Goal: Information Seeking & Learning: Compare options

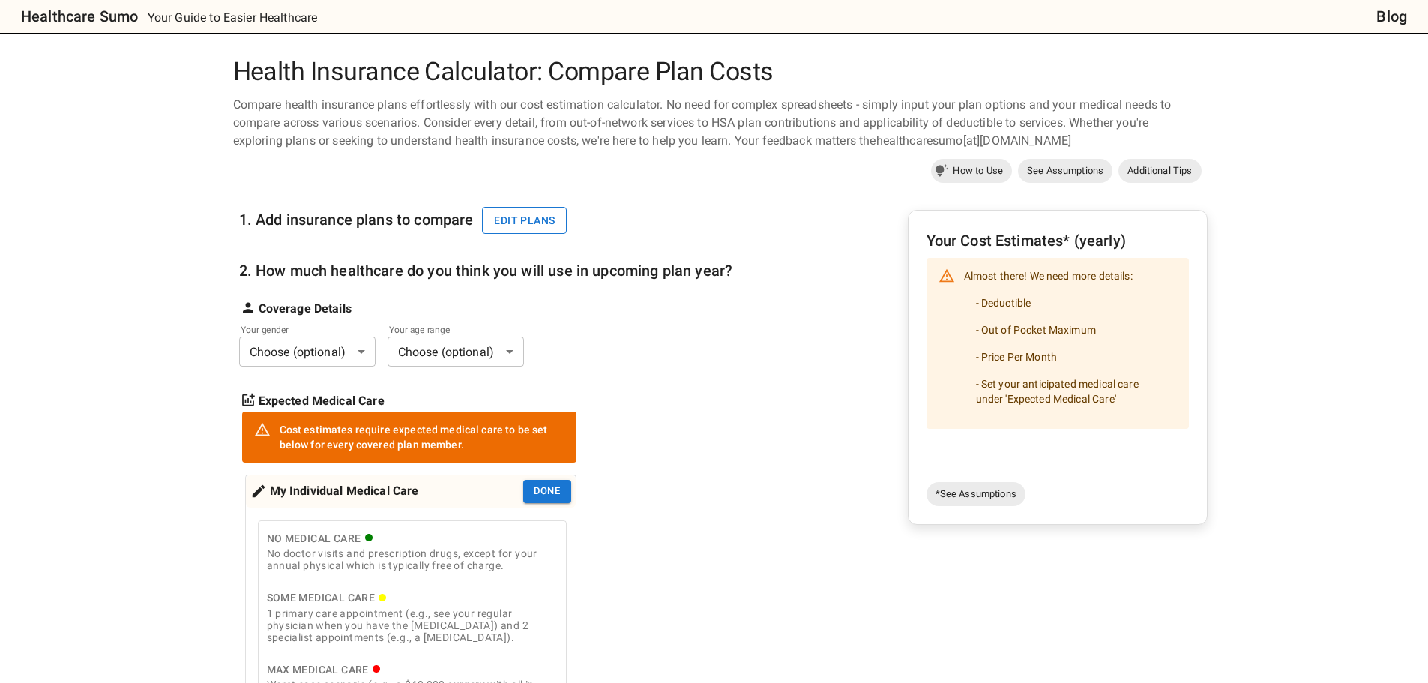
click at [482, 235] on button "Edit plans" at bounding box center [524, 221] width 85 height 28
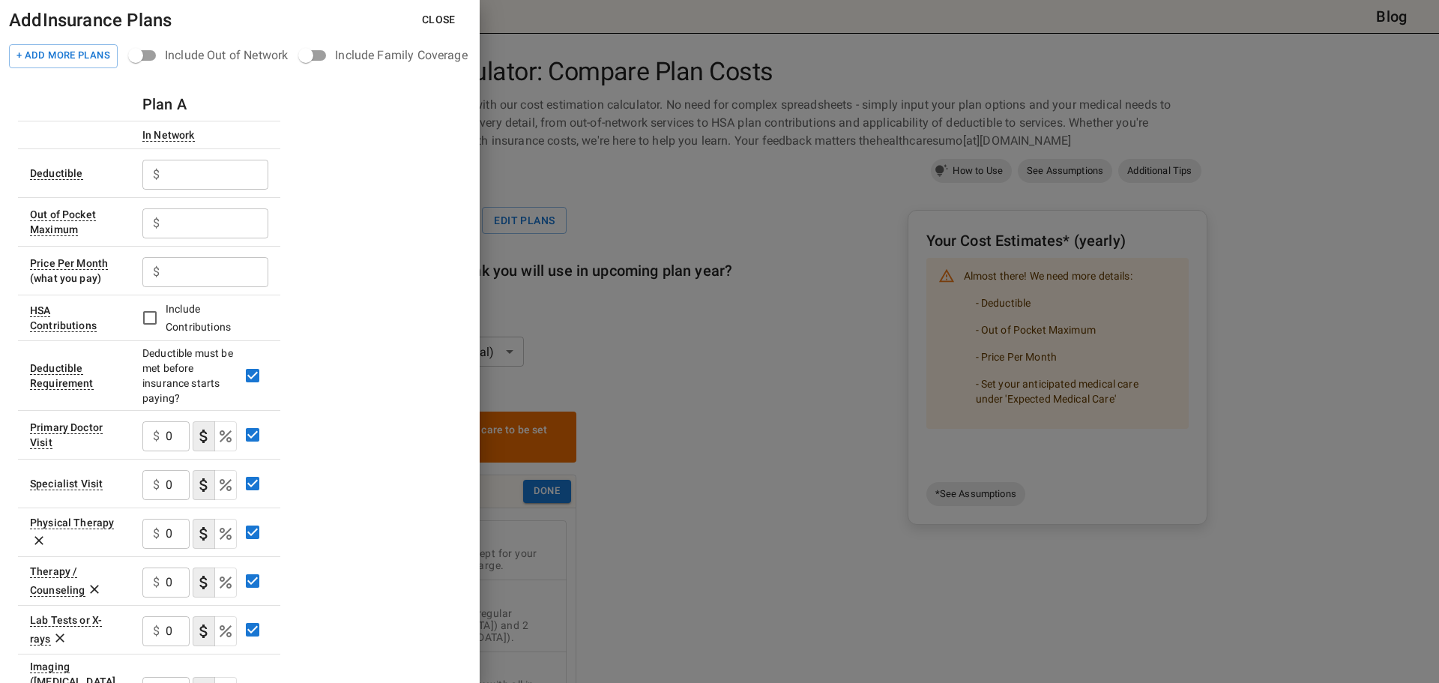
click at [218, 190] on input "text" at bounding box center [217, 175] width 103 height 30
click at [223, 190] on input "text" at bounding box center [217, 175] width 103 height 30
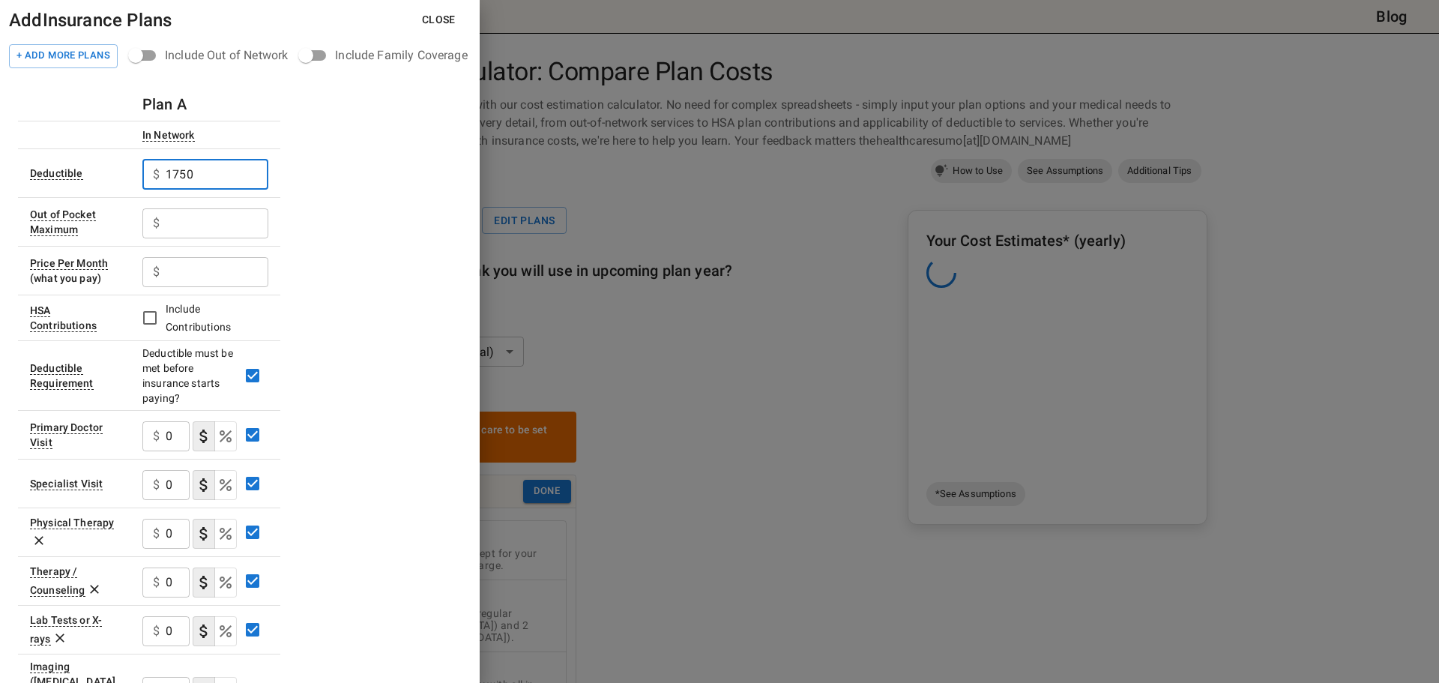
type input "1750"
type input "5250"
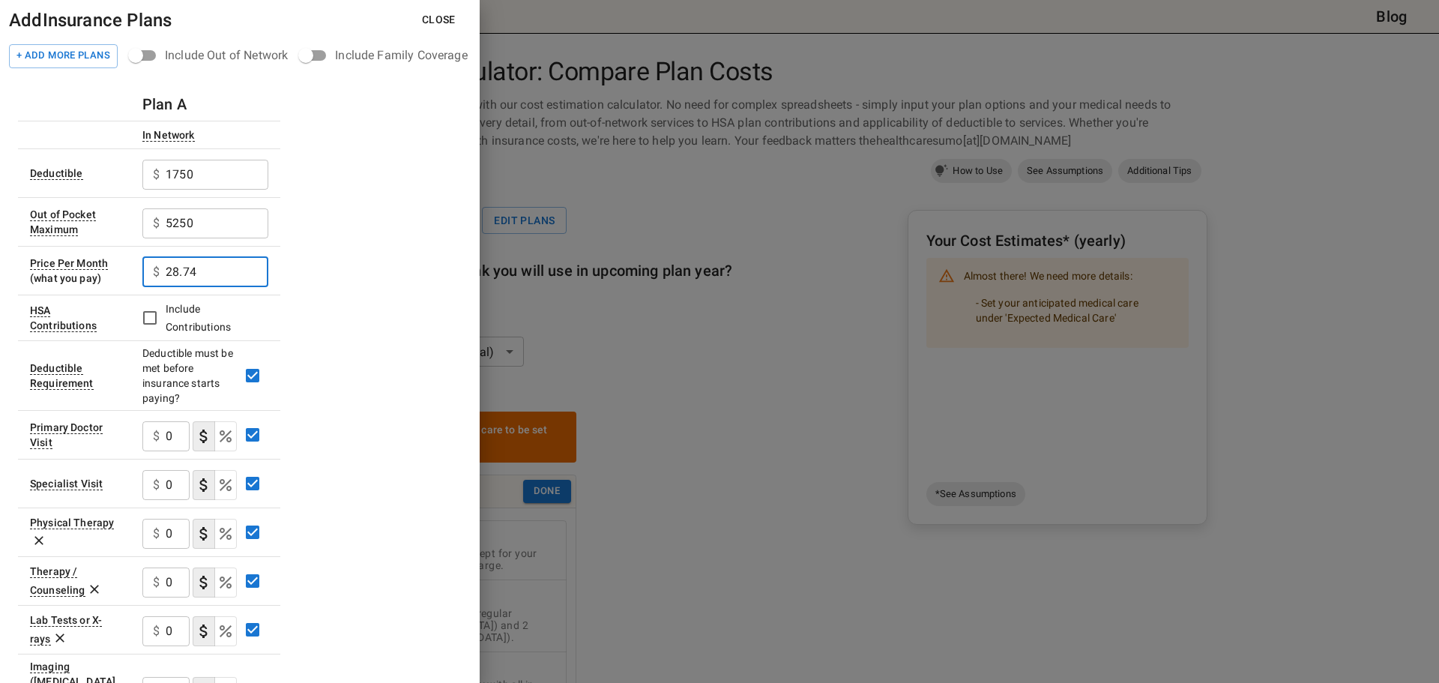
type input "28.74"
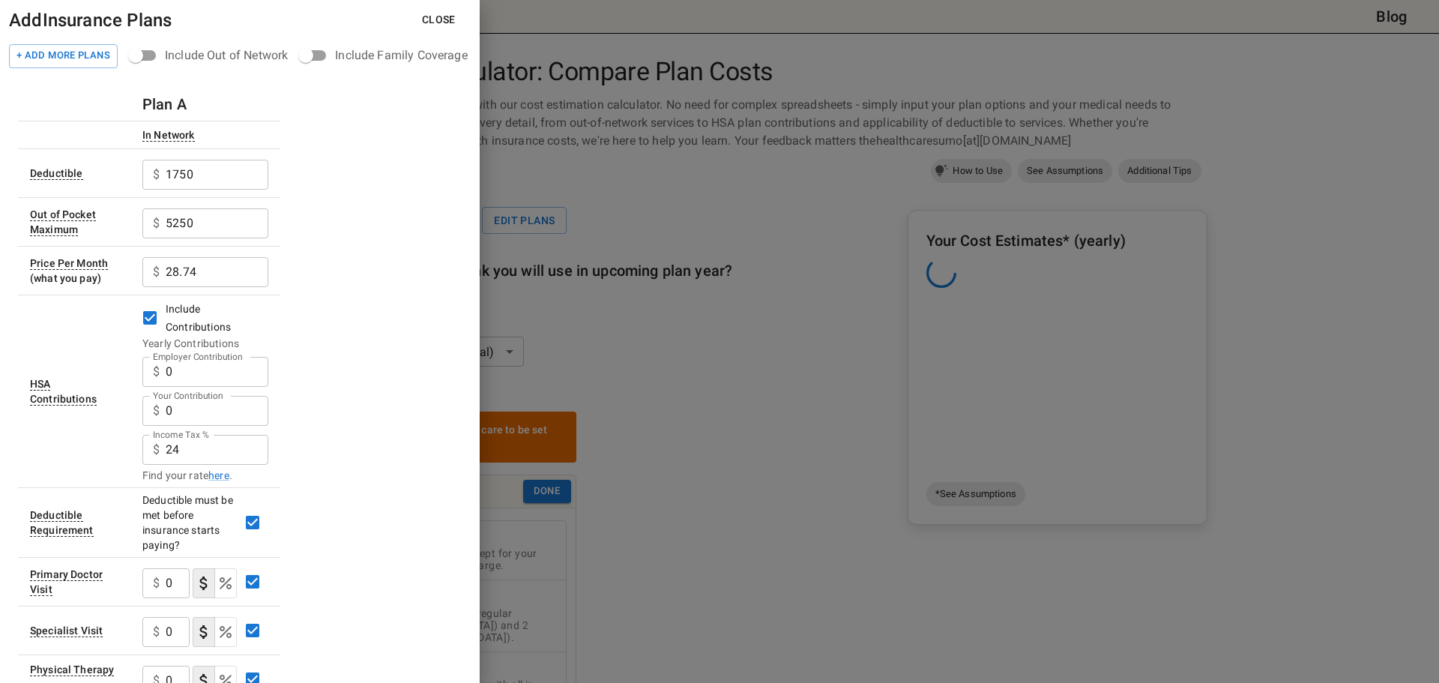
scroll to position [125, 0]
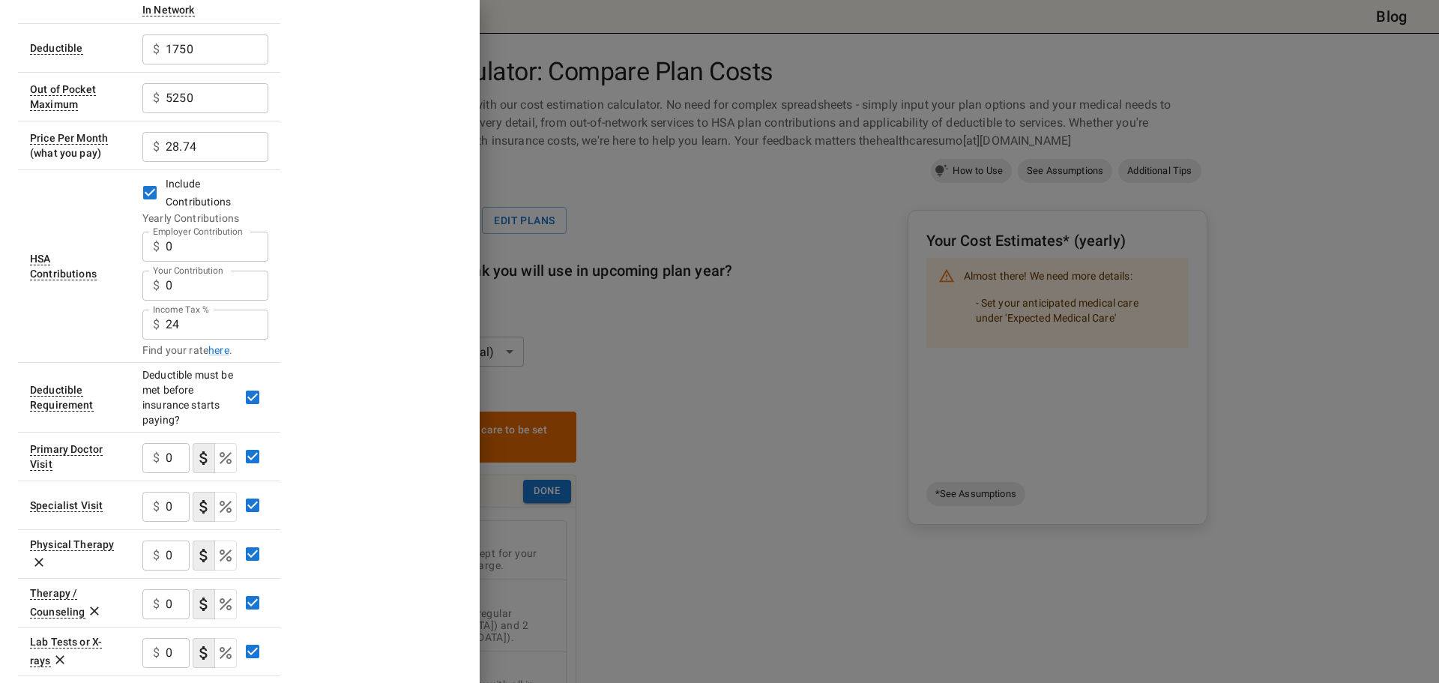
click at [242, 301] on input "0" at bounding box center [217, 286] width 103 height 30
click at [229, 358] on link "here" at bounding box center [218, 350] width 21 height 15
click at [233, 301] on input "0" at bounding box center [217, 286] width 103 height 30
click at [235, 301] on input "0" at bounding box center [217, 286] width 103 height 30
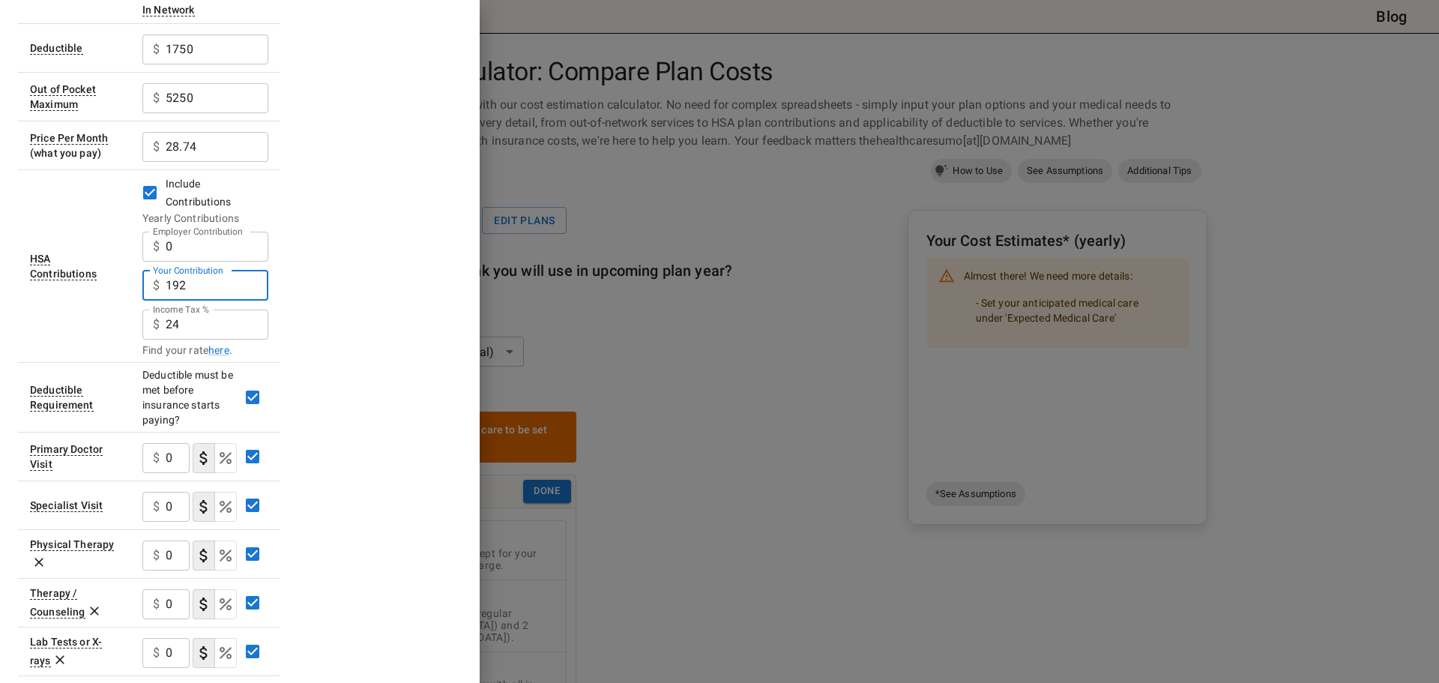
scroll to position [0, 0]
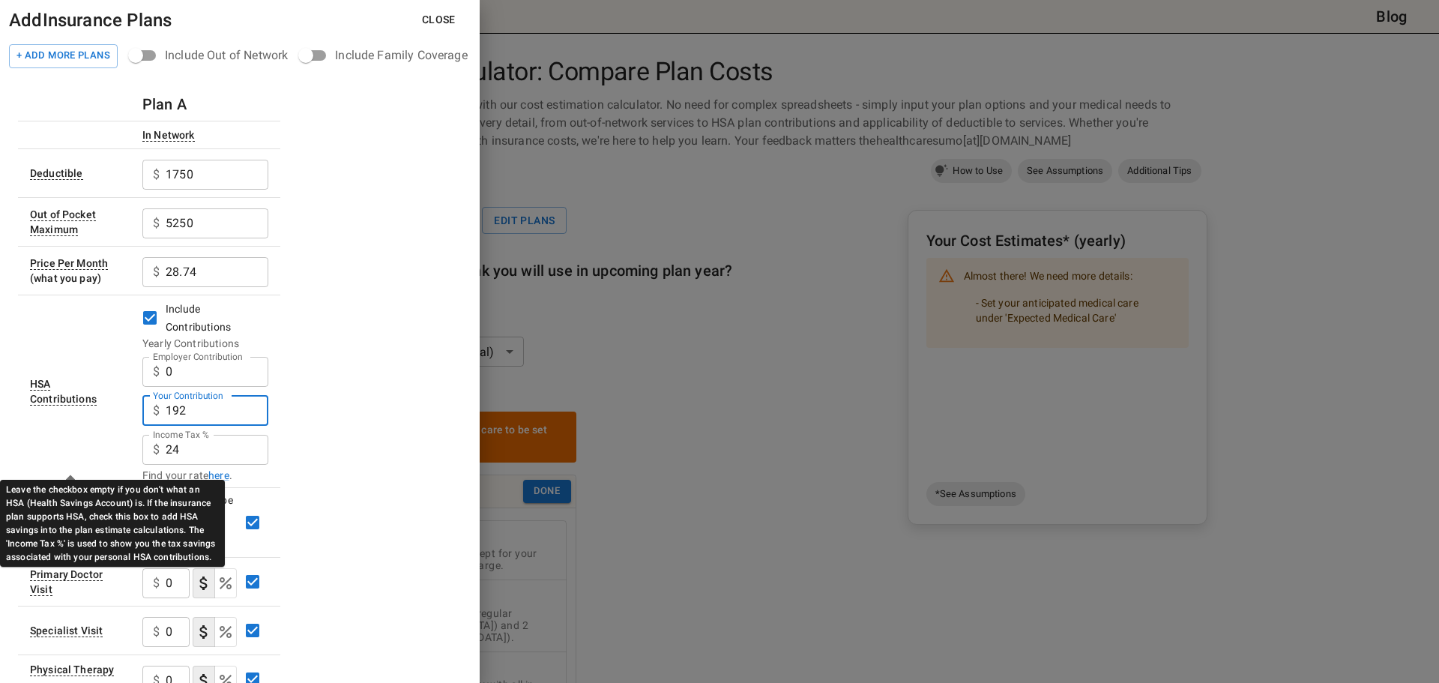
click at [91, 405] on div "HSA Contributions" at bounding box center [63, 392] width 67 height 28
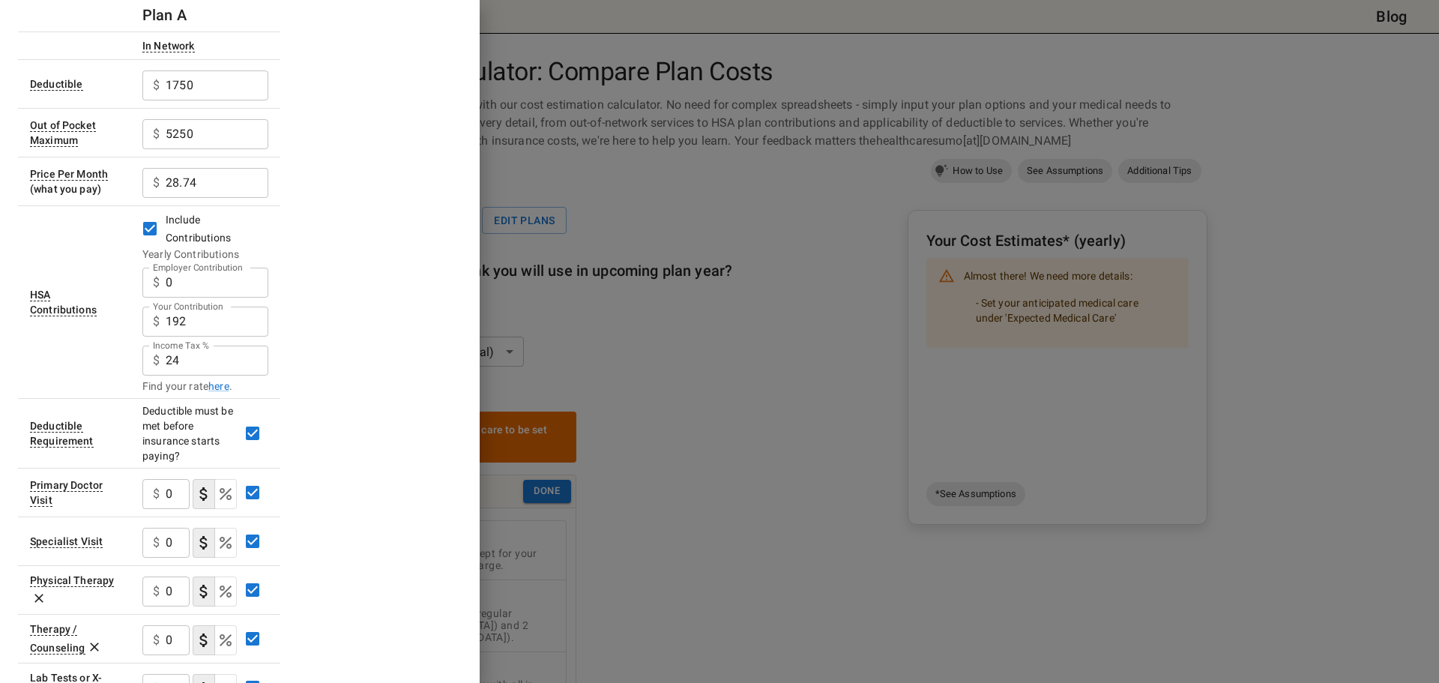
scroll to position [125, 0]
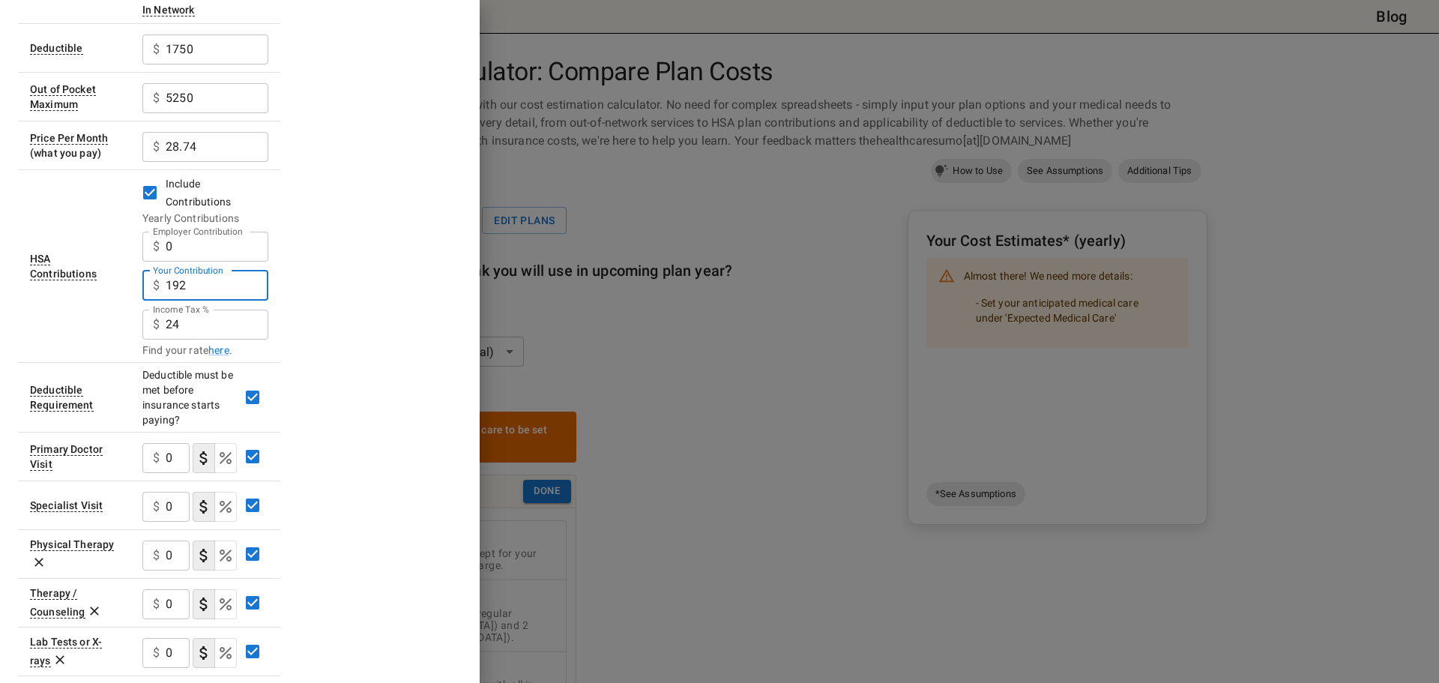
click at [239, 301] on input "192" at bounding box center [217, 286] width 103 height 30
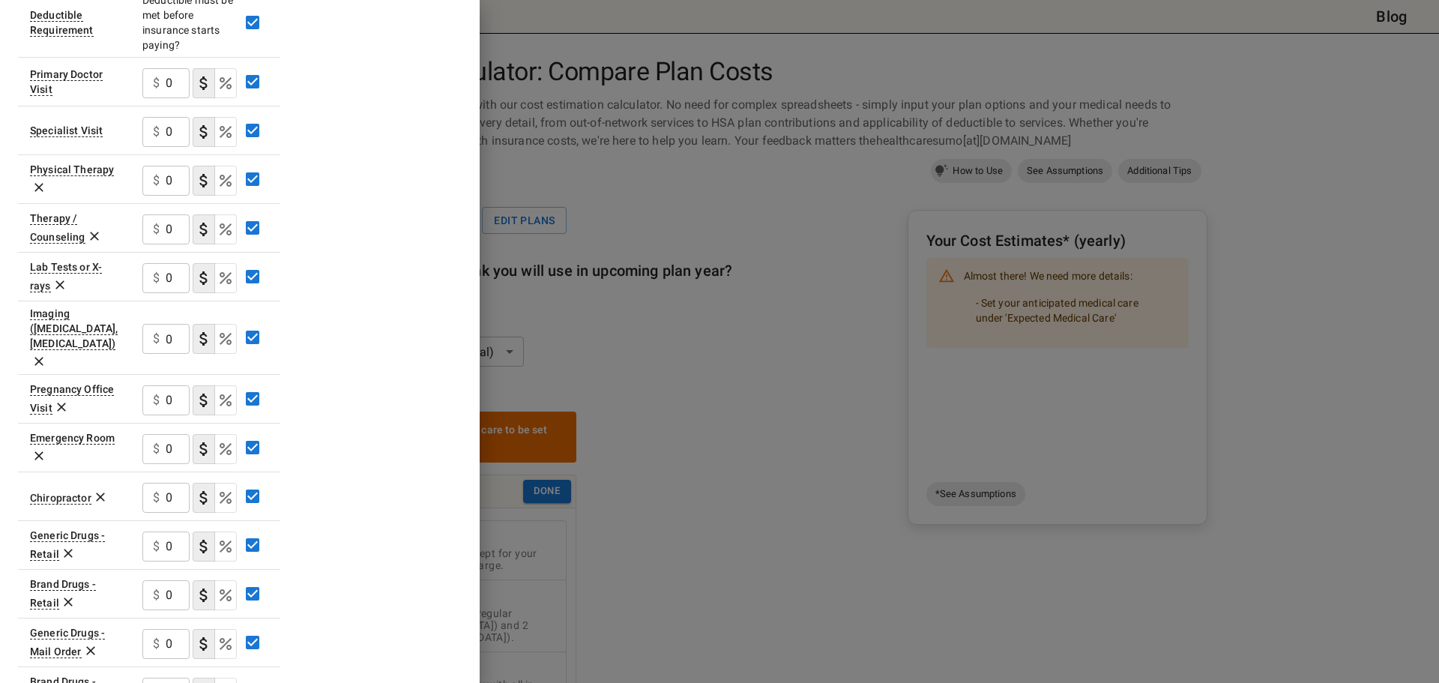
scroll to position [375, 0]
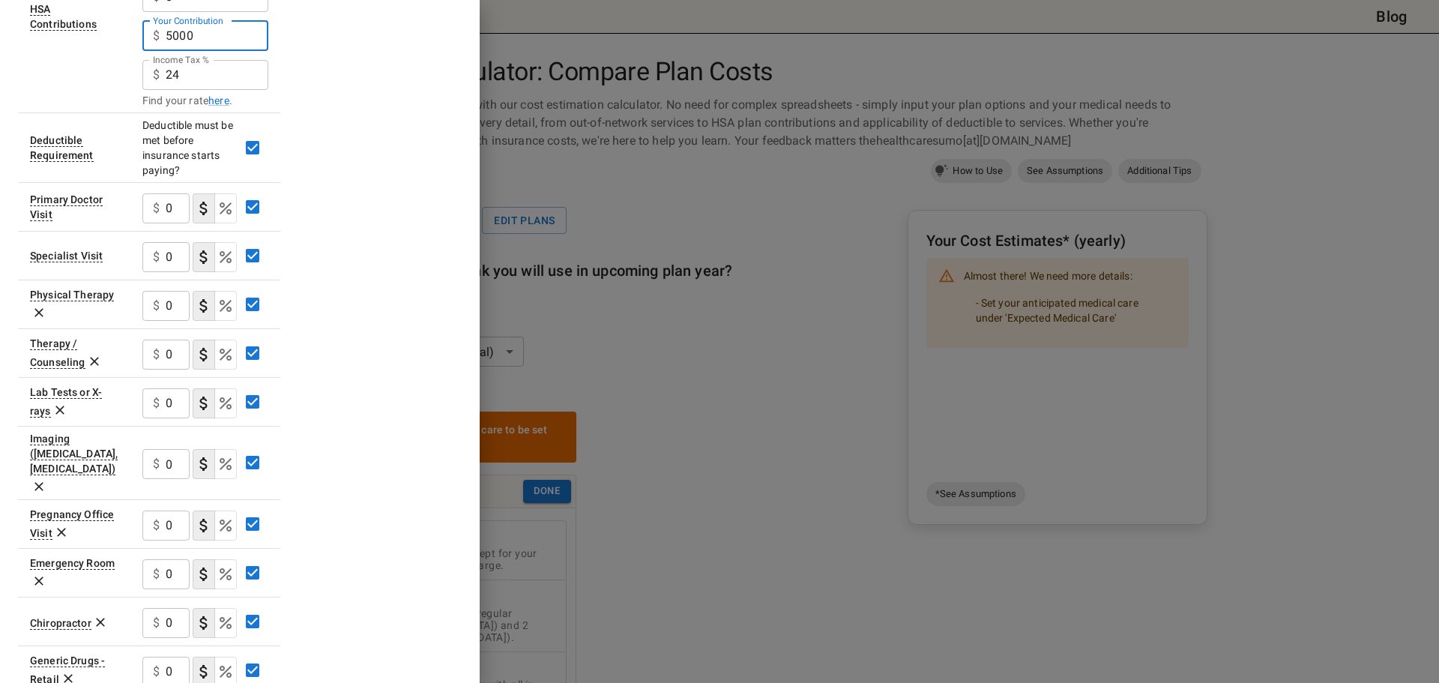
type input "5000"
click at [166, 223] on div "$ 0 ​" at bounding box center [165, 208] width 47 height 30
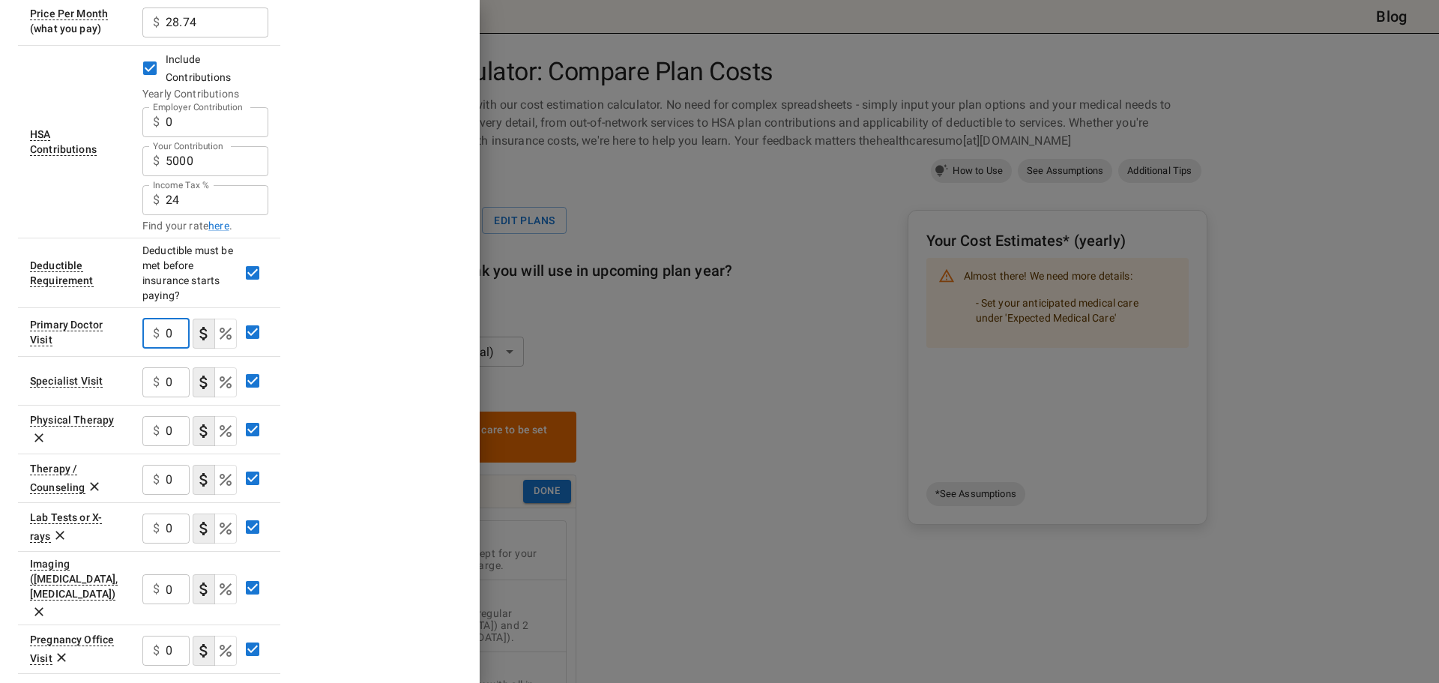
click at [67, 346] on div "Primary Doctor Visit" at bounding box center [66, 333] width 73 height 28
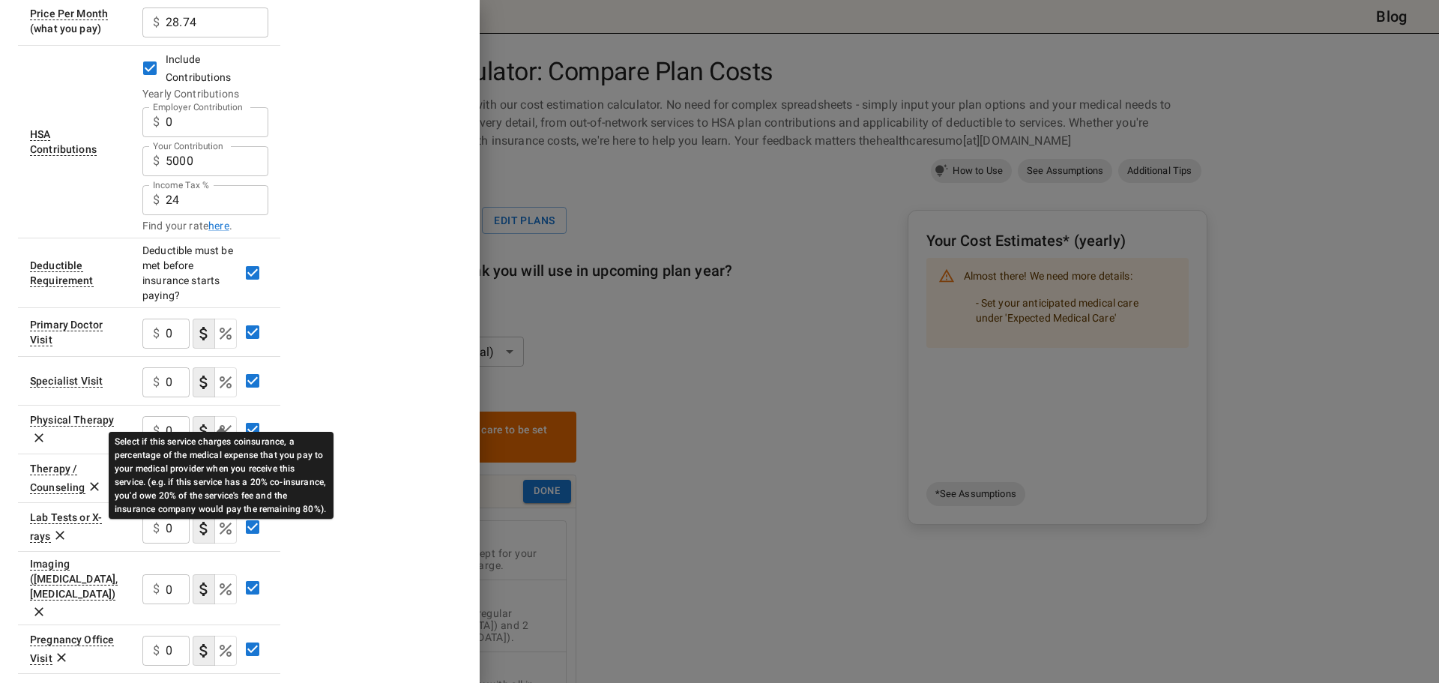
click at [218, 343] on icon "Select if this service charges coinsurance, a percentage of the medical expense…" at bounding box center [226, 334] width 18 height 18
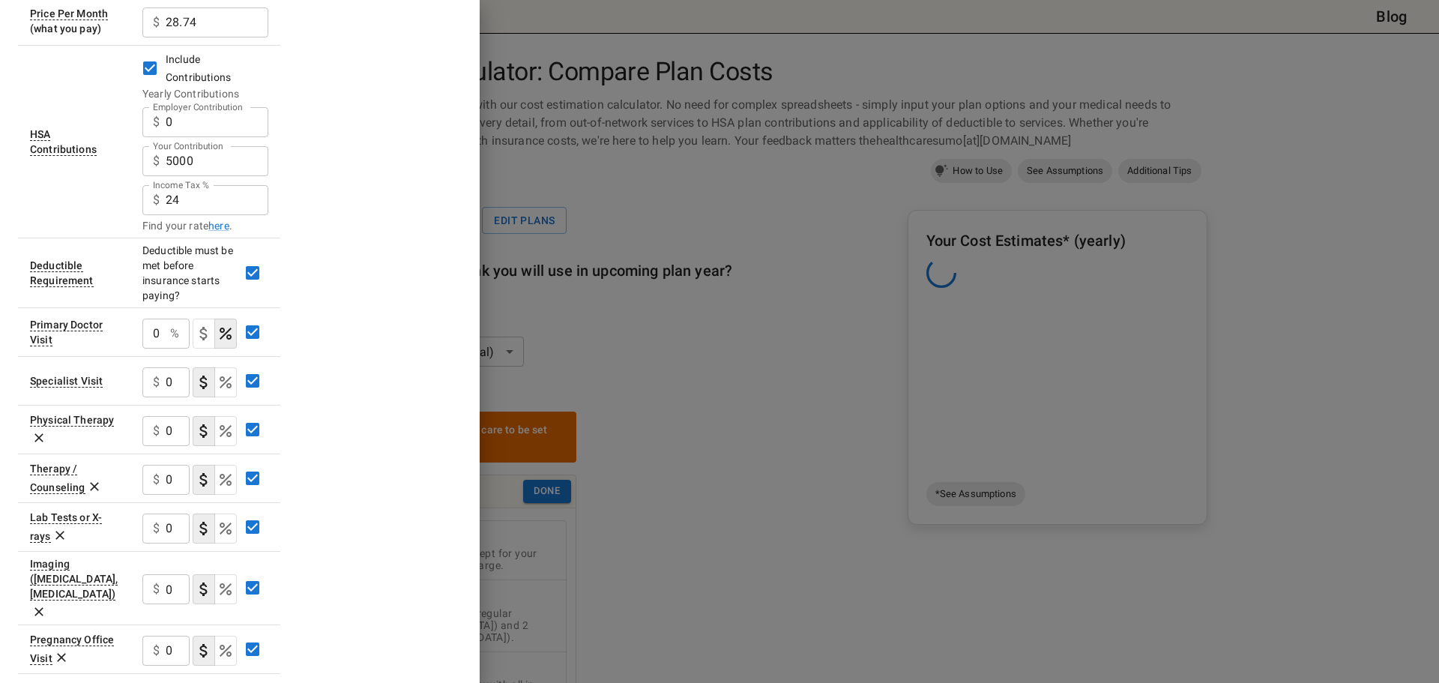
click at [160, 349] on div "0 % ​" at bounding box center [165, 334] width 47 height 30
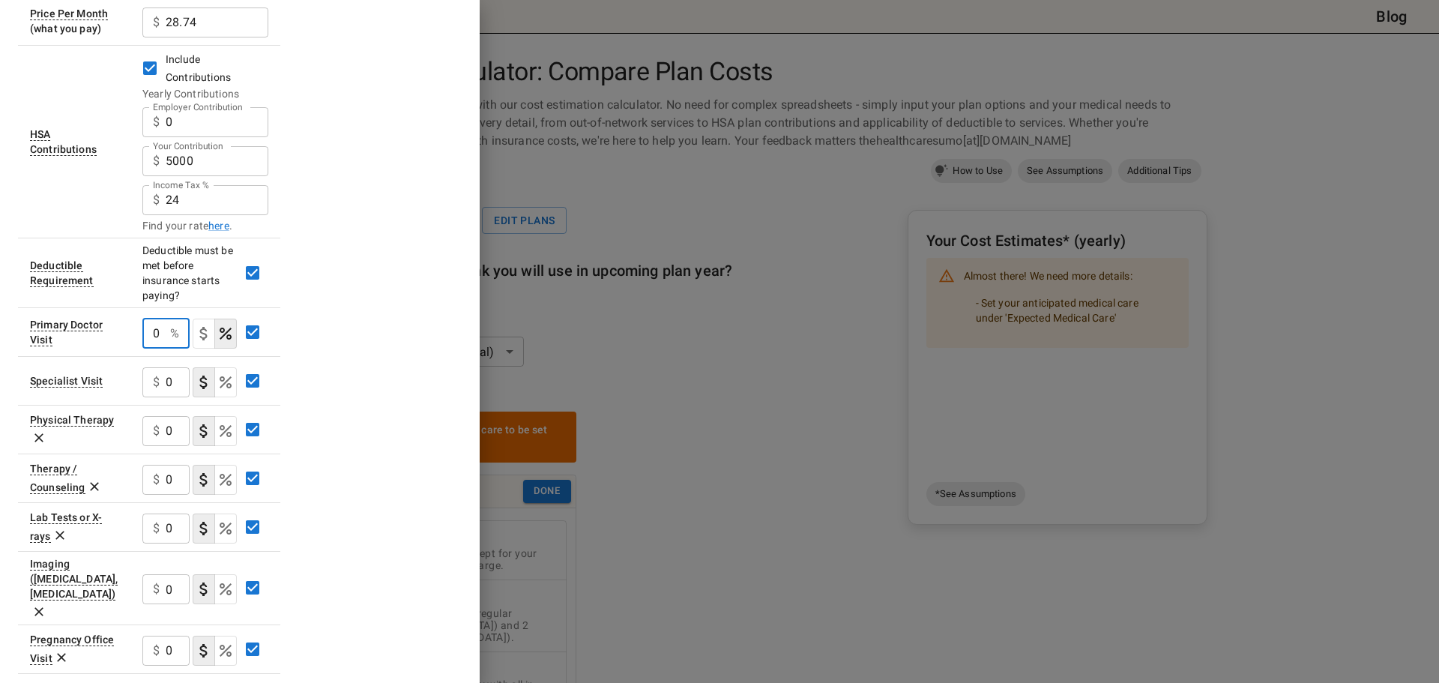
click at [386, 362] on div "Plan A In Network Deductible $ 1750 ​ Out of Pocket Maximum $ 5250 ​ Price Per …" at bounding box center [240, 475] width 444 height 1274
click at [161, 349] on div "0 % ​" at bounding box center [165, 334] width 47 height 30
type input "2"
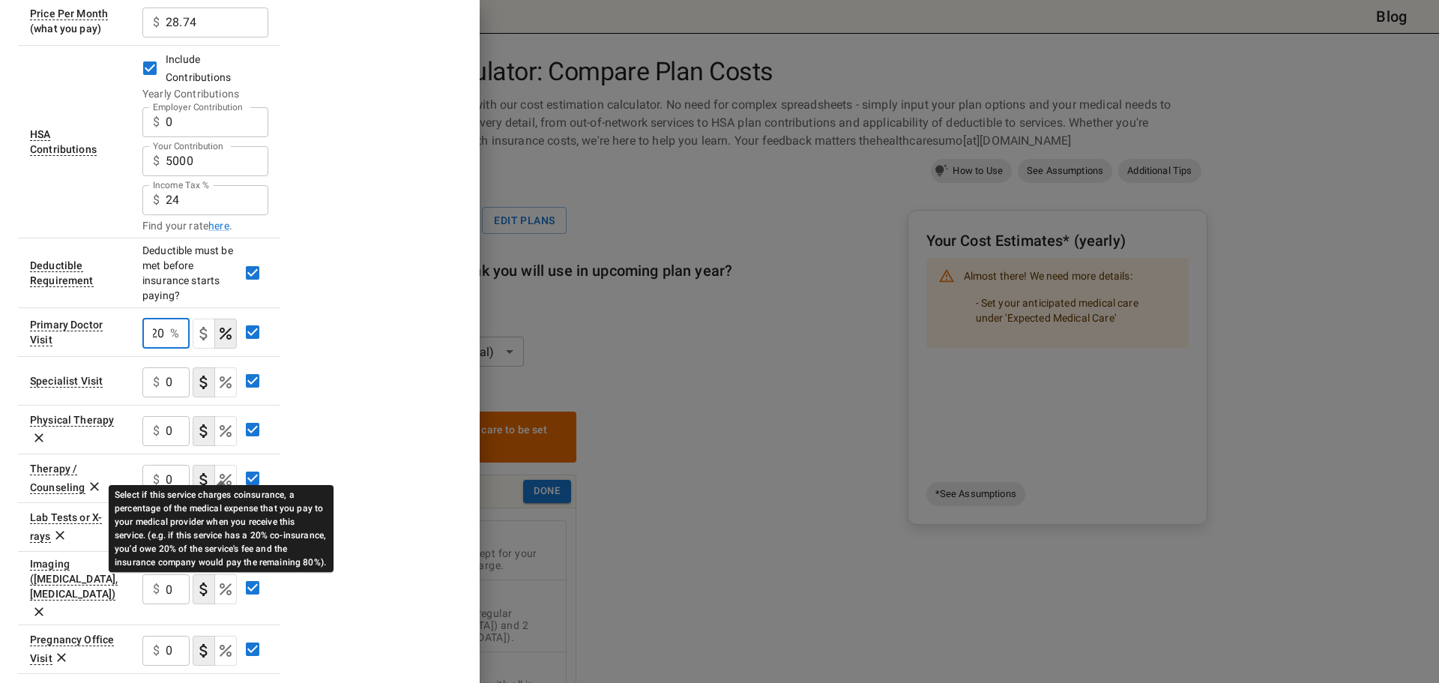
type input "20"
click at [224, 388] on icon "Select if this service charges coinsurance, a percentage of the medical expense…" at bounding box center [226, 382] width 12 height 12
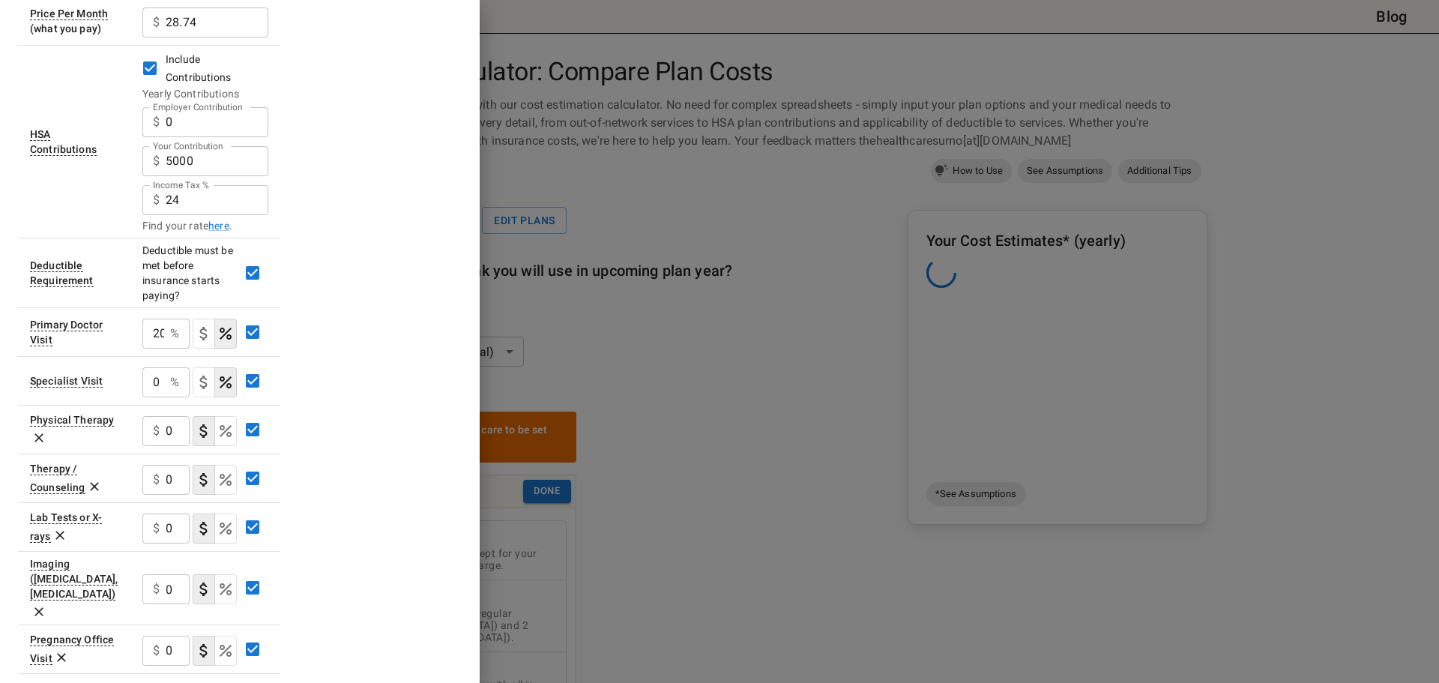
click at [157, 397] on input "0" at bounding box center [153, 382] width 22 height 30
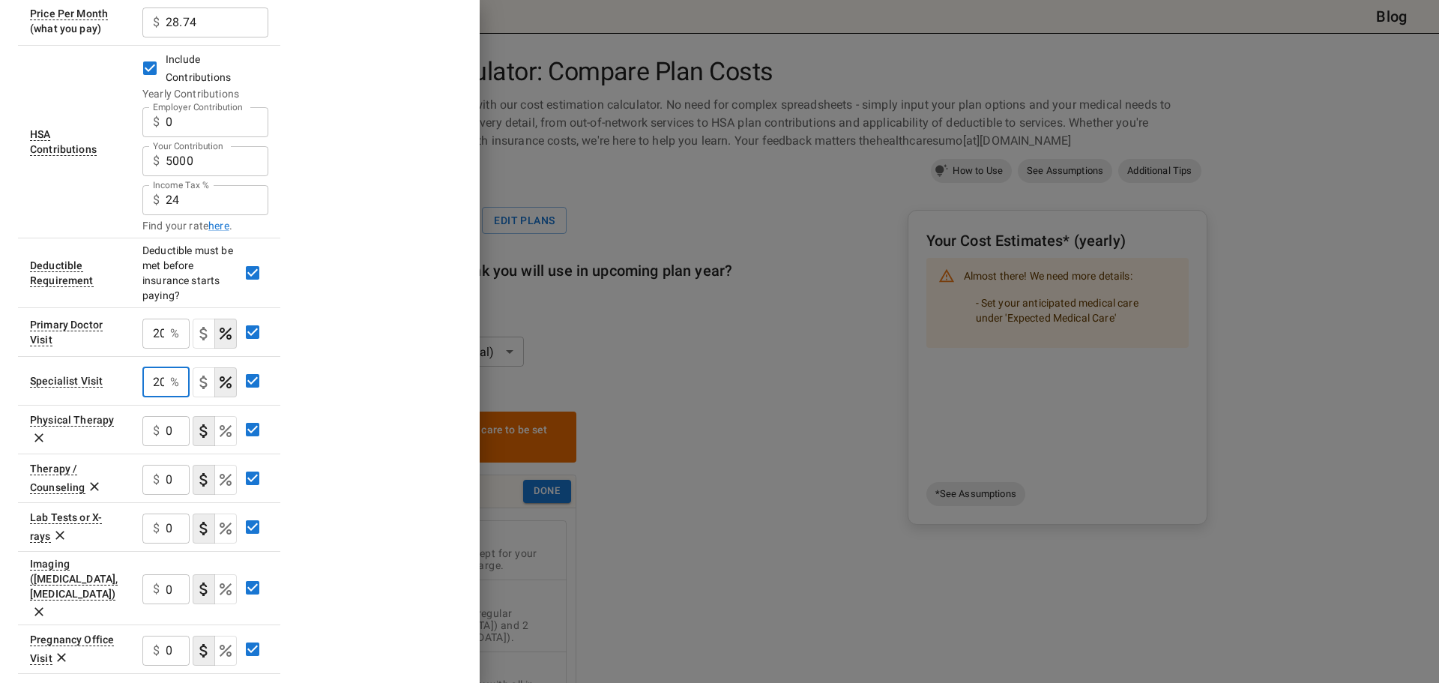
scroll to position [0, 12]
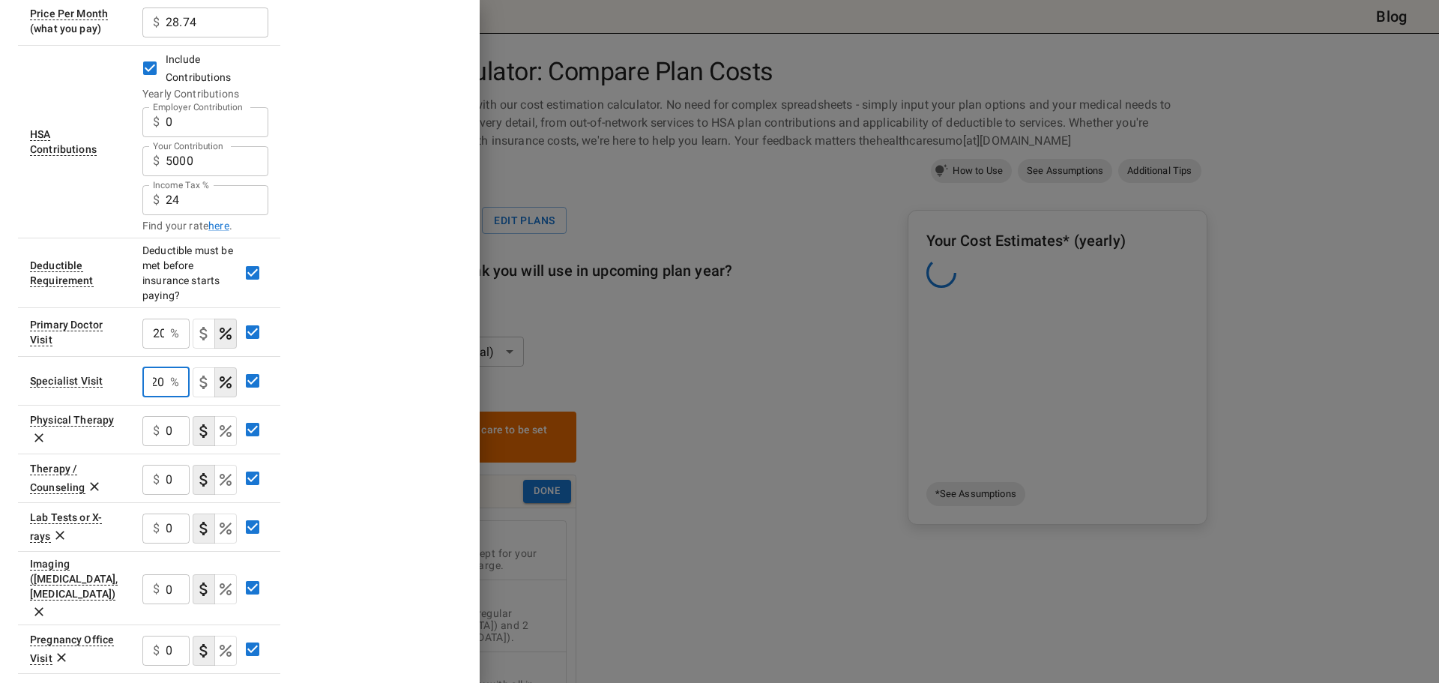
type input "20"
click at [323, 483] on div "Plan A In Network Deductible $ 1750 ​ Out of Pocket Maximum $ 5250 ​ Price Per …" at bounding box center [240, 475] width 444 height 1274
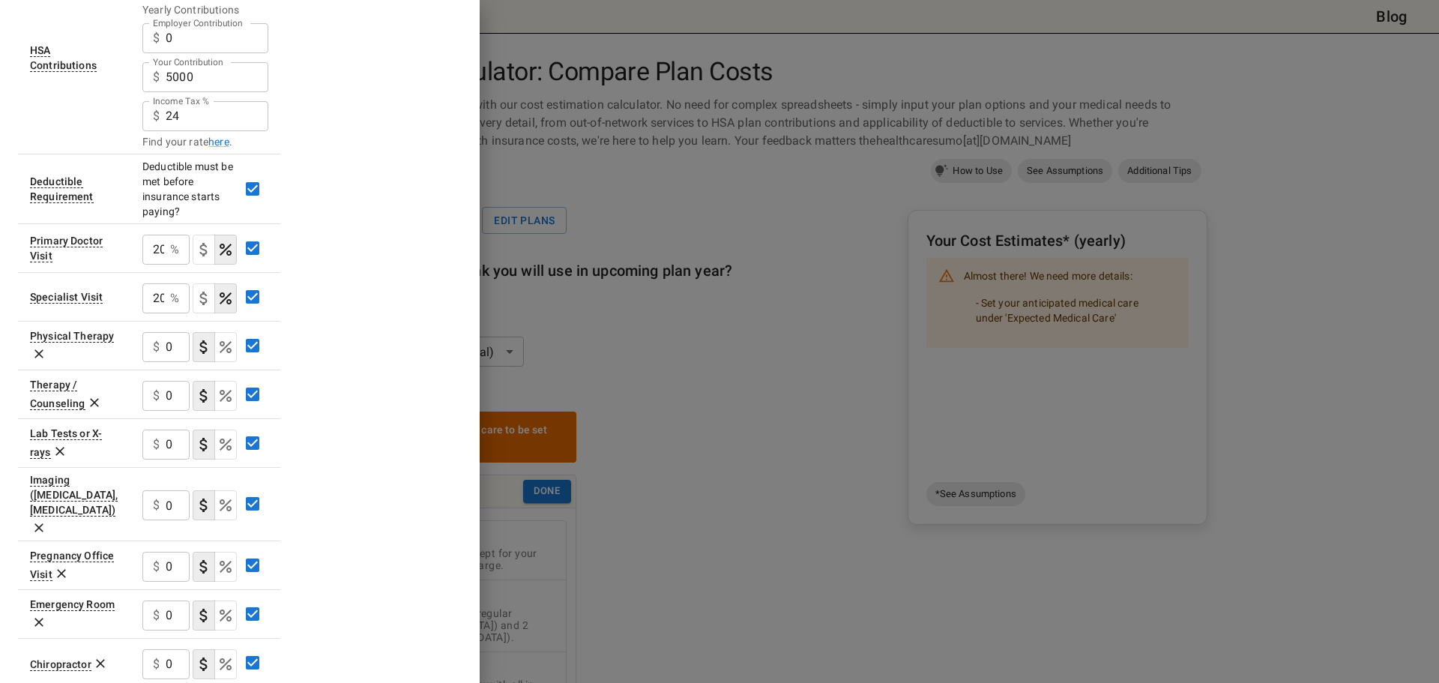
scroll to position [0, 0]
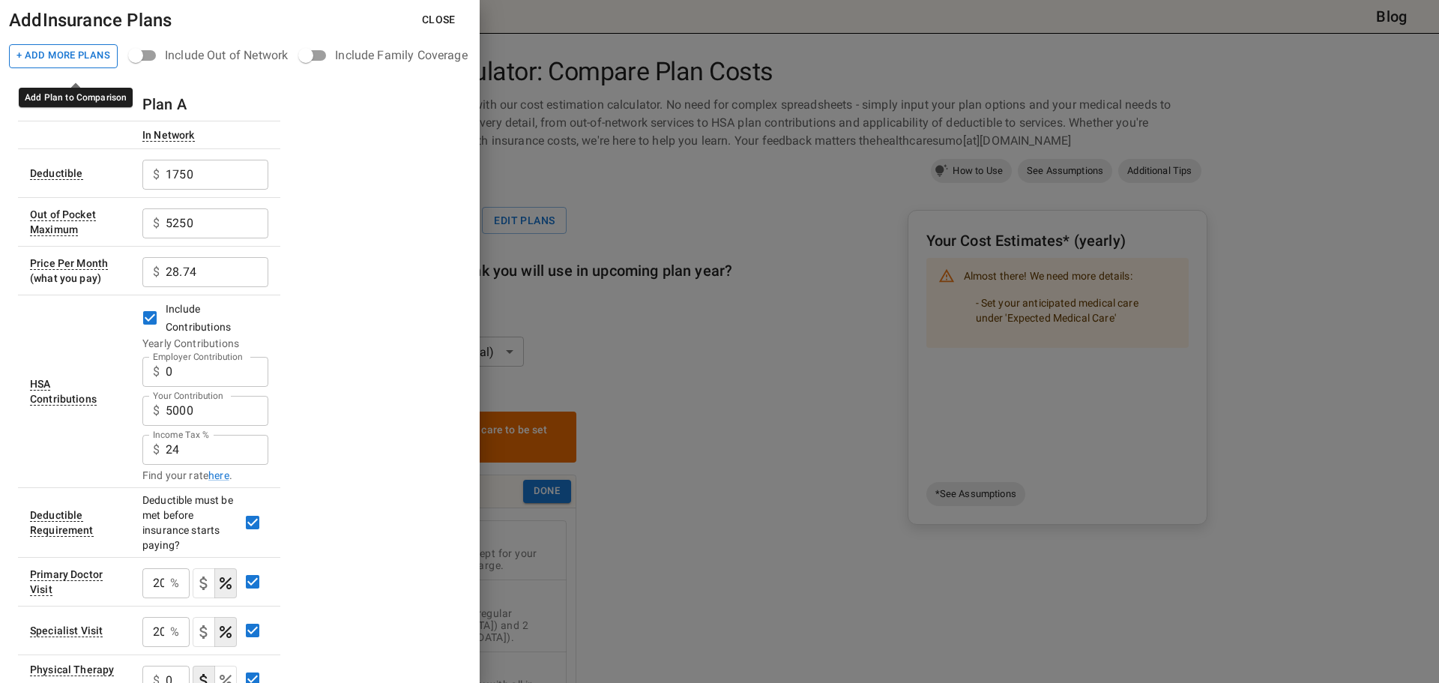
click at [85, 62] on button "+ Add More Plans" at bounding box center [63, 56] width 109 height 24
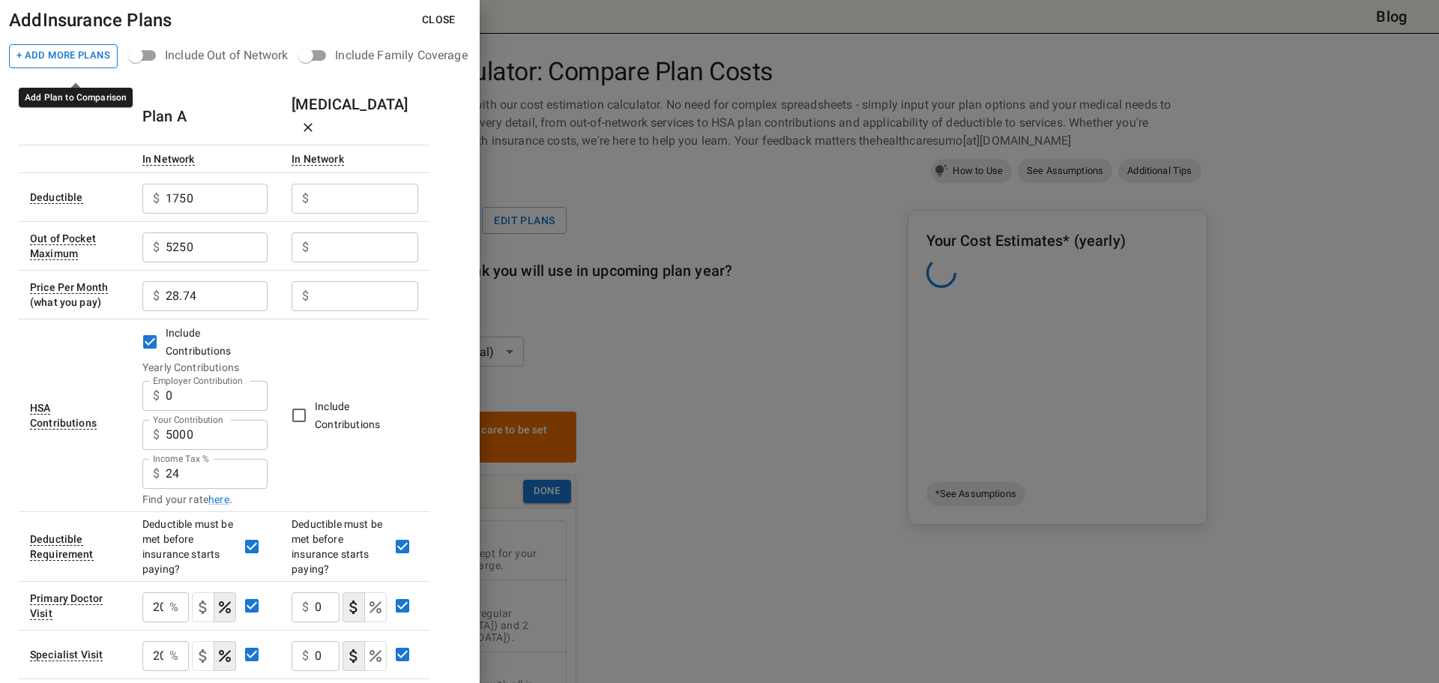
click at [85, 62] on button "+ Add More Plans" at bounding box center [63, 56] width 109 height 24
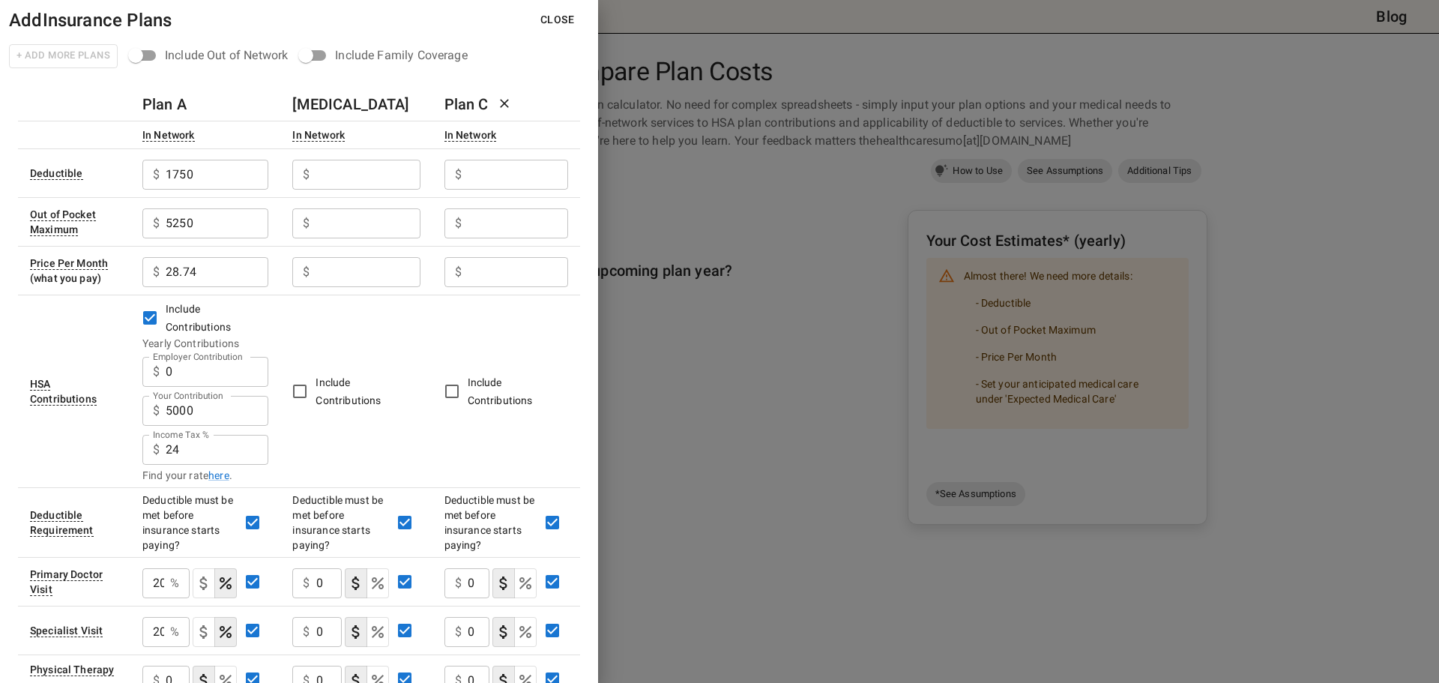
click at [512, 111] on icon at bounding box center [504, 103] width 15 height 15
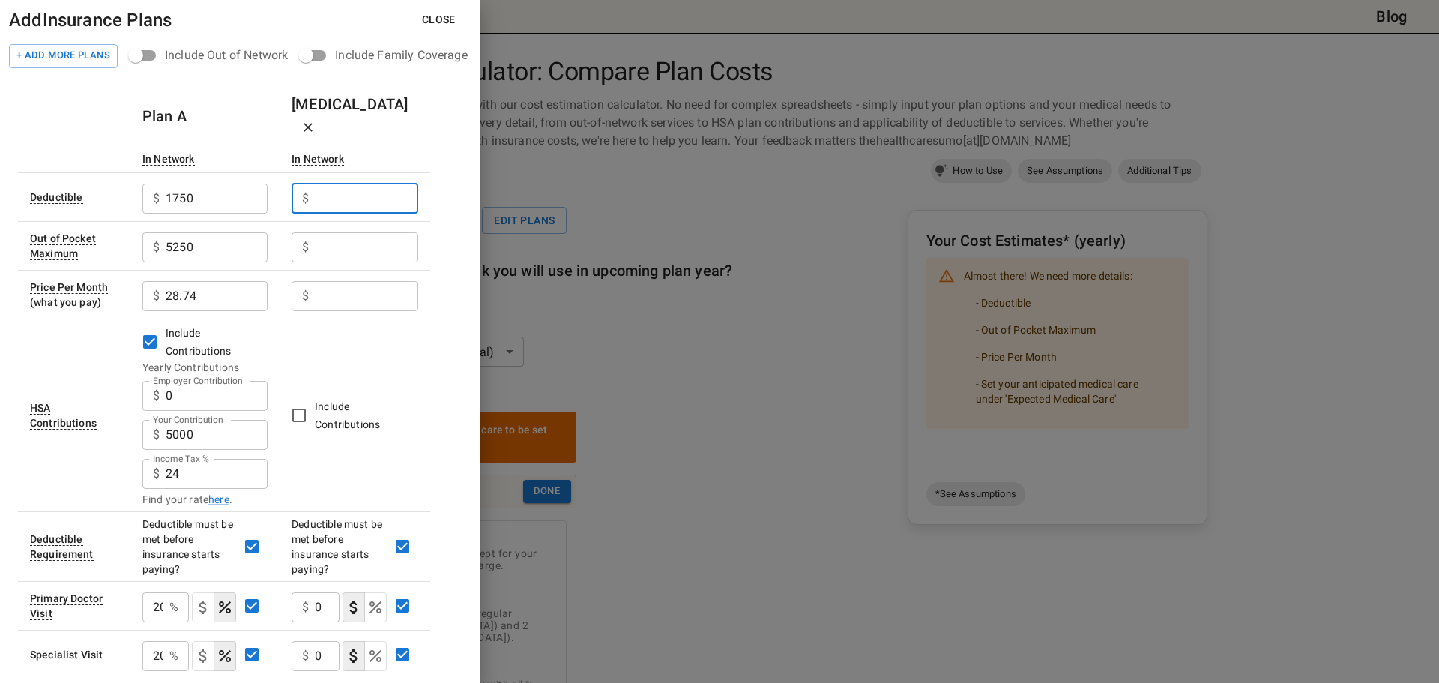
click at [362, 193] on input "Employer Contribution" at bounding box center [366, 199] width 103 height 30
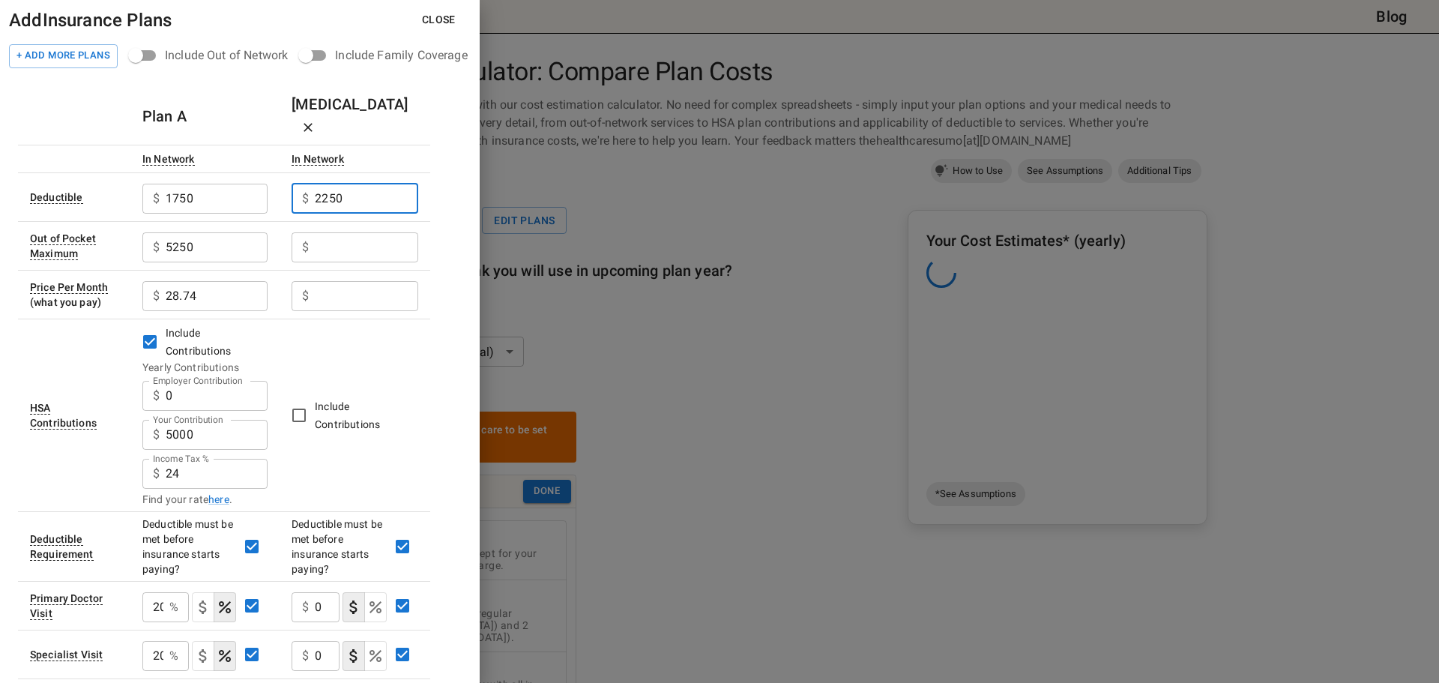
type input "2250"
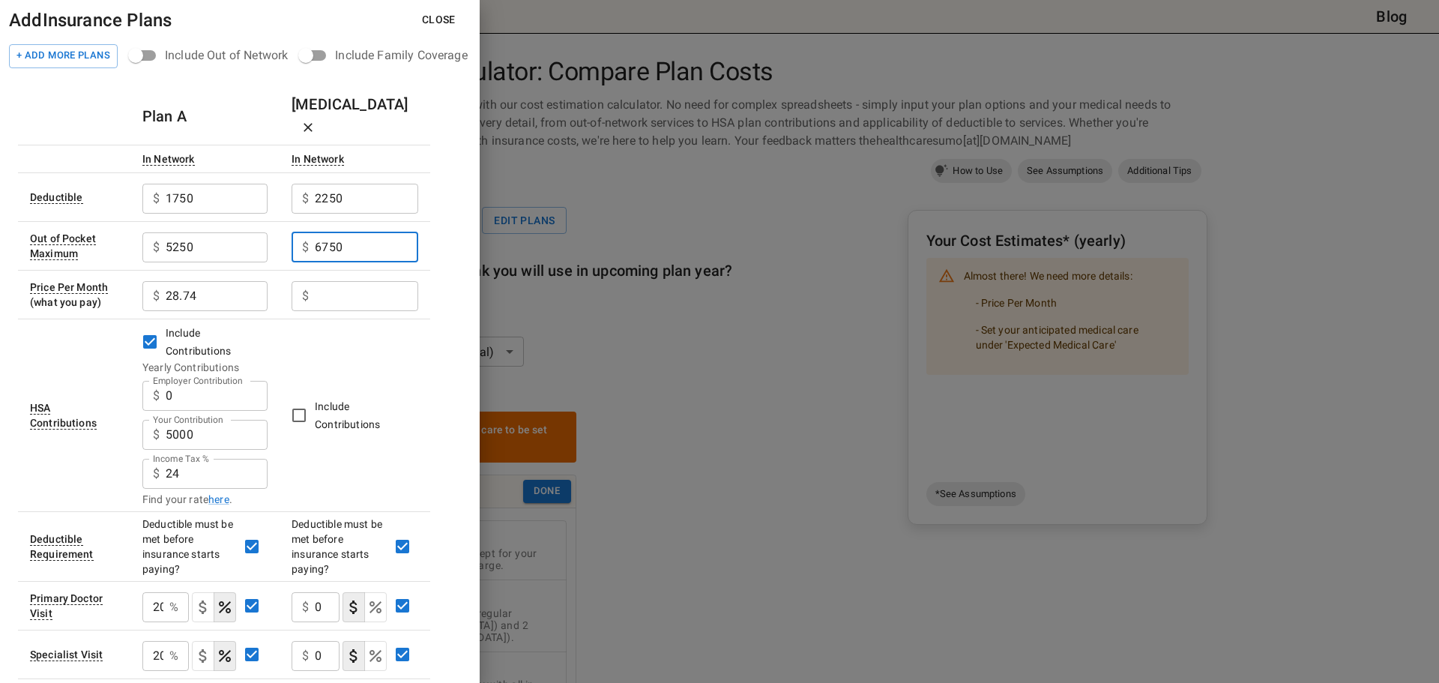
type input "6750"
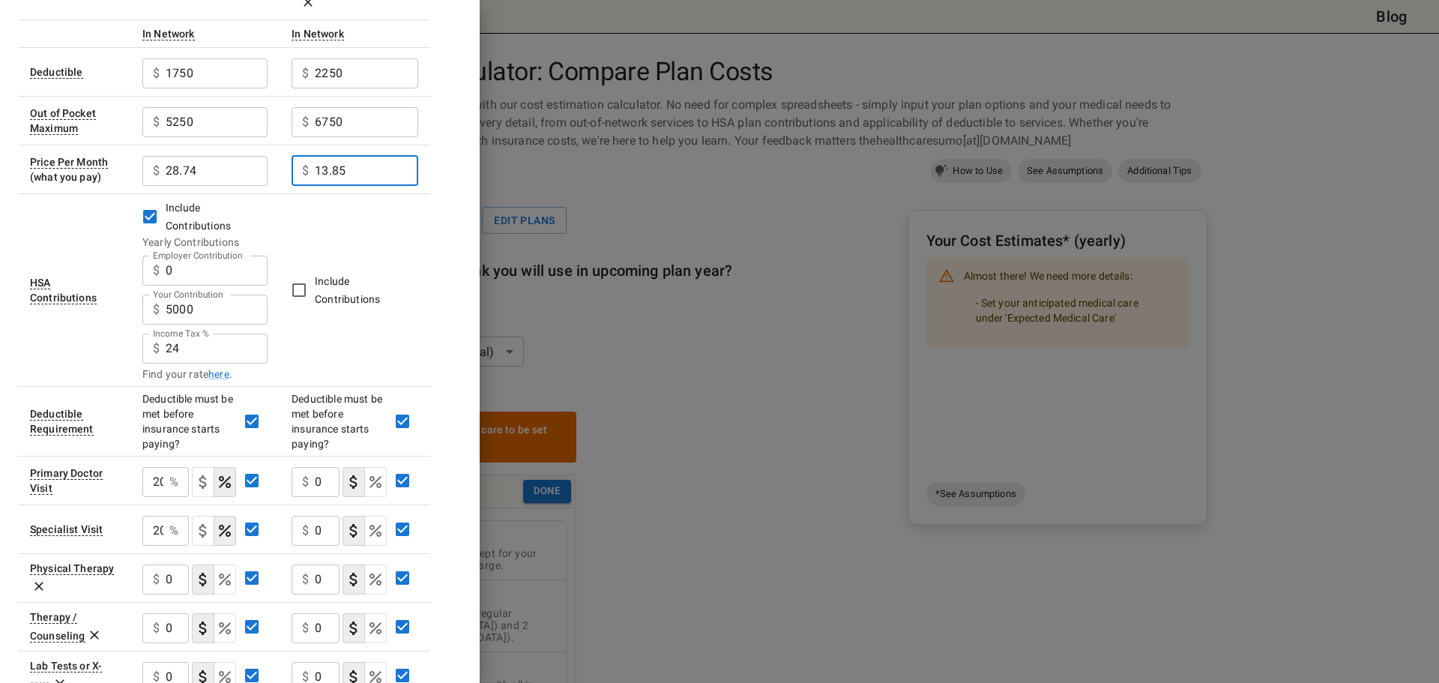
scroll to position [250, 0]
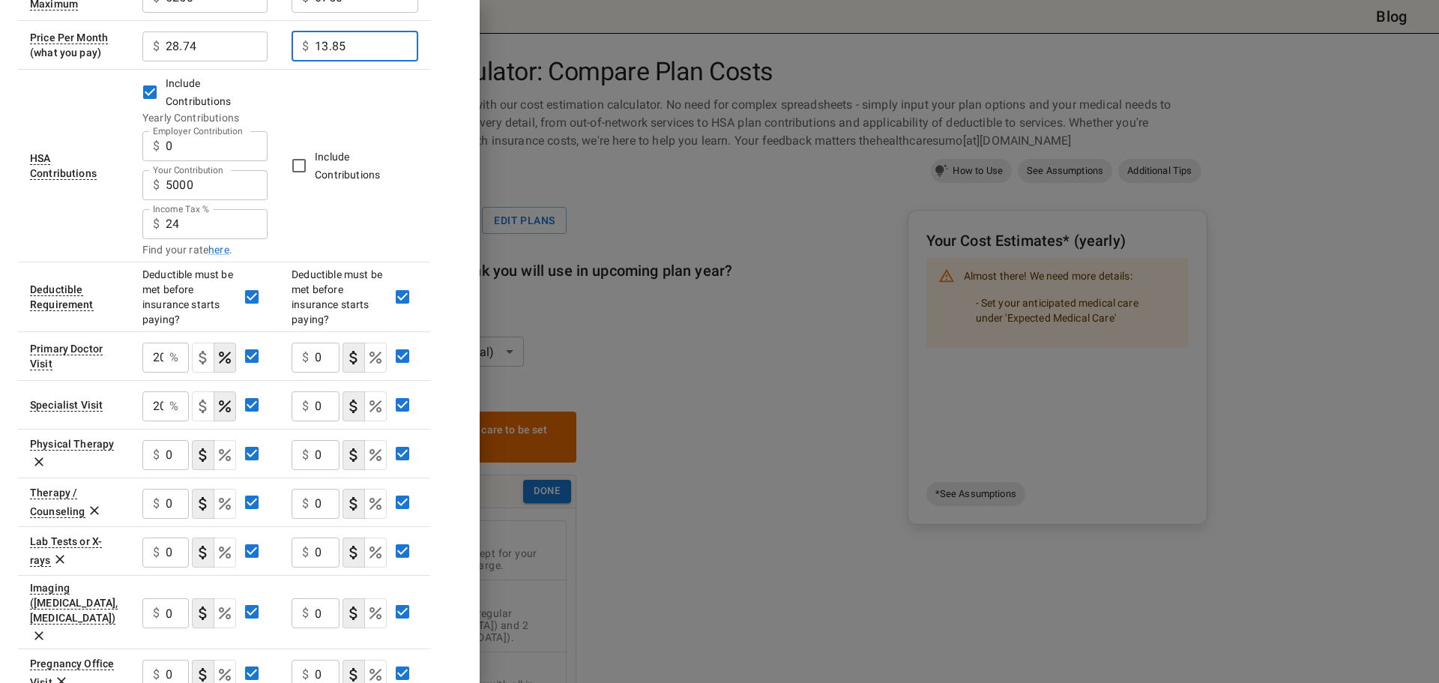
type input "13.85"
click at [309, 367] on p "$" at bounding box center [305, 358] width 7 height 18
click at [323, 373] on input "0" at bounding box center [327, 358] width 25 height 30
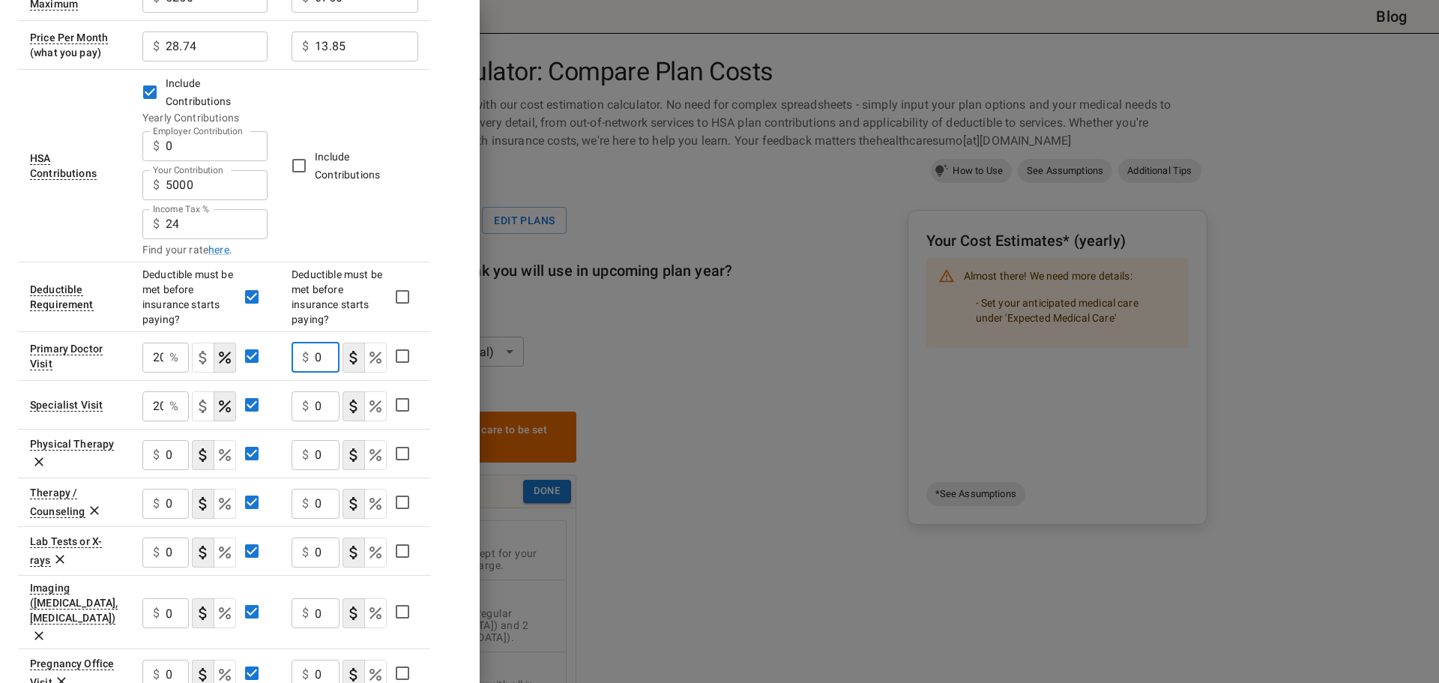
click at [323, 373] on input "0" at bounding box center [327, 358] width 25 height 30
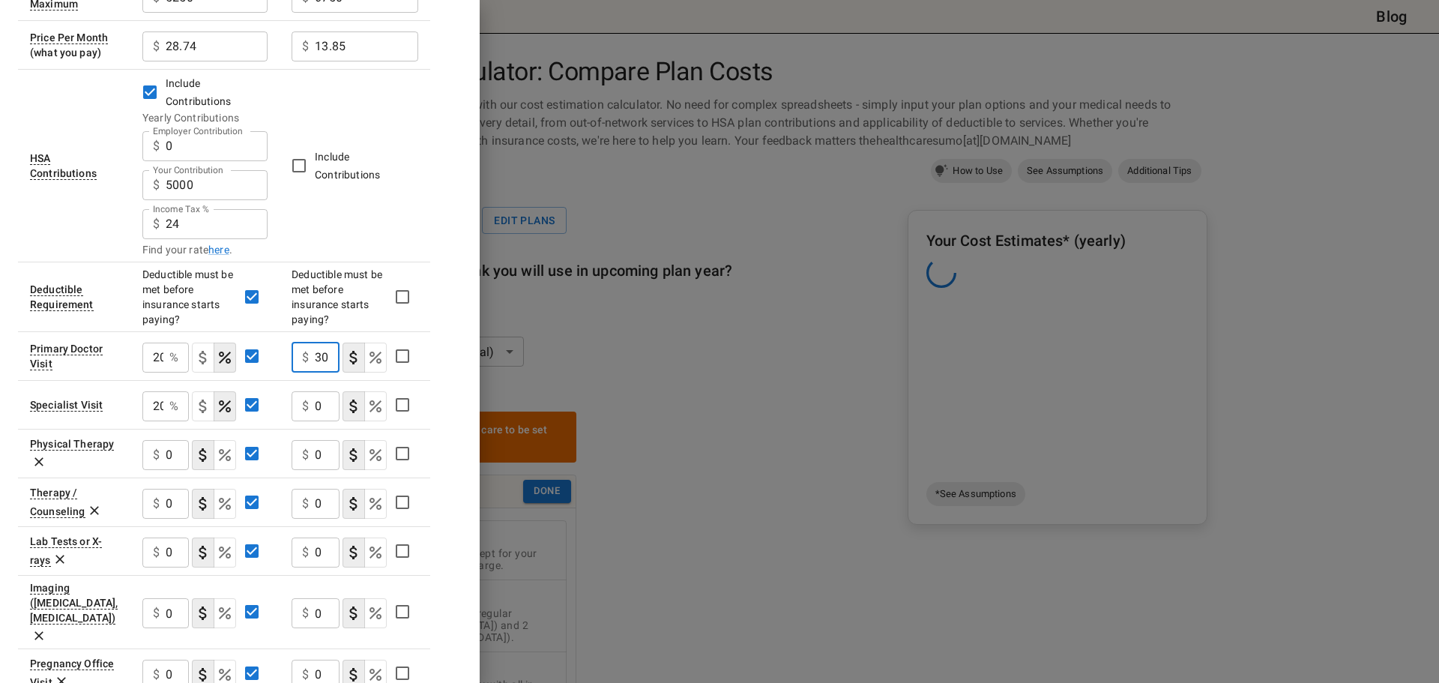
scroll to position [0, 11]
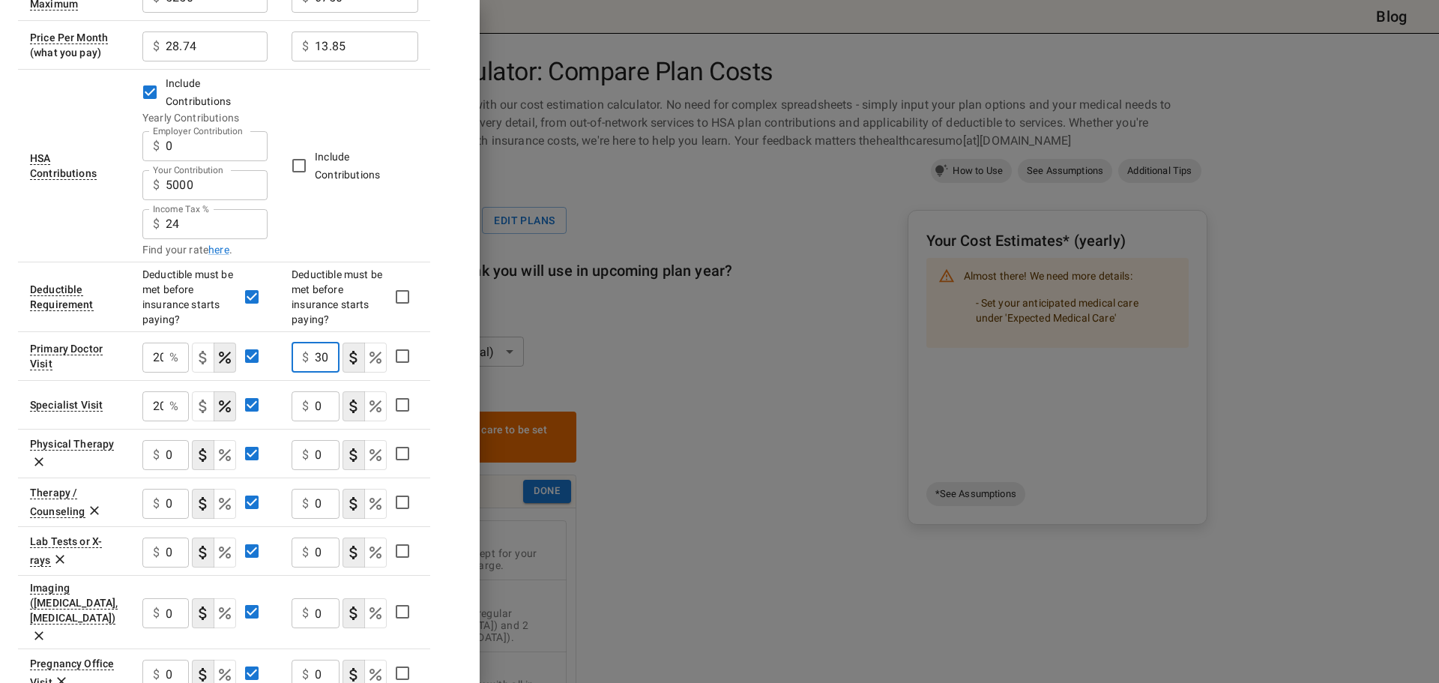
type input "30"
click at [322, 421] on input "0" at bounding box center [327, 406] width 25 height 30
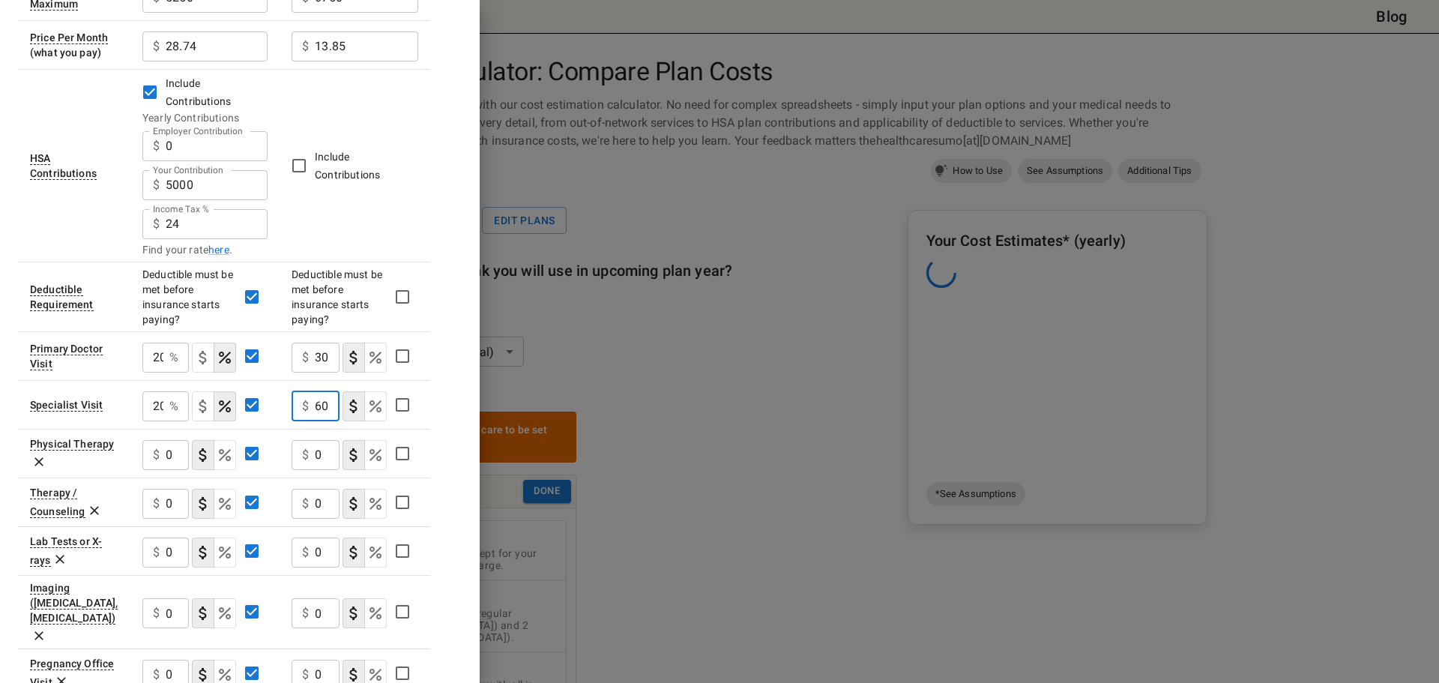
scroll to position [0, 11]
type input "60"
click at [462, 432] on div "Plan A [MEDICAL_DATA] In Network In Network Deductible $ 1750 ​ $ 2250 ​ Out of…" at bounding box center [240, 487] width 444 height 1298
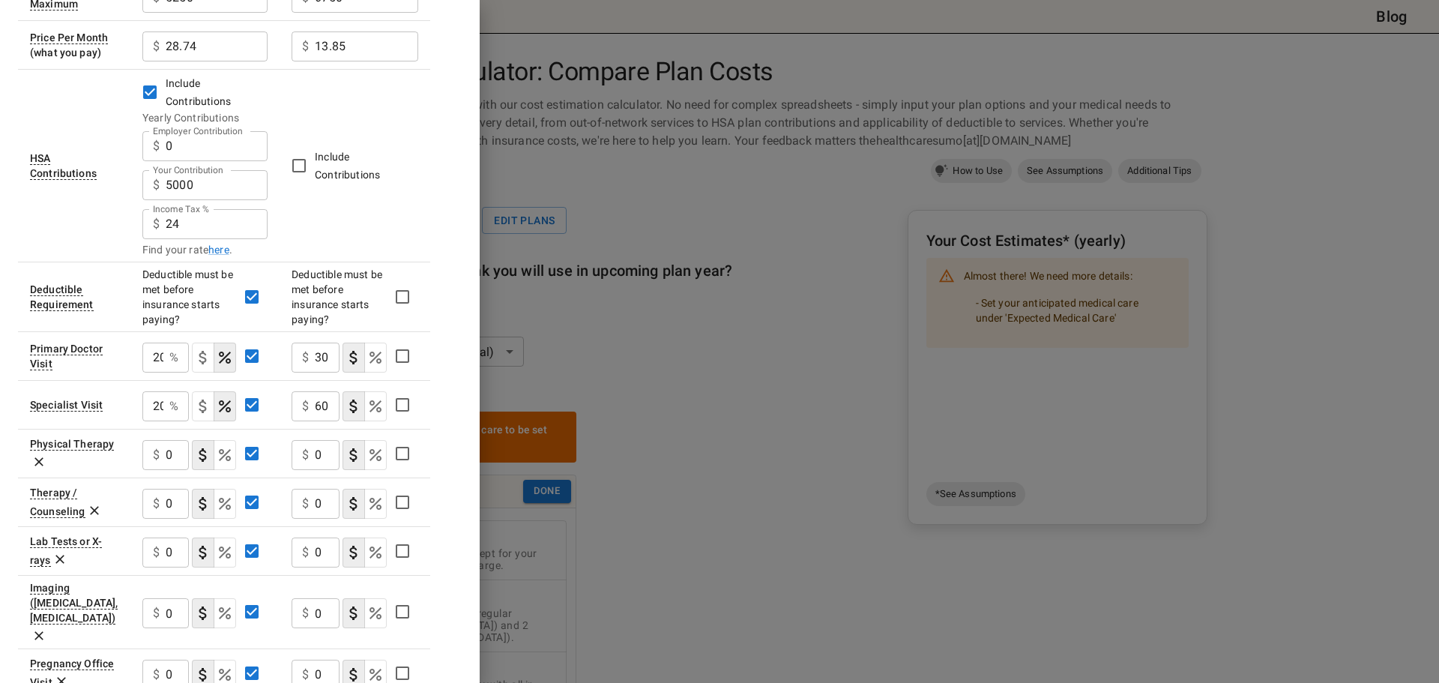
scroll to position [375, 0]
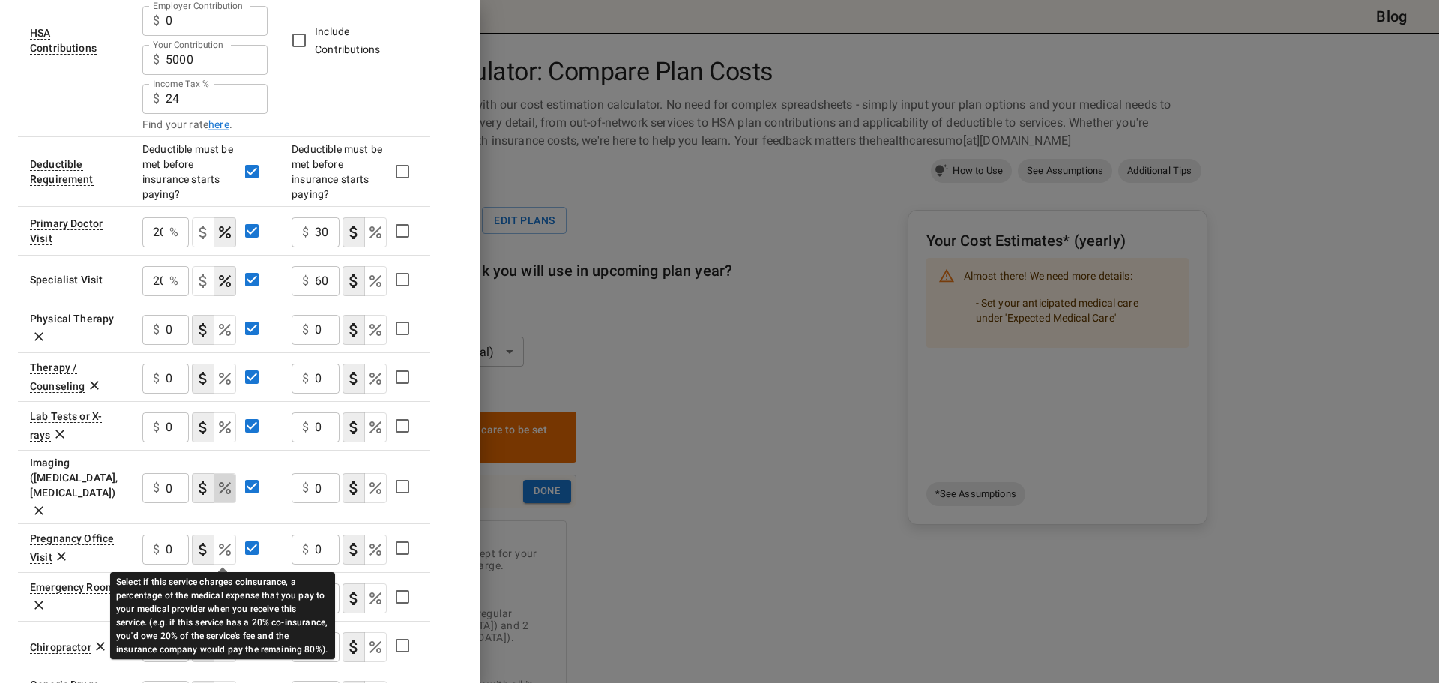
click at [216, 497] on icon "Select if this service charges coinsurance, a percentage of the medical expense…" at bounding box center [225, 488] width 18 height 18
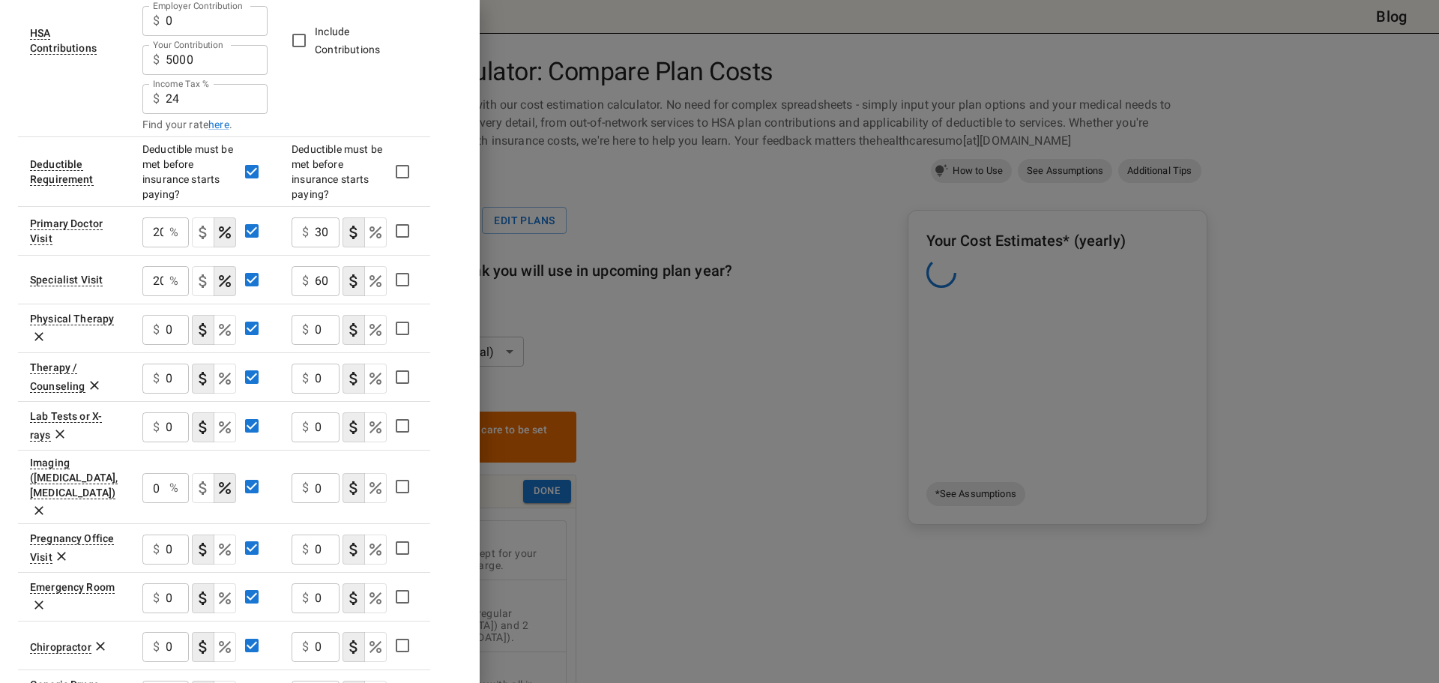
click at [163, 503] on div "0 % ​" at bounding box center [165, 488] width 46 height 30
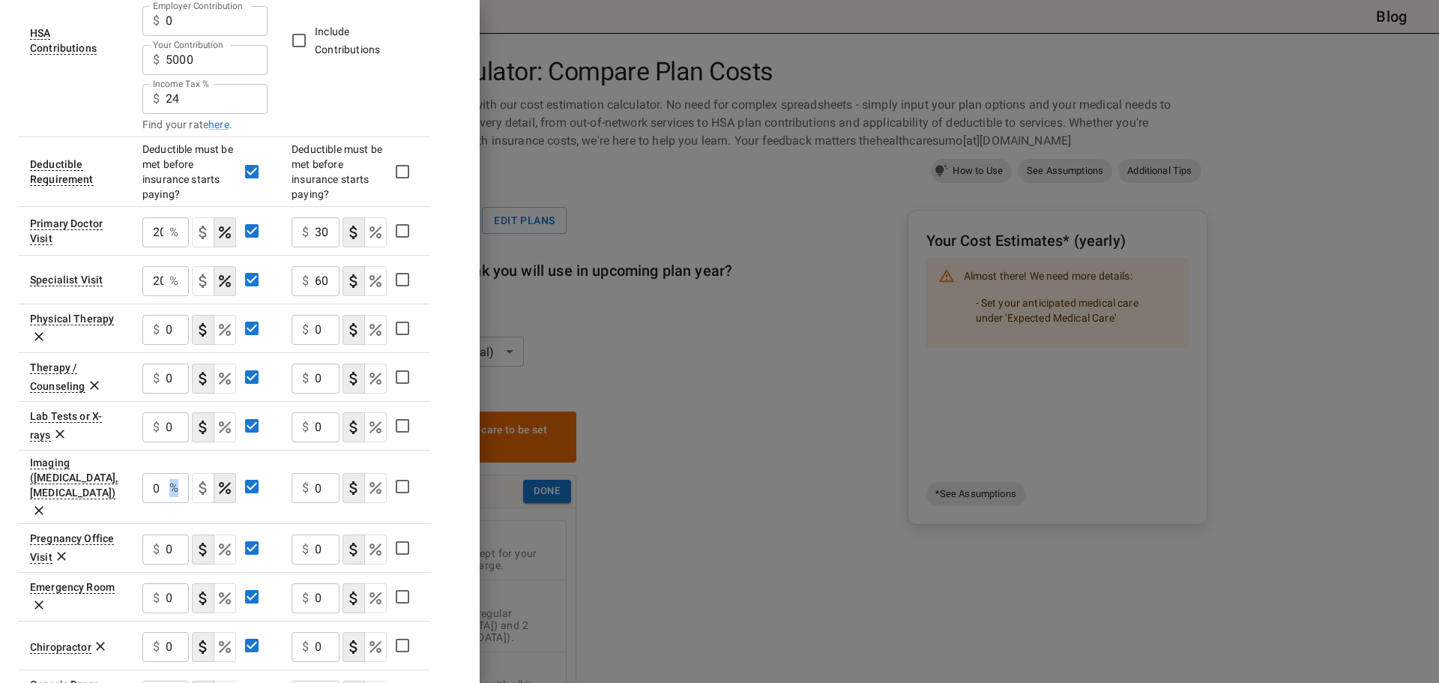
click at [163, 503] on div "0 % ​" at bounding box center [165, 488] width 46 height 30
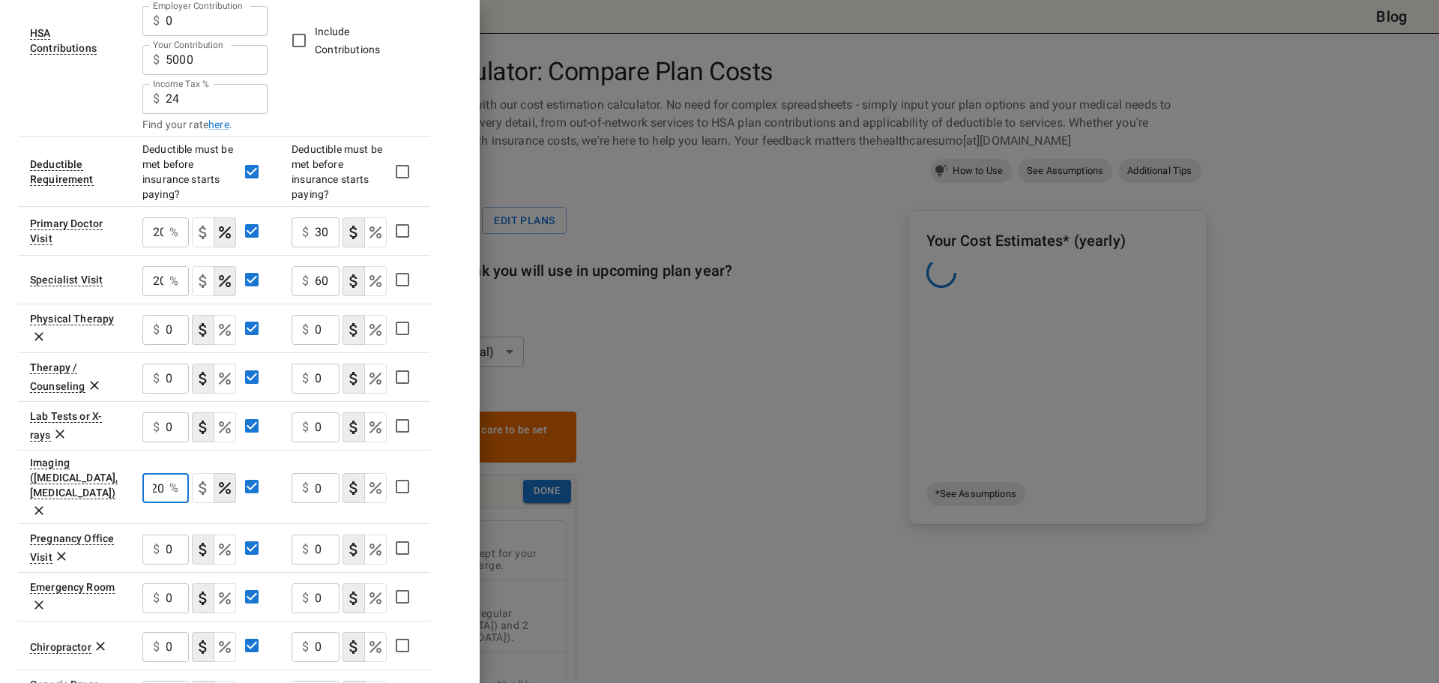
scroll to position [0, 10]
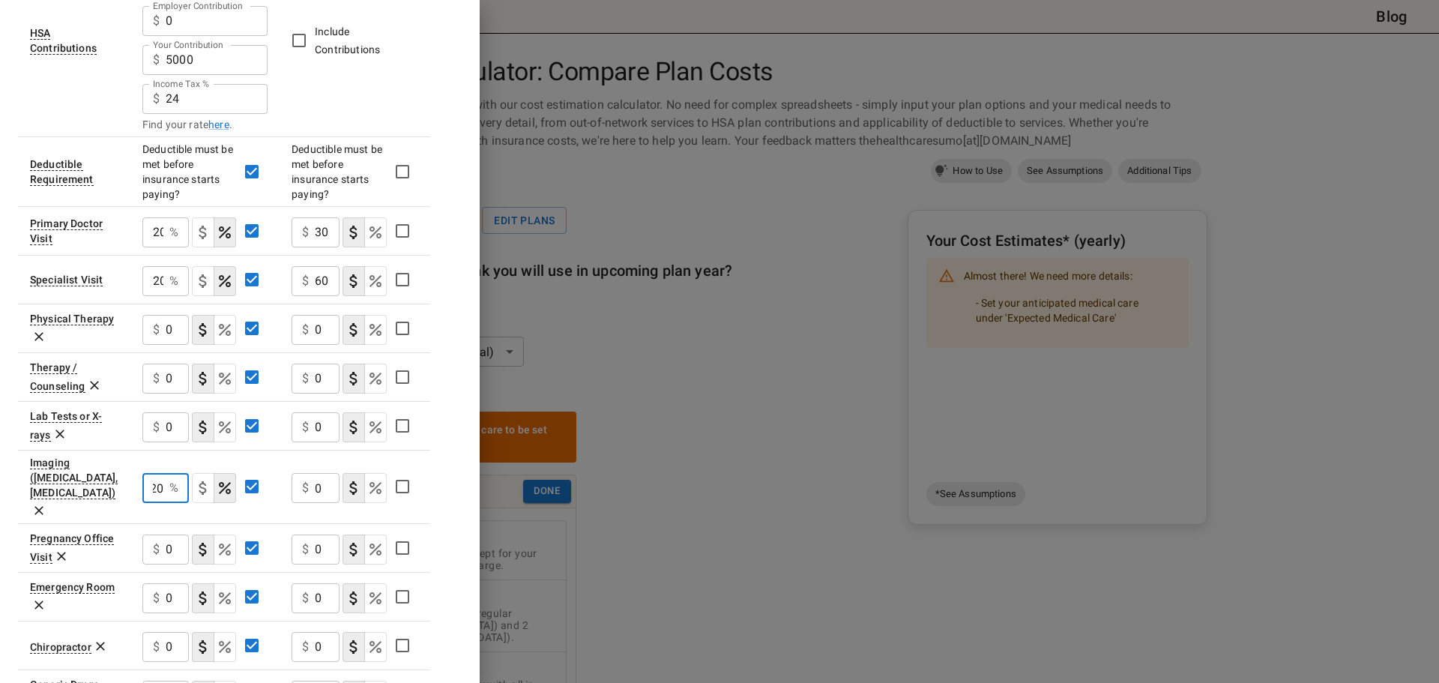
type input "20"
click at [317, 503] on div "$ 0 ​" at bounding box center [316, 488] width 48 height 30
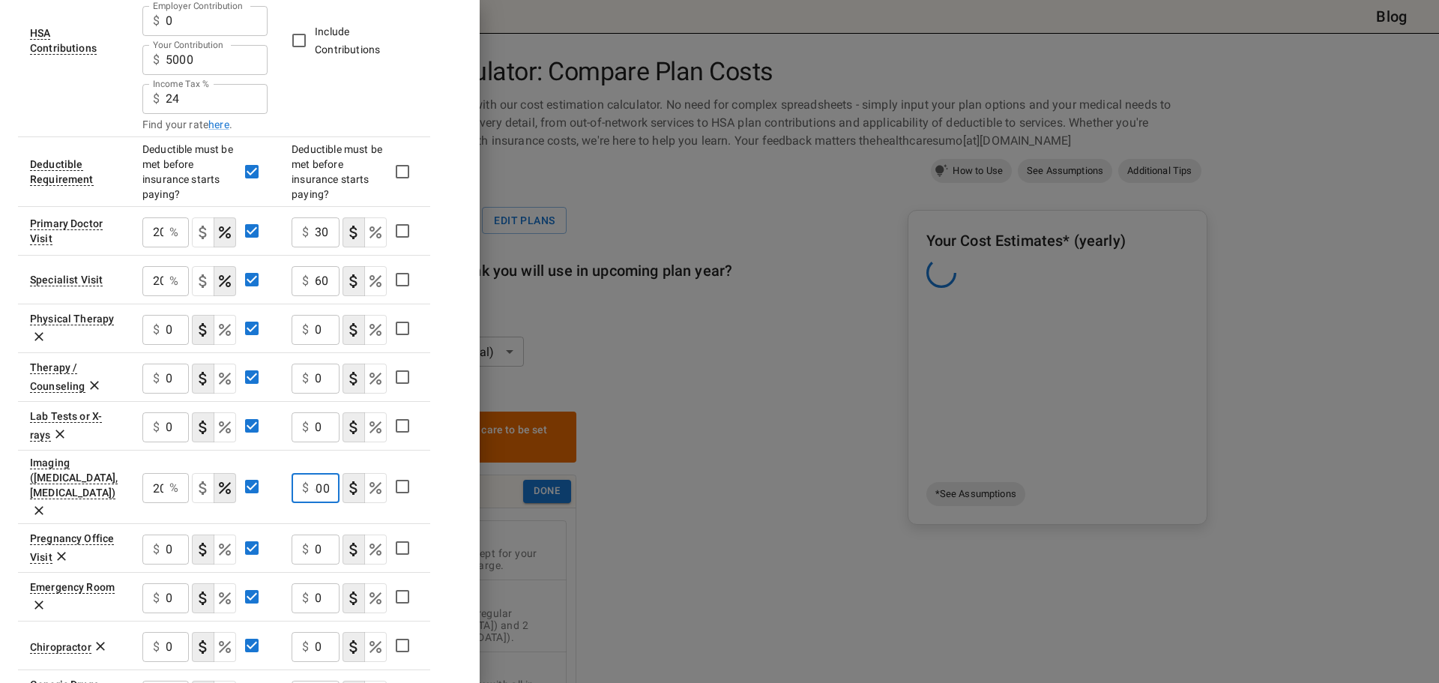
scroll to position [0, 19]
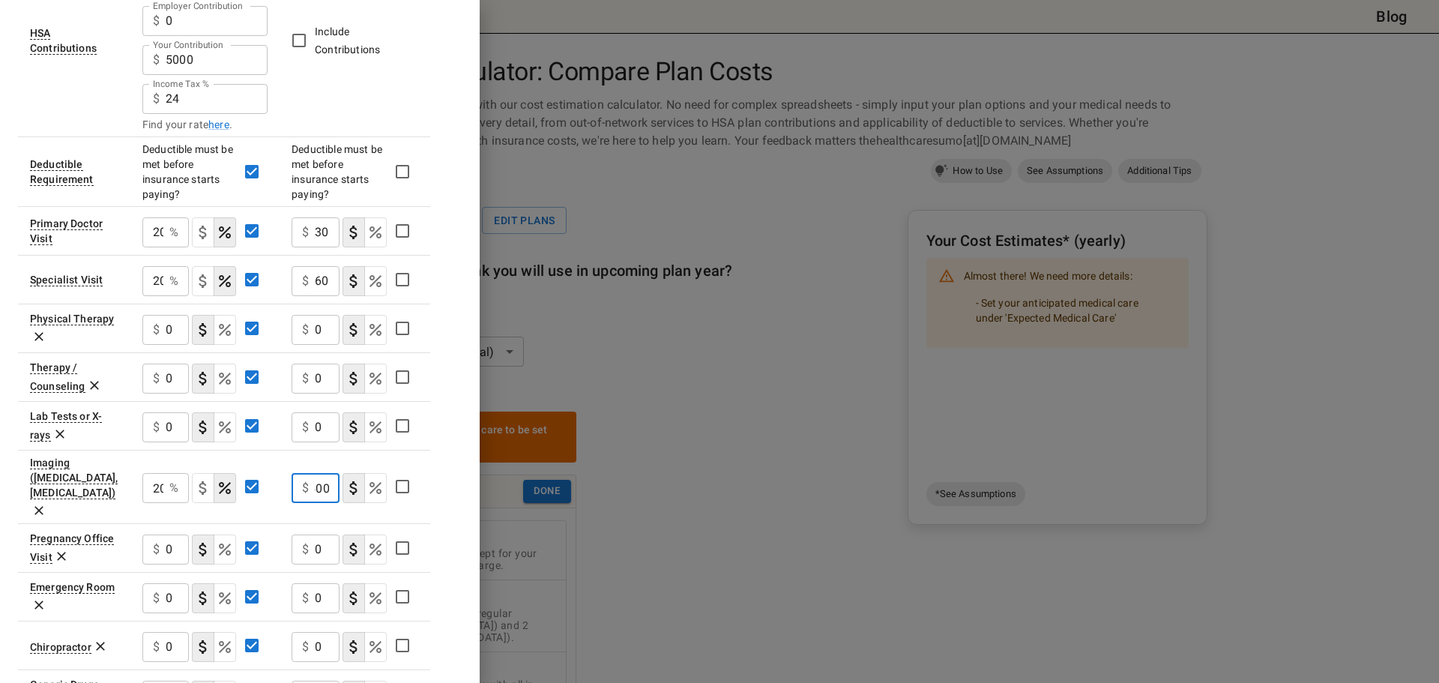
type input "500"
click at [462, 522] on div "Plan A [MEDICAL_DATA] In Network In Network Deductible $ 1750 ​ $ 2250 ​ Out of…" at bounding box center [240, 362] width 444 height 1298
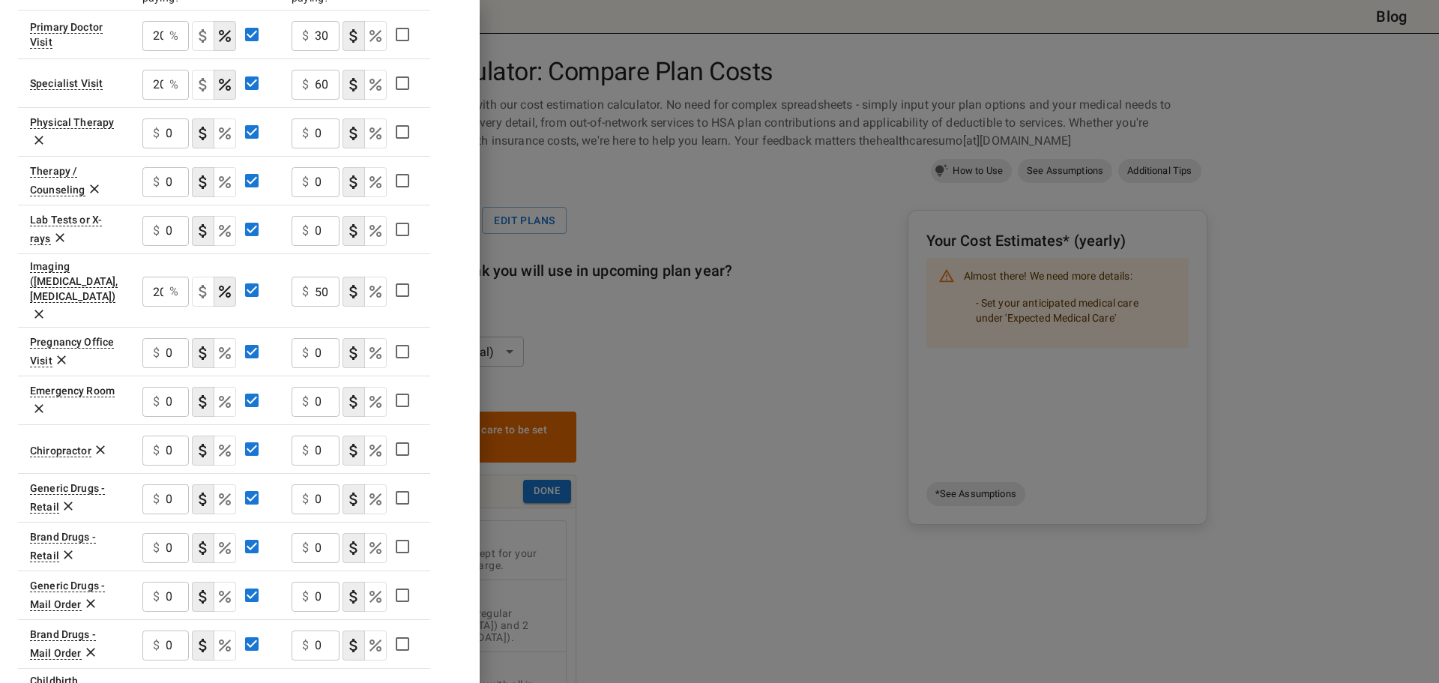
scroll to position [624, 0]
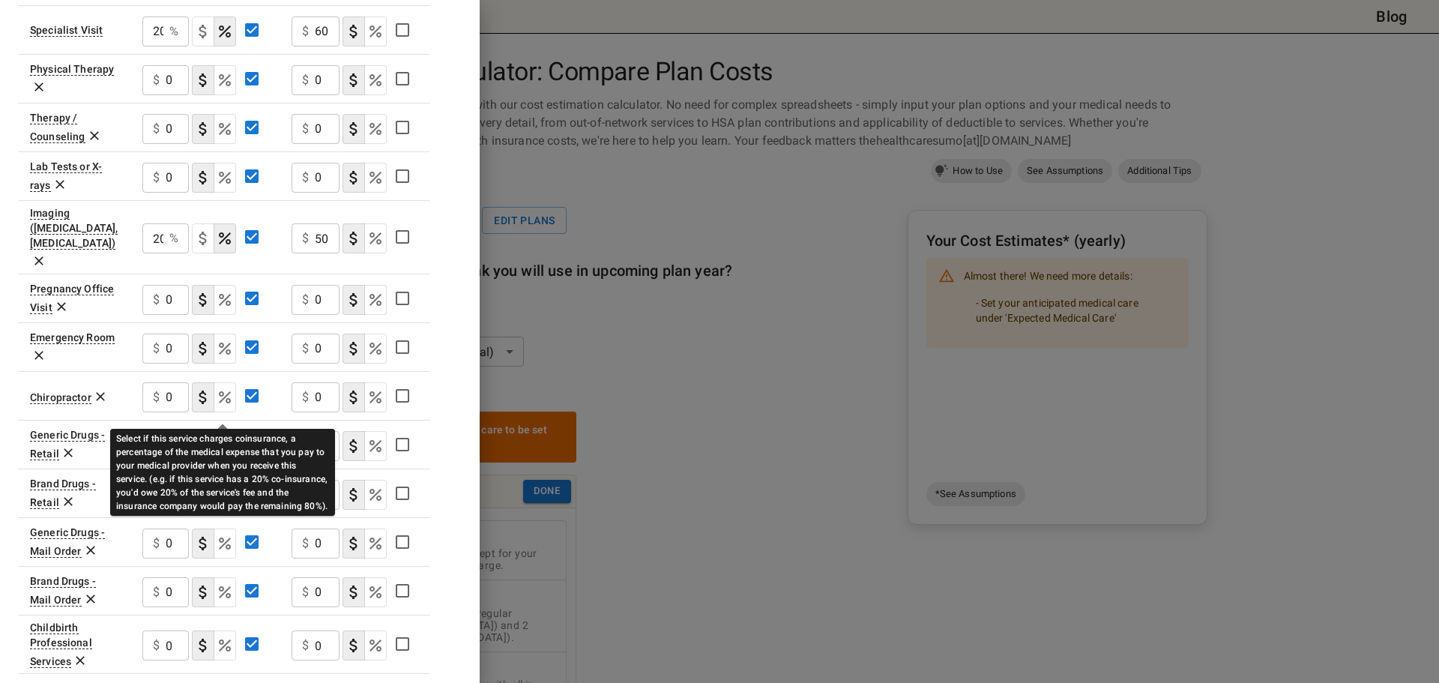
click at [220, 355] on icon "Select if this service charges coinsurance, a percentage of the medical expense…" at bounding box center [225, 349] width 12 height 12
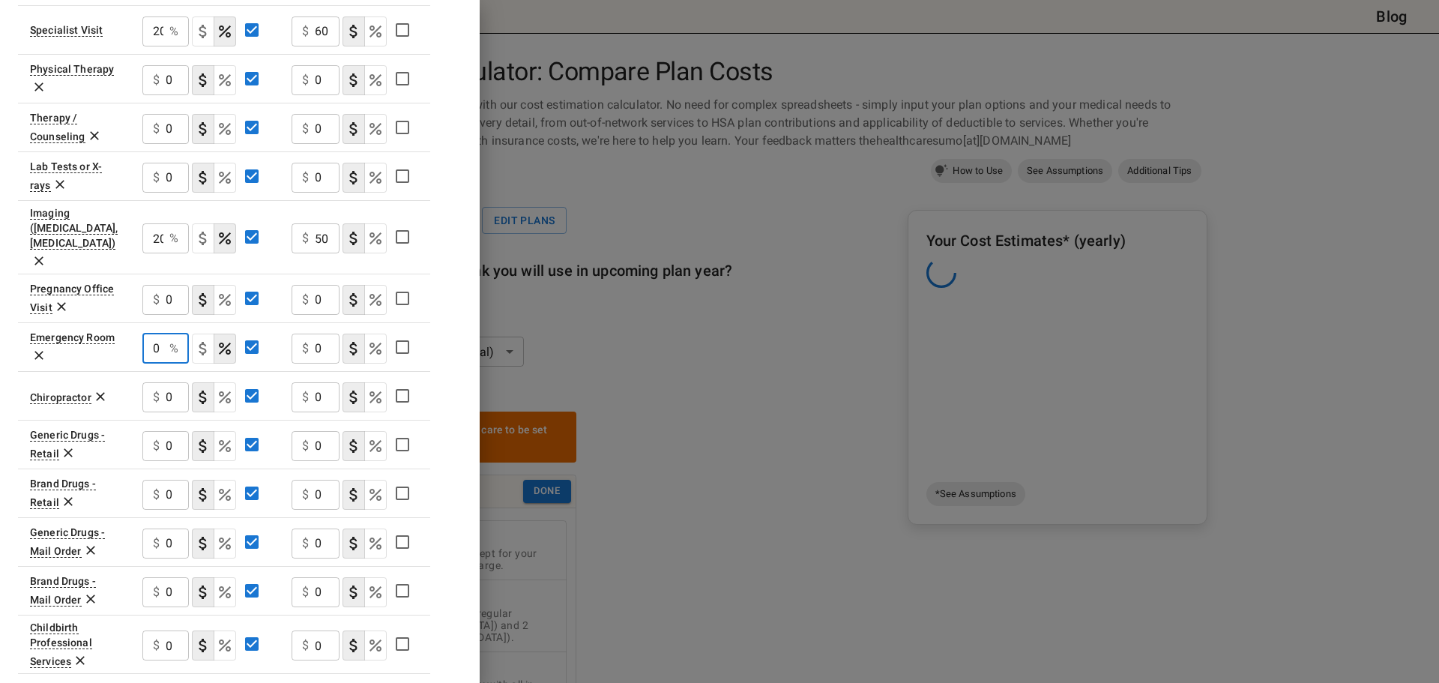
click at [155, 364] on input "0" at bounding box center [152, 349] width 21 height 30
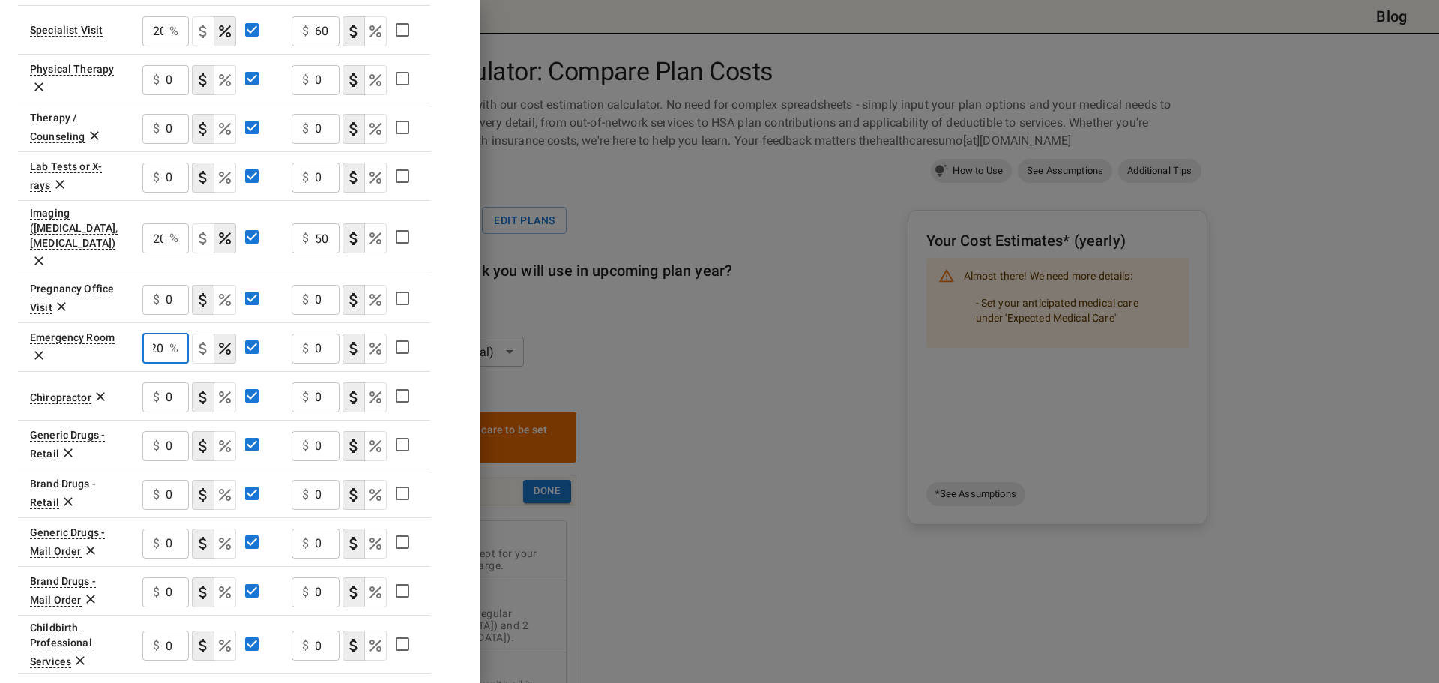
type input "20"
click at [322, 364] on input "0" at bounding box center [327, 349] width 25 height 30
type input "150"
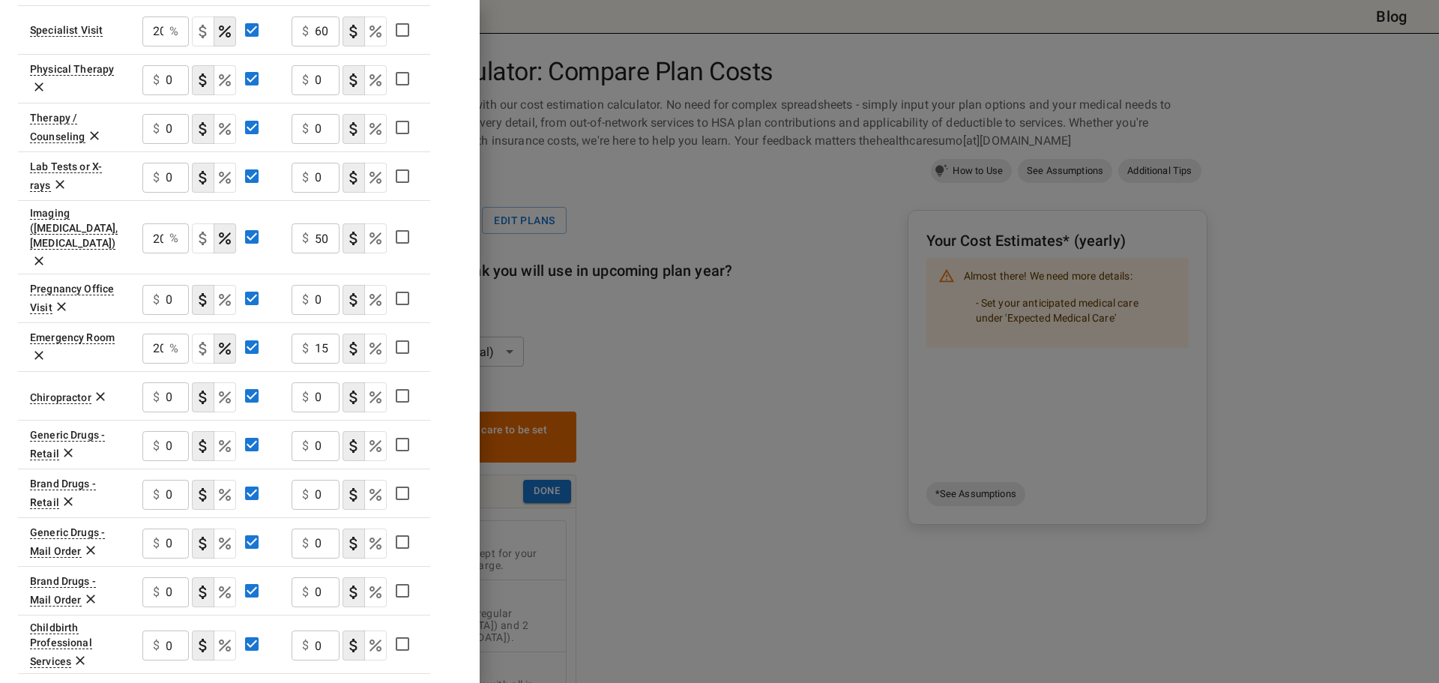
click at [462, 383] on div "Plan A [MEDICAL_DATA] In Network In Network Deductible $ 1750 ​ $ 2250 ​ Out of…" at bounding box center [240, 112] width 444 height 1298
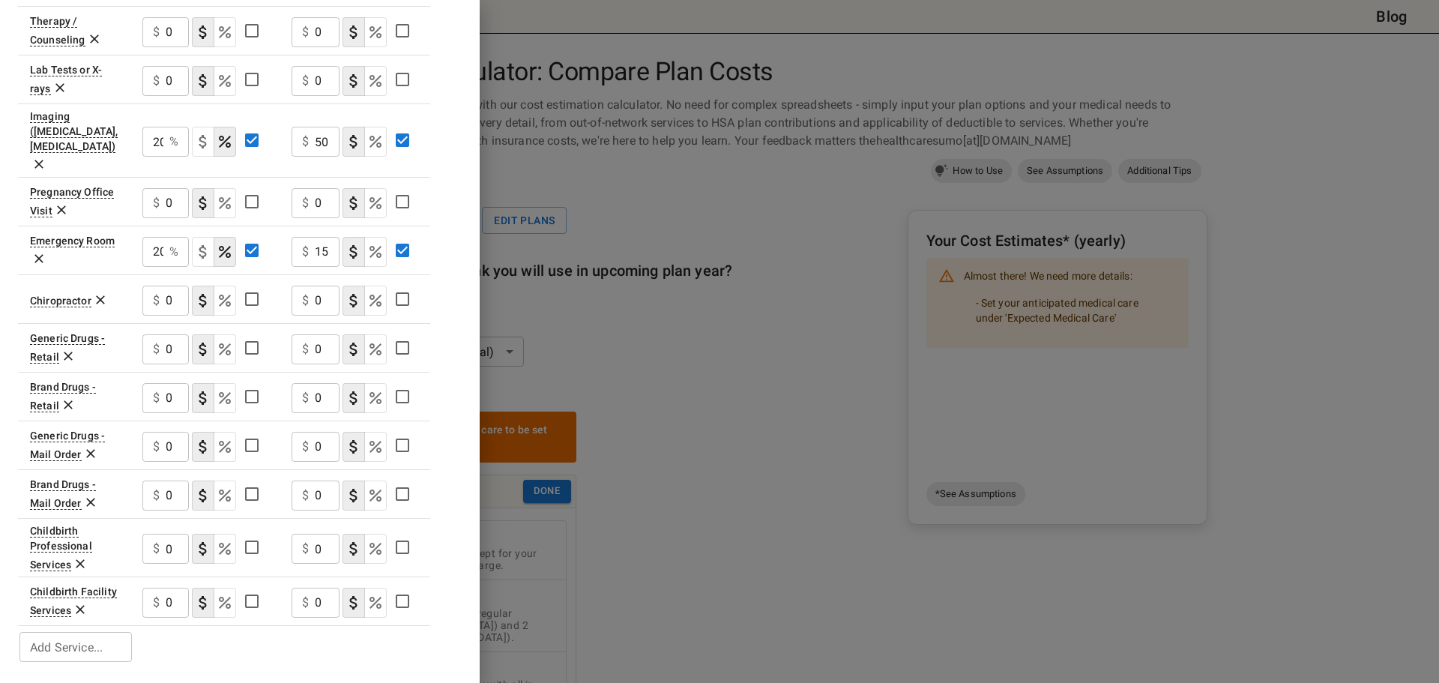
scroll to position [833, 0]
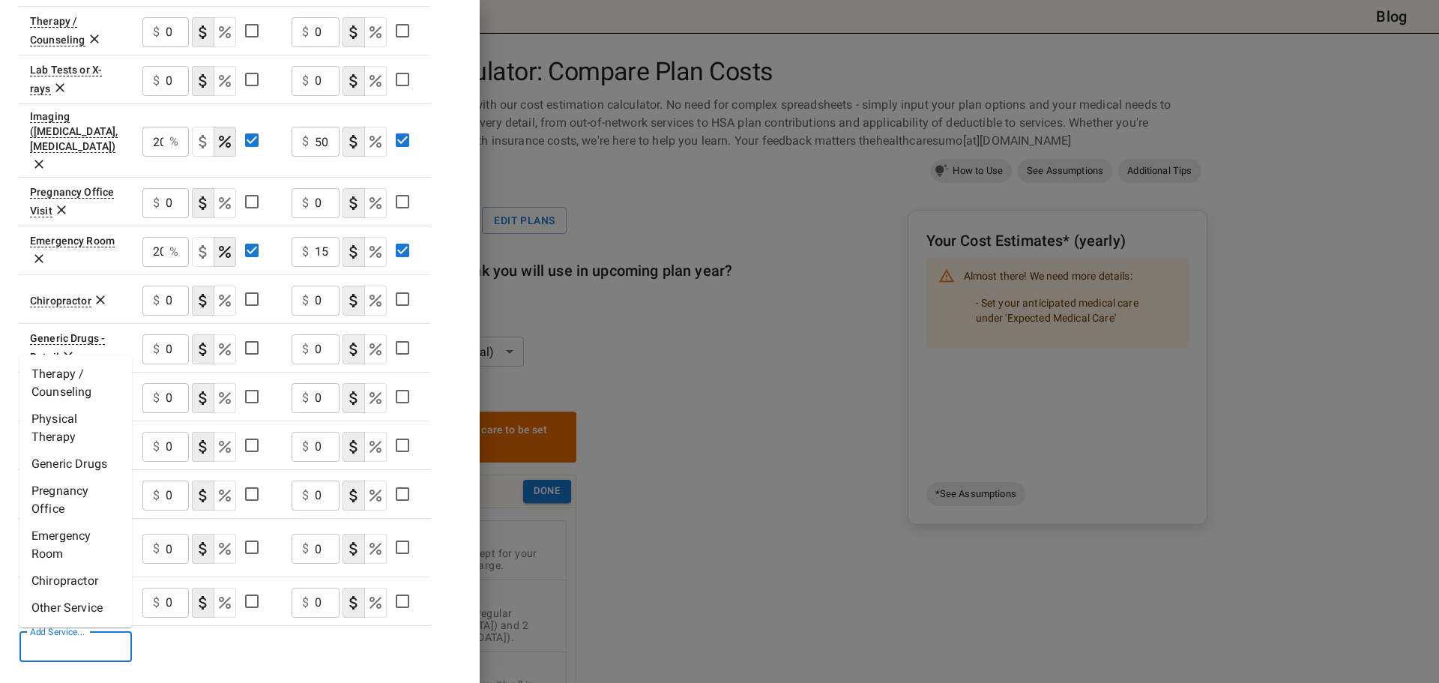
click at [97, 641] on div "Add Service... Add Service..." at bounding box center [75, 647] width 112 height 30
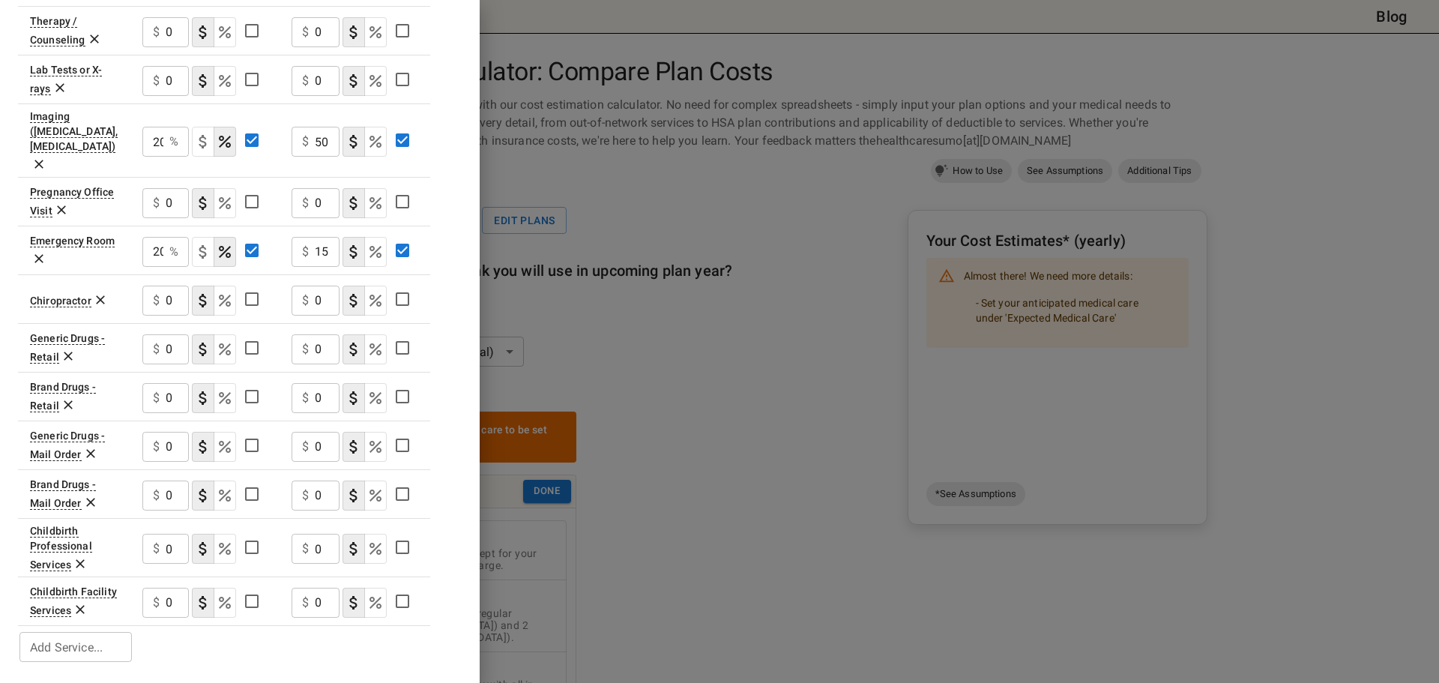
click at [462, 438] on div "Plan A [MEDICAL_DATA] In Network In Network Deductible $ 1750 ​ $ 2250 ​ Out of…" at bounding box center [240, 16] width 444 height 1298
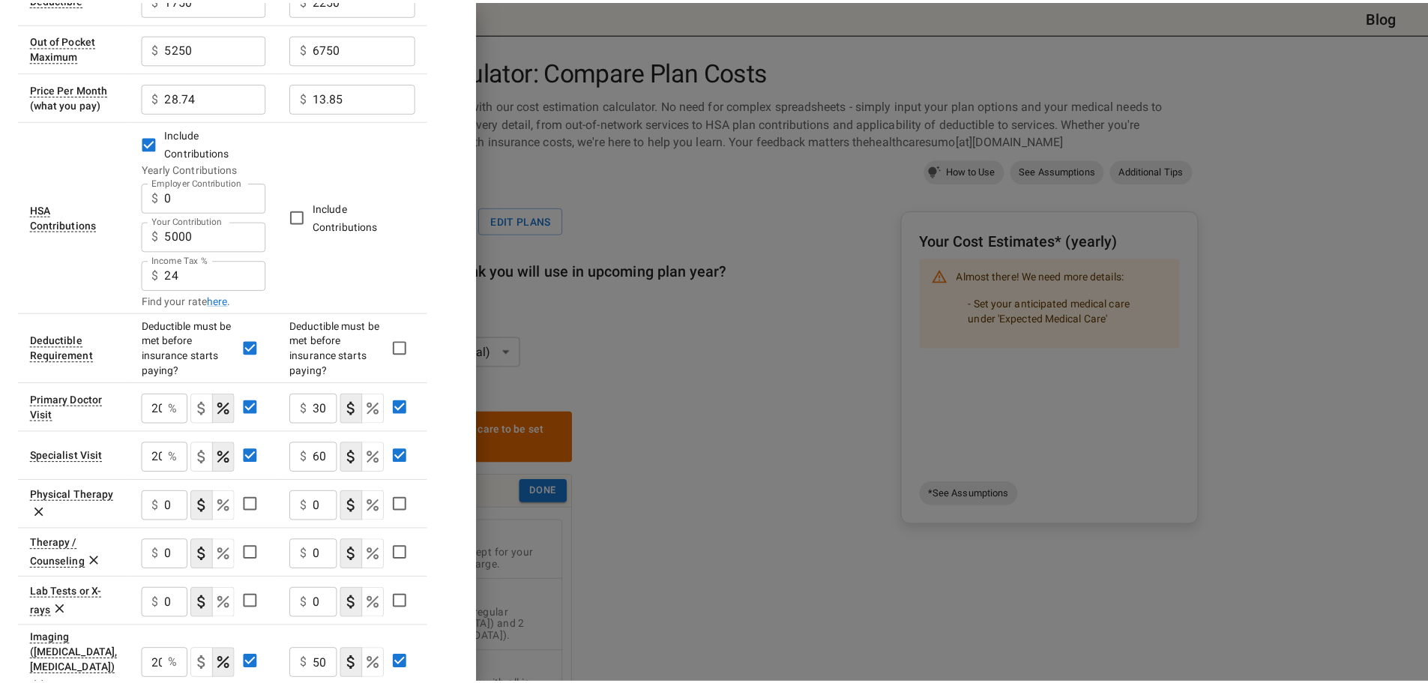
scroll to position [0, 0]
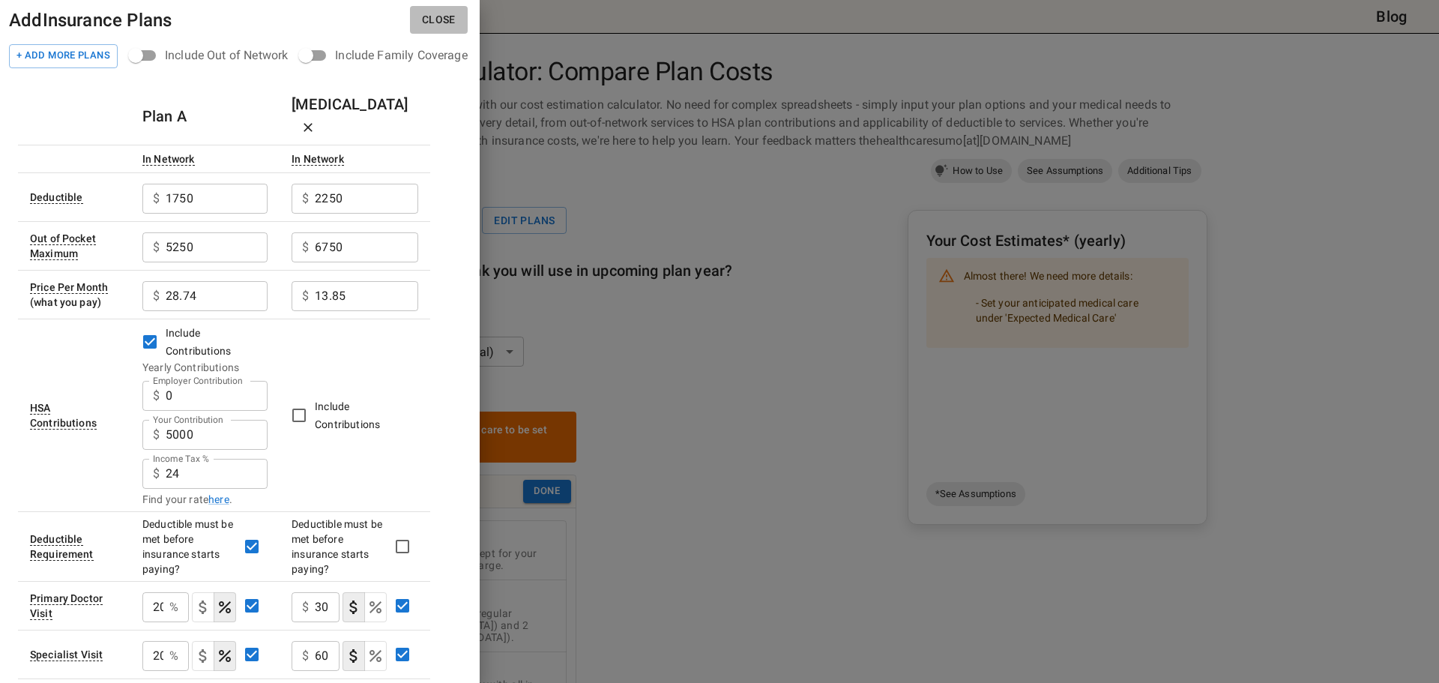
click at [468, 19] on button "Close" at bounding box center [439, 20] width 58 height 28
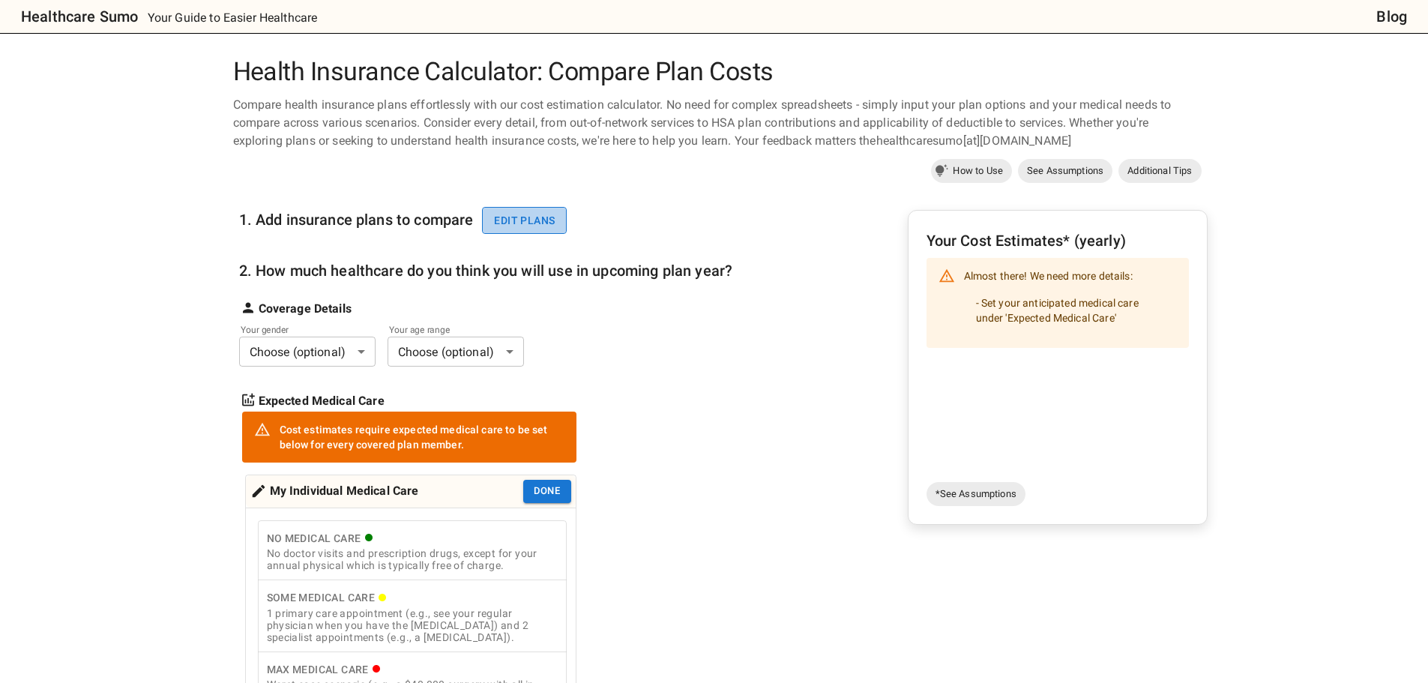
click at [482, 235] on button "Edit plans" at bounding box center [524, 221] width 85 height 28
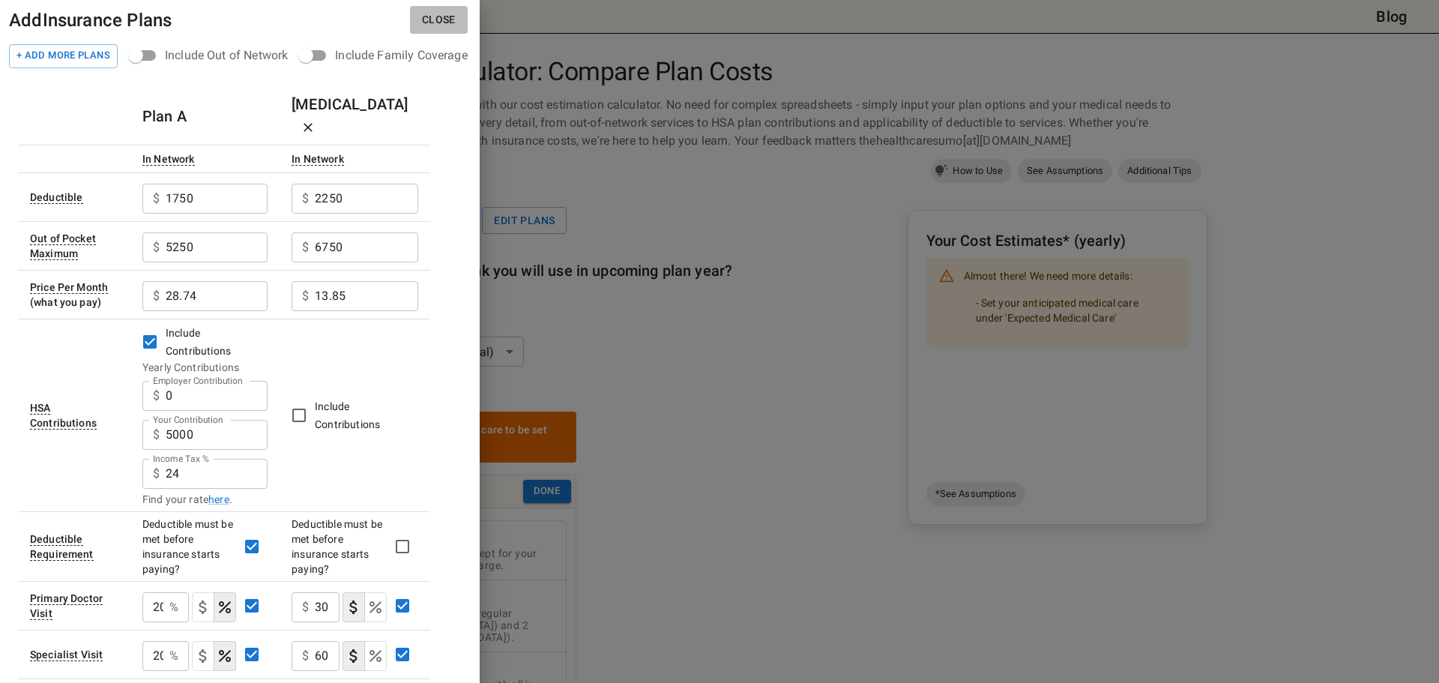
click at [468, 16] on button "Close" at bounding box center [439, 20] width 58 height 28
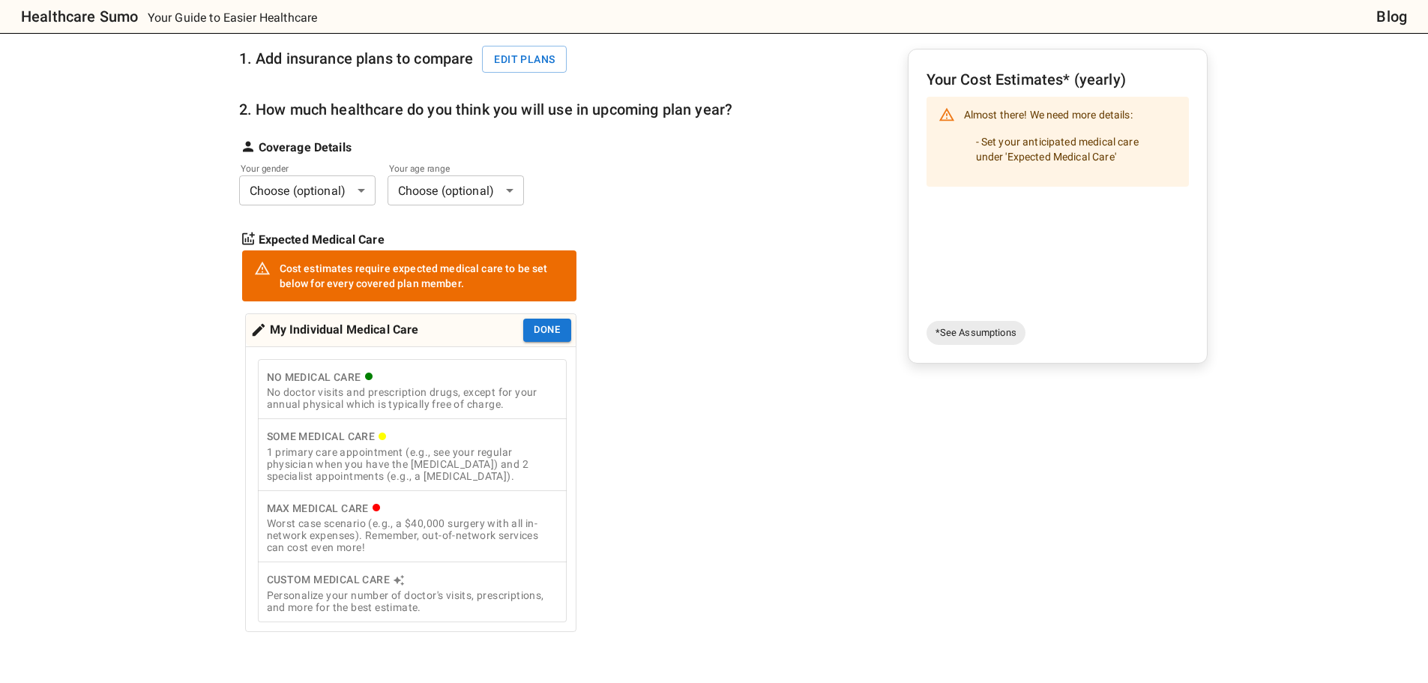
scroll to position [125, 0]
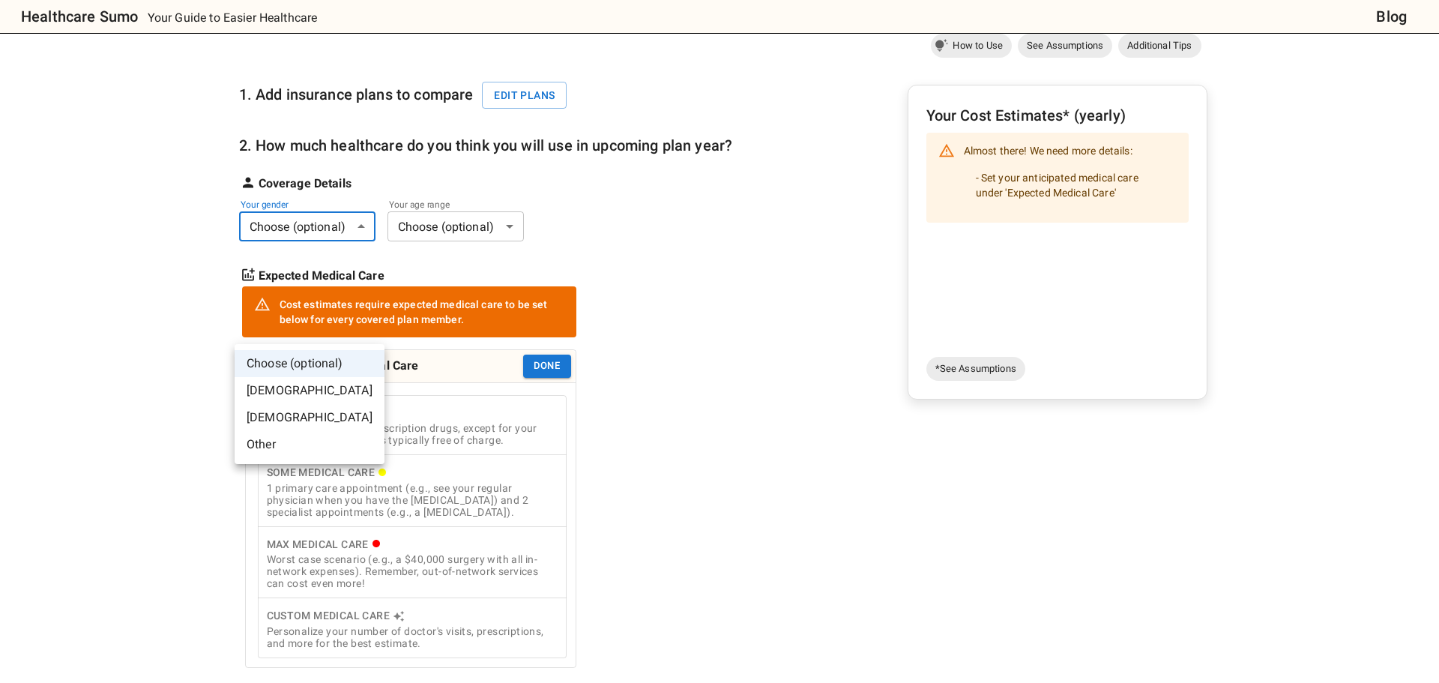
click at [323, 322] on body "Healthcare Sumo Your Guide to Easier Healthcare Blog Health Insurance Calculato…" at bounding box center [719, 571] width 1439 height 1393
click at [308, 394] on li "[DEMOGRAPHIC_DATA]" at bounding box center [310, 390] width 150 height 27
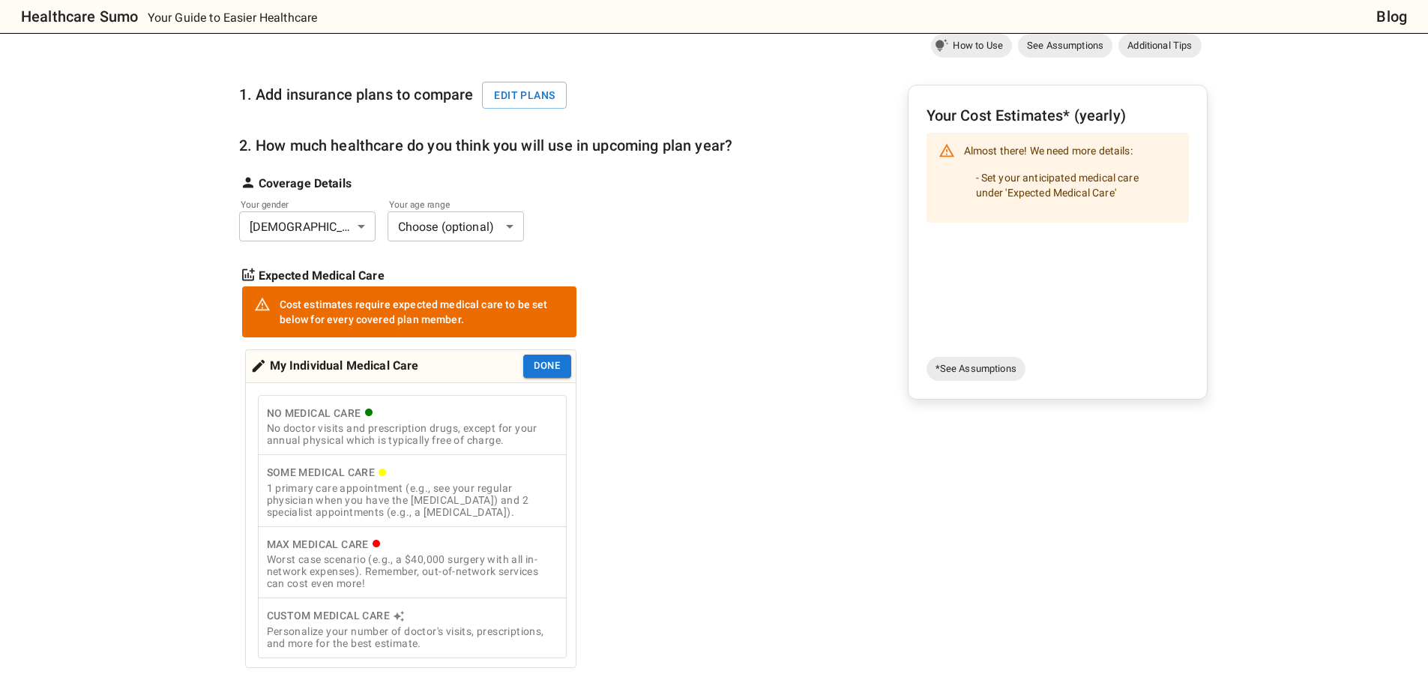
click at [468, 331] on body "Healthcare Sumo Your Guide to Easier Healthcare Blog Health Insurance Calculato…" at bounding box center [714, 571] width 1428 height 1393
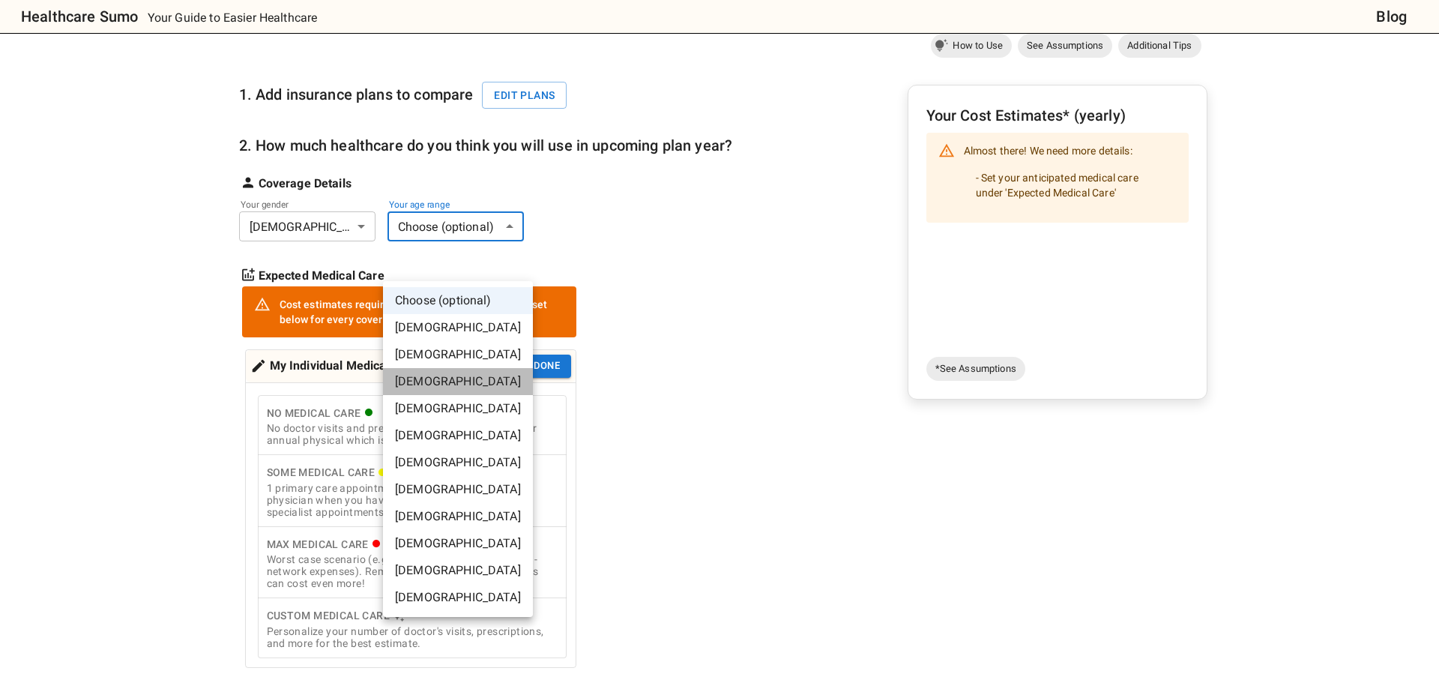
click at [476, 388] on li "[DEMOGRAPHIC_DATA]" at bounding box center [458, 381] width 150 height 27
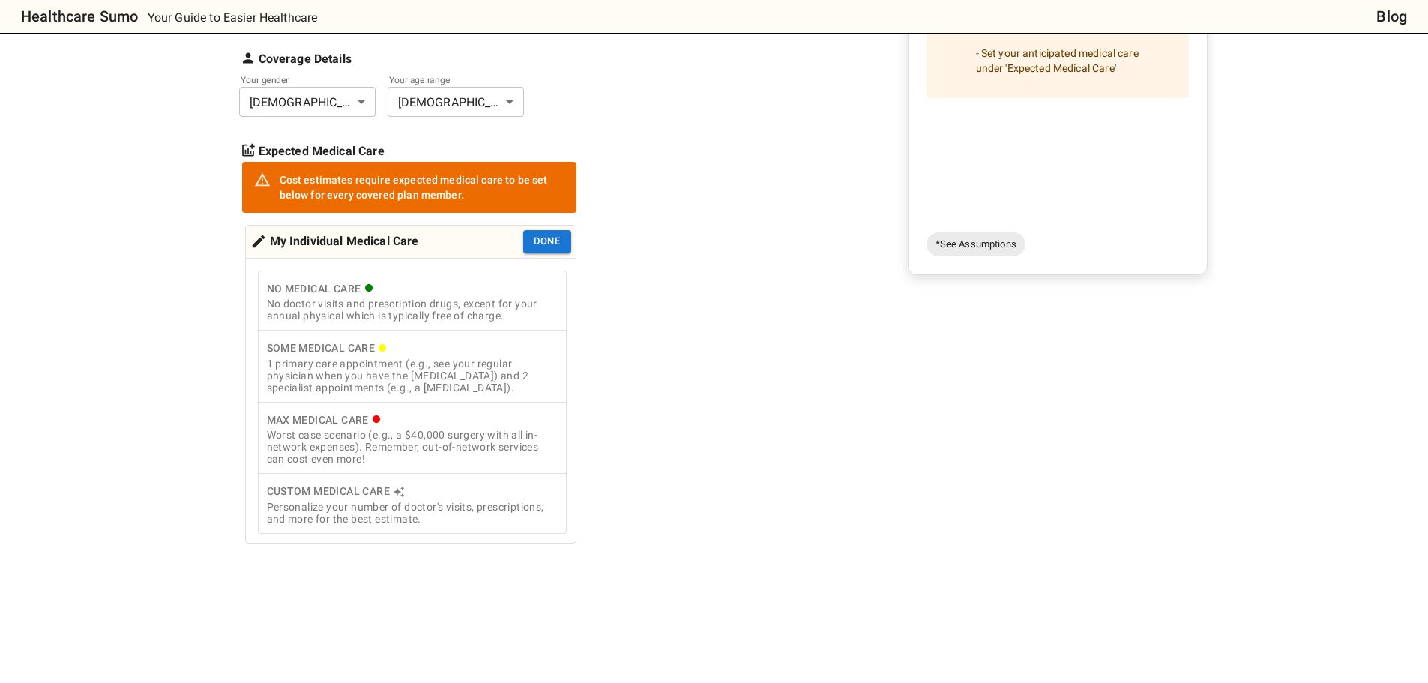
scroll to position [375, 0]
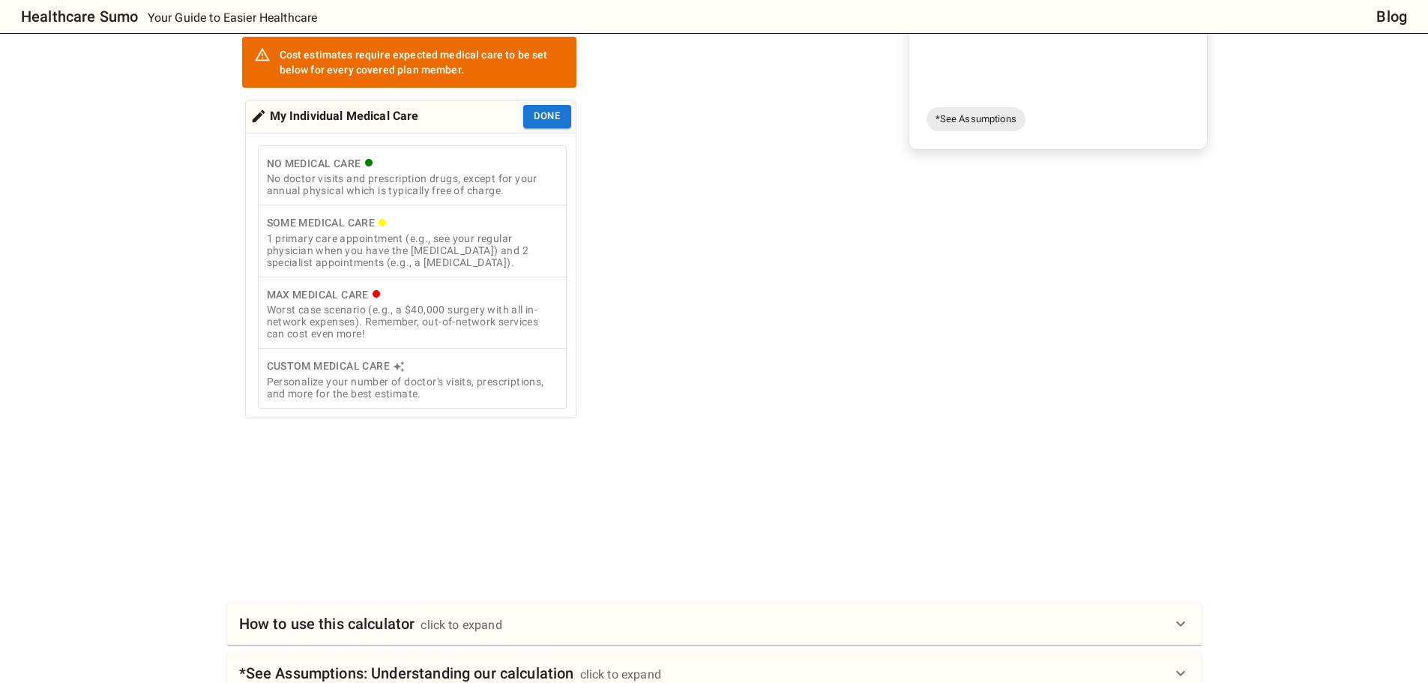
click at [501, 268] on div "1 primary care appointment (e.g., see your regular physician when you have the …" at bounding box center [412, 250] width 291 height 36
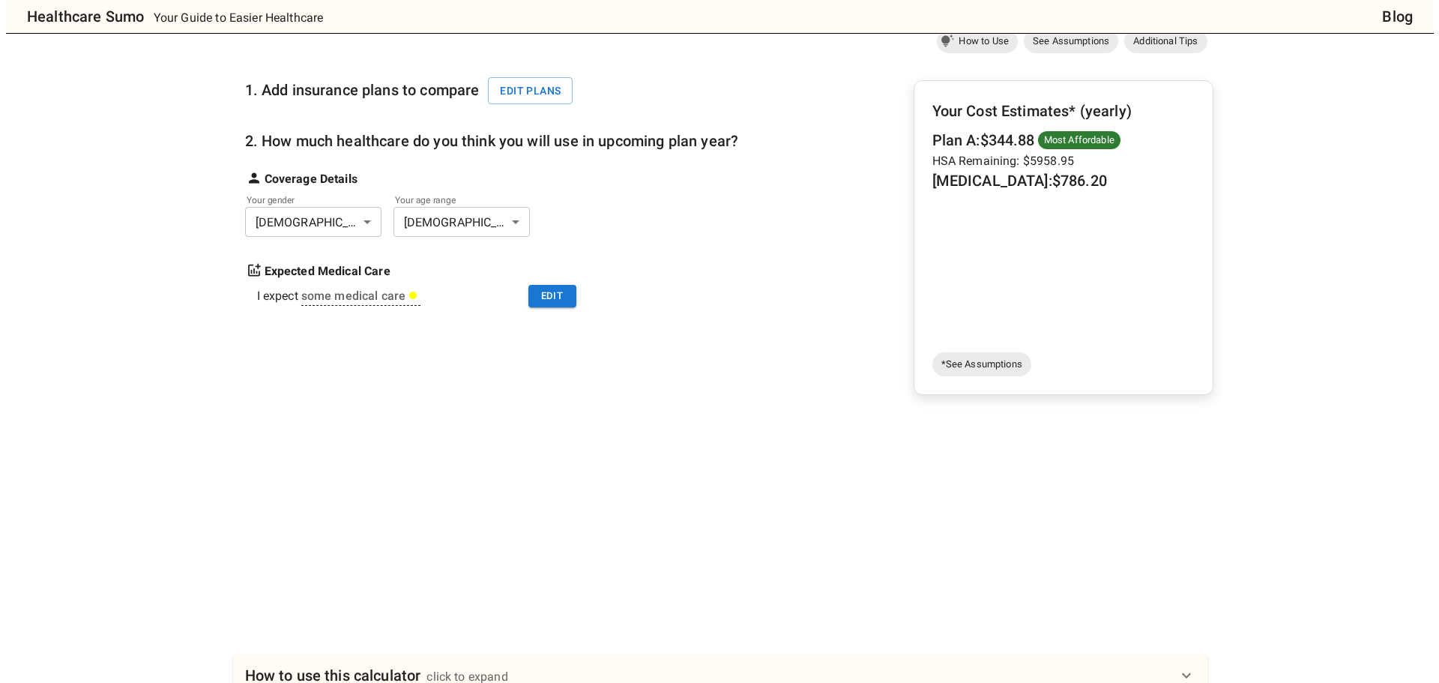
scroll to position [125, 0]
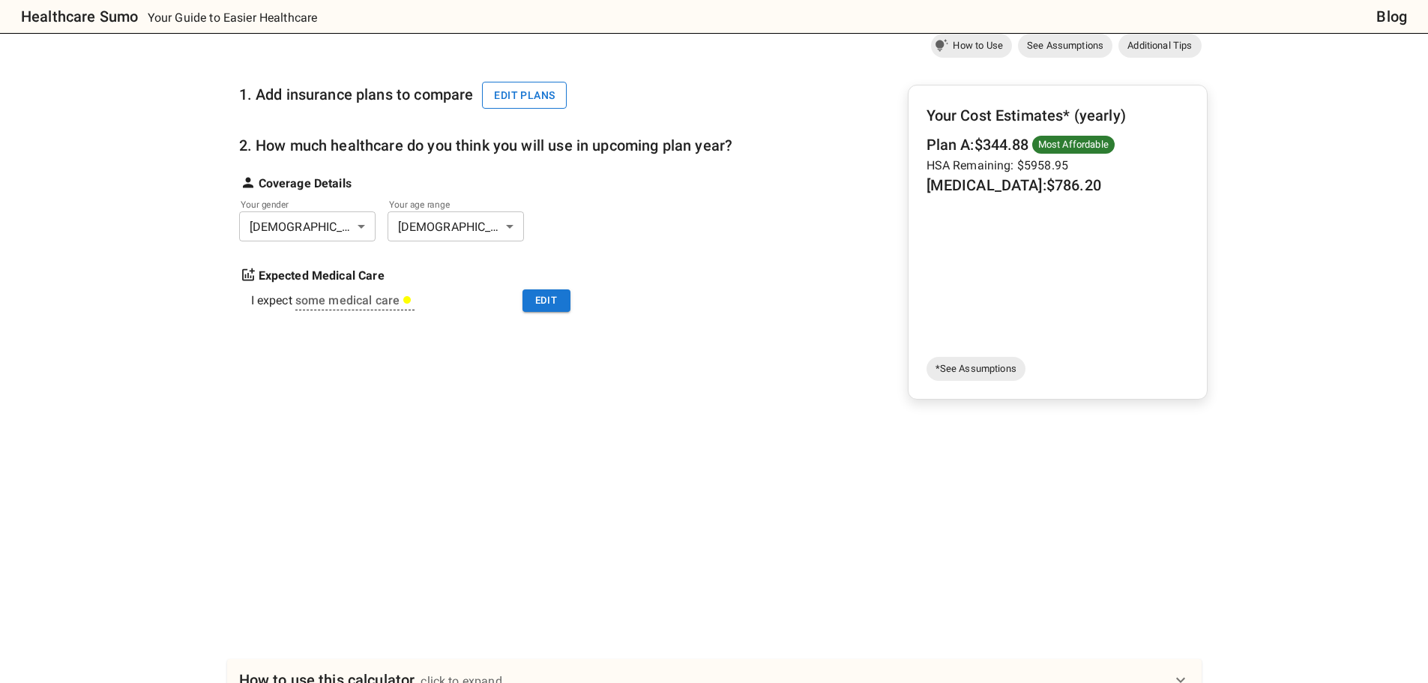
click at [482, 109] on button "Edit plans" at bounding box center [524, 96] width 85 height 28
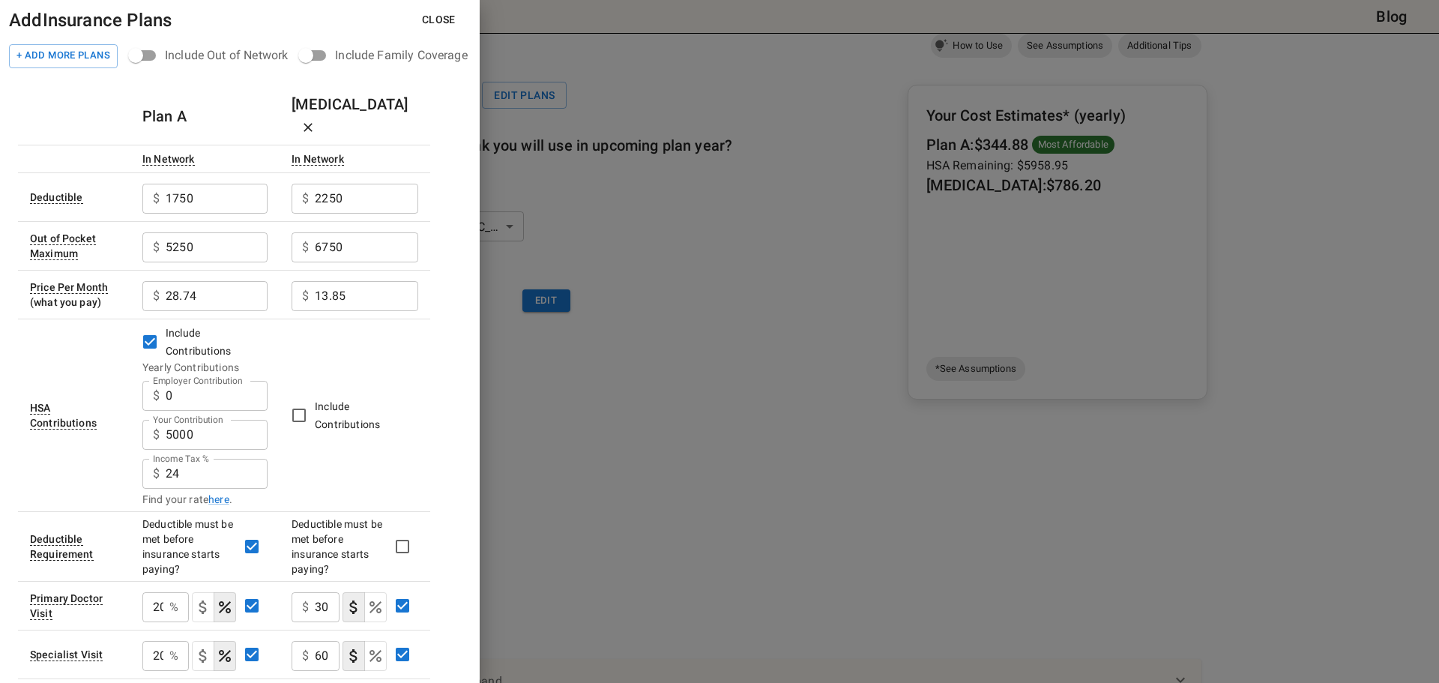
click at [223, 307] on input "28.74" at bounding box center [217, 296] width 102 height 30
type input "31.135"
click at [380, 292] on input "13.85" at bounding box center [366, 296] width 103 height 30
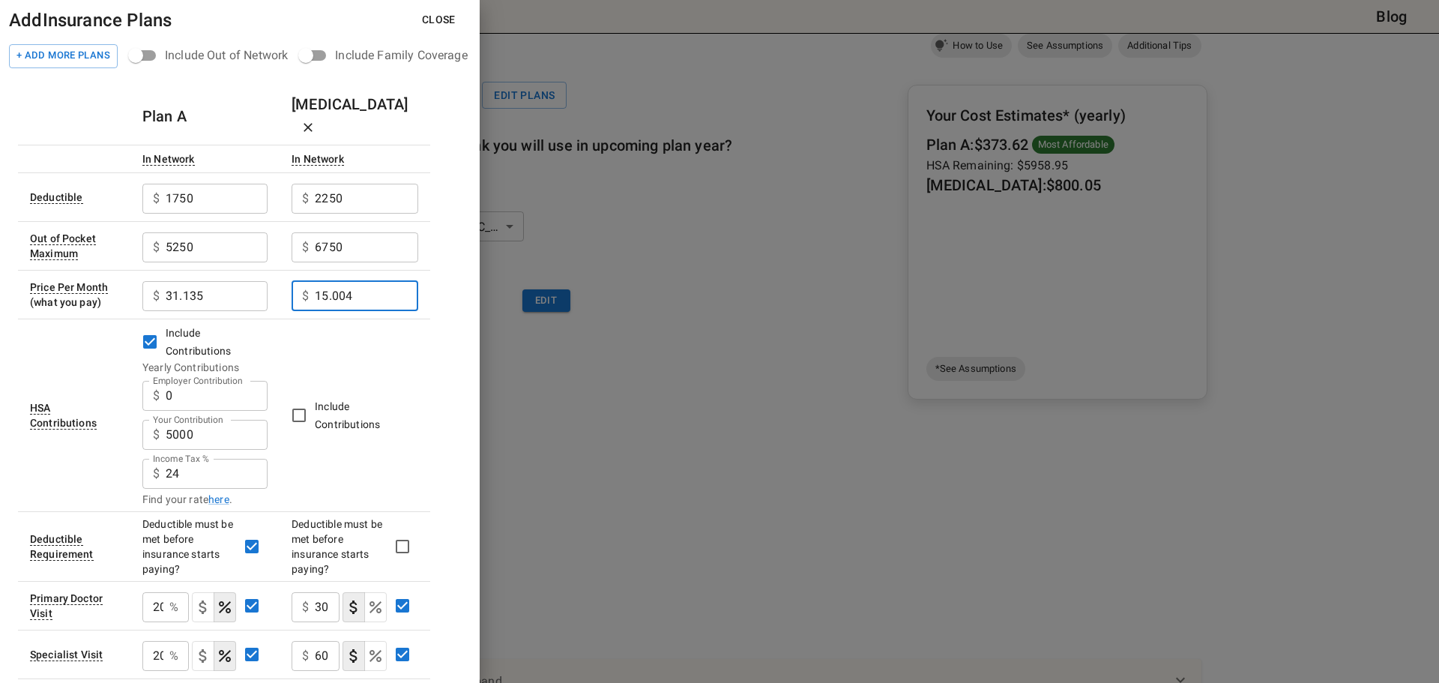
type input "15.004"
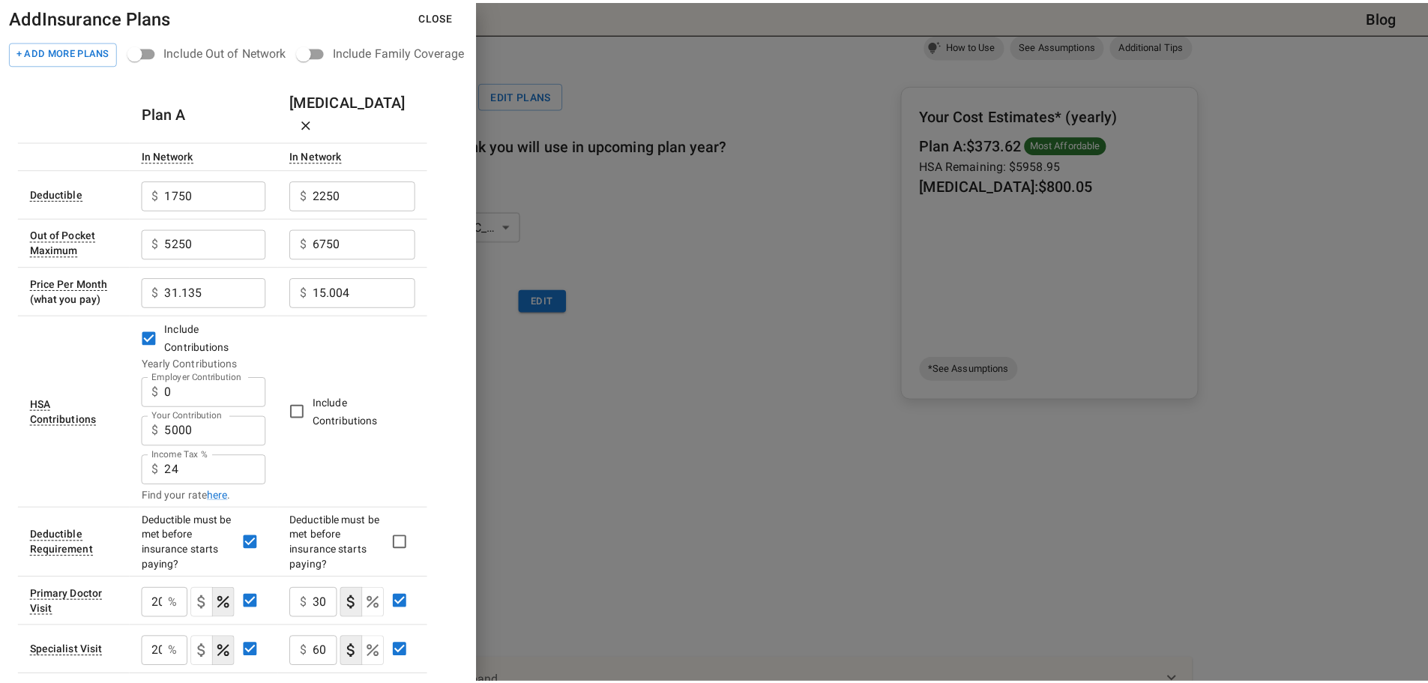
scroll to position [0, 0]
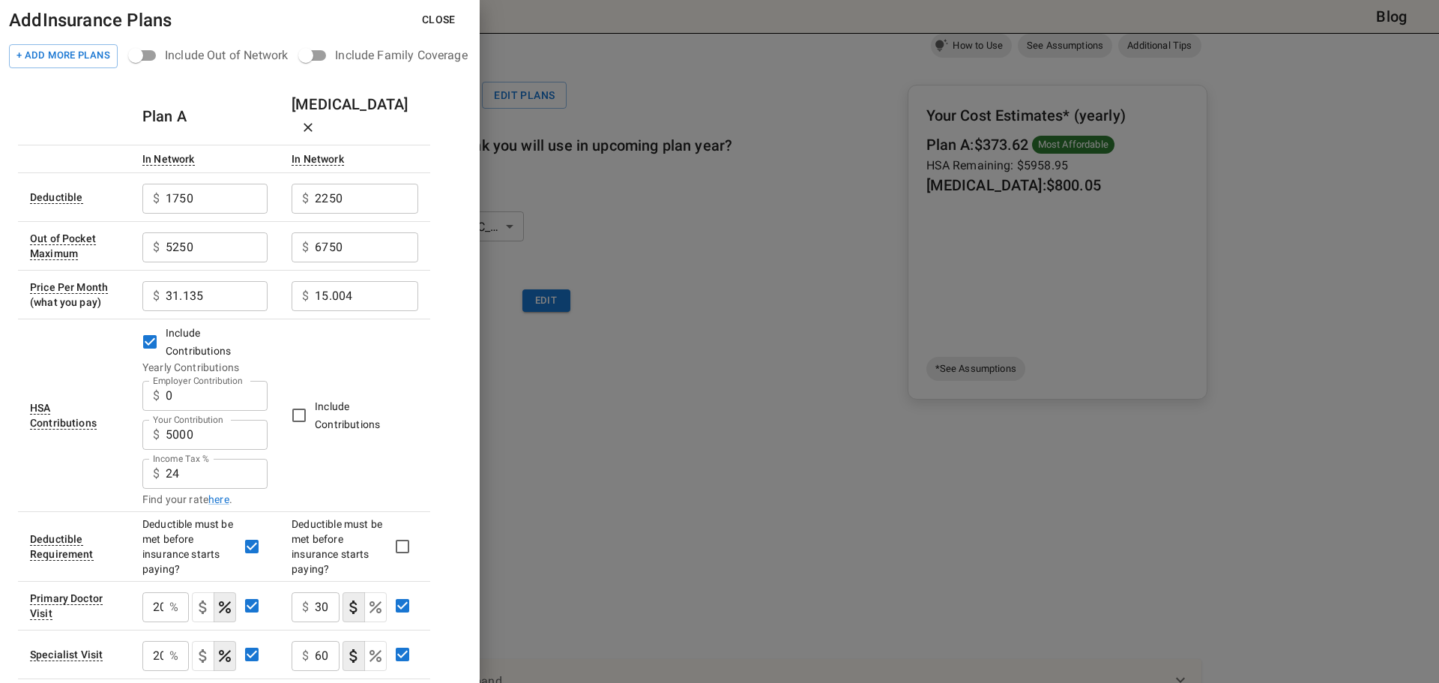
click at [468, 22] on button "Close" at bounding box center [439, 20] width 58 height 28
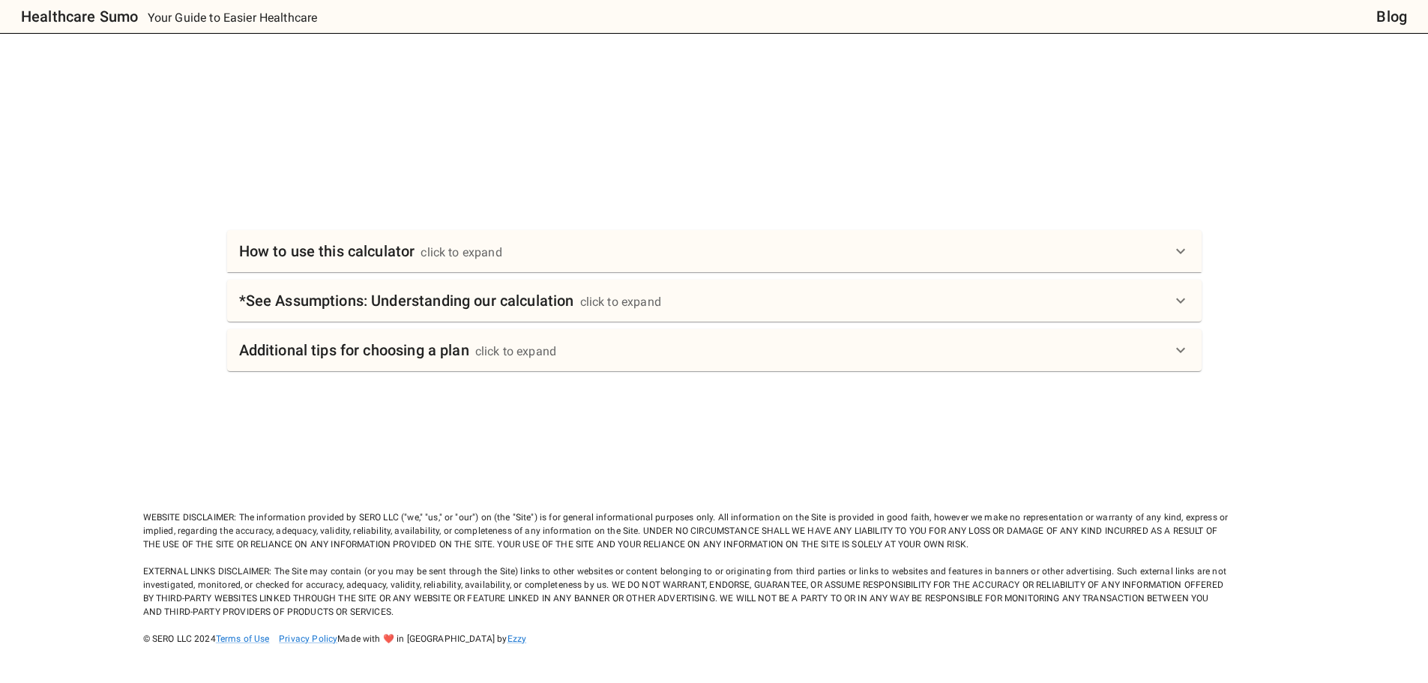
scroll to position [617, 0]
click at [705, 239] on div "How to use this calculator click to expand" at bounding box center [705, 251] width 932 height 24
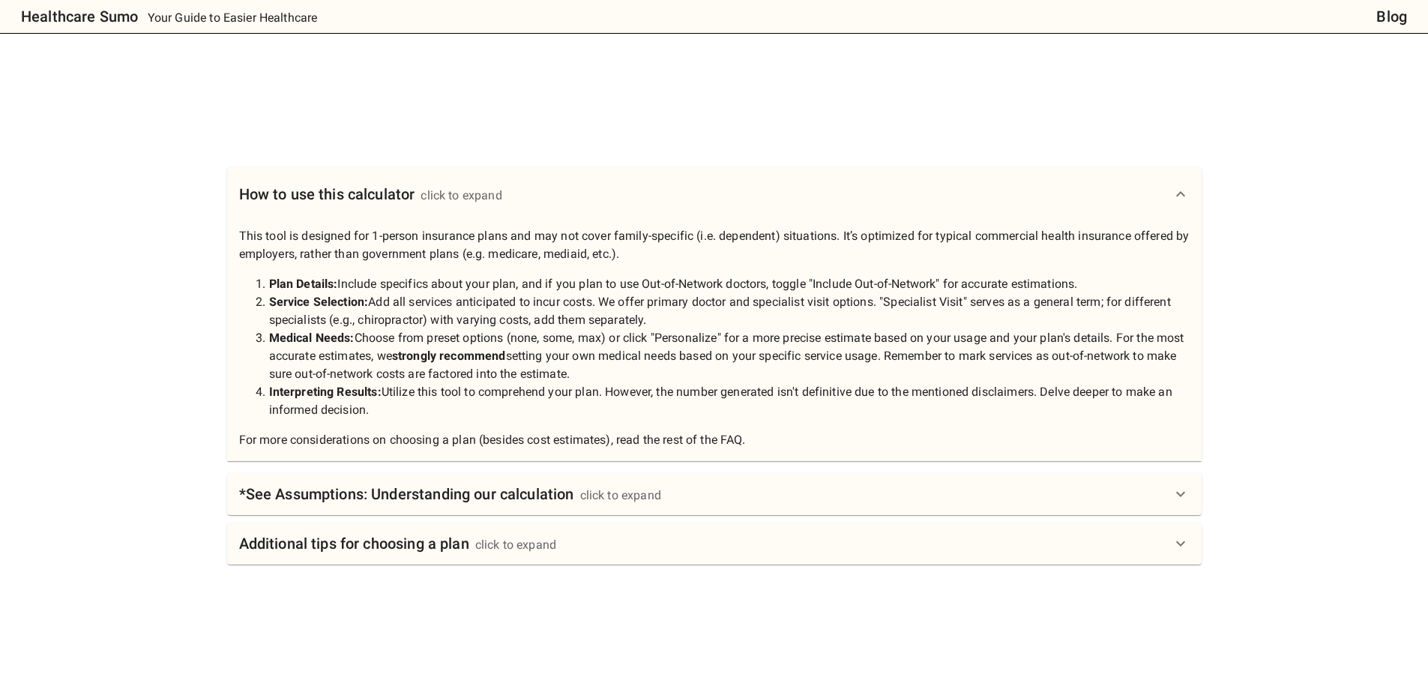
click at [702, 206] on div "How to use this calculator click to expand" at bounding box center [705, 194] width 932 height 24
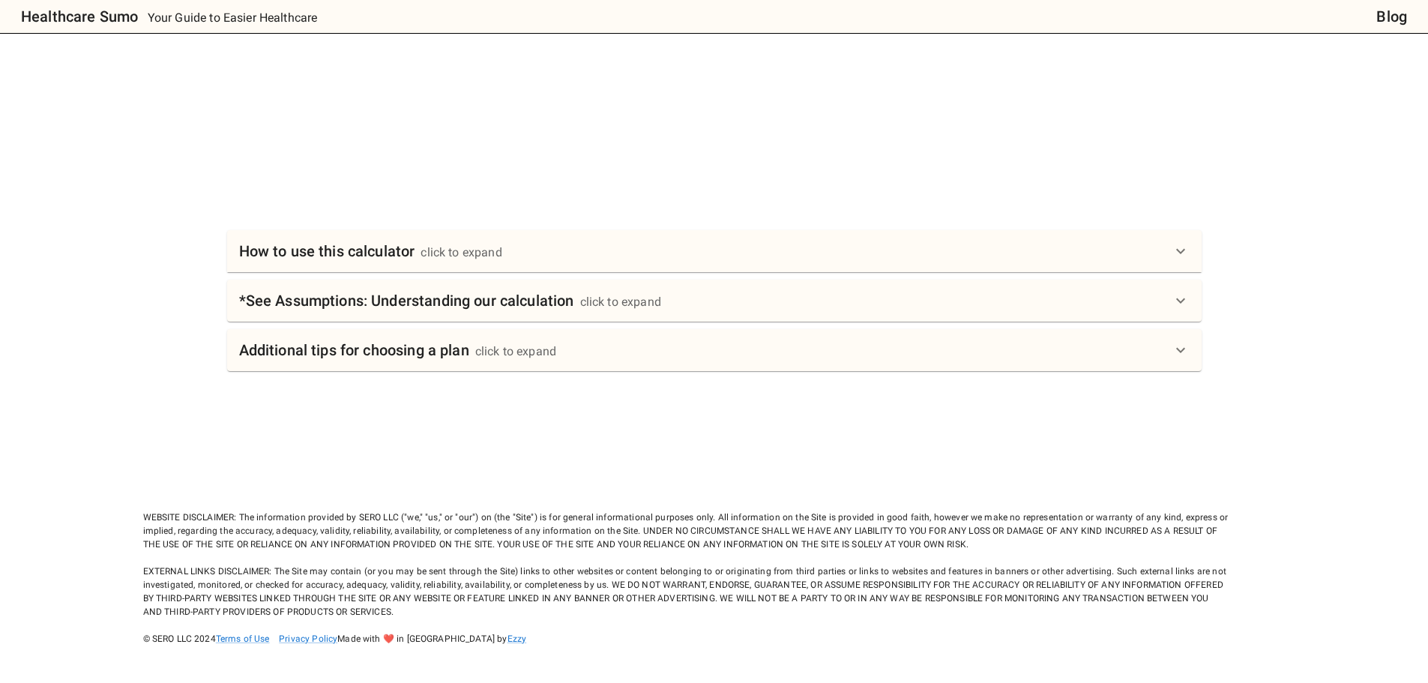
click at [661, 293] on div "click to expand" at bounding box center [620, 302] width 81 height 18
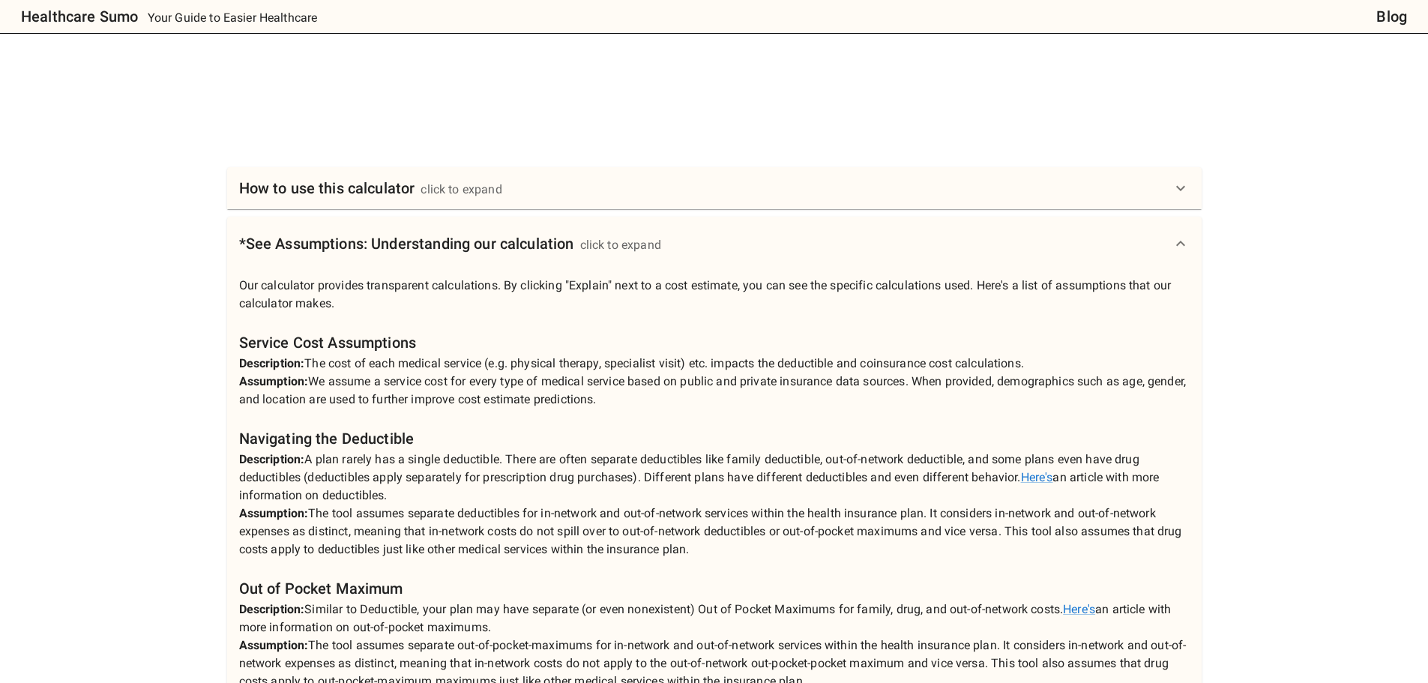
click at [661, 254] on div "click to expand" at bounding box center [620, 245] width 81 height 18
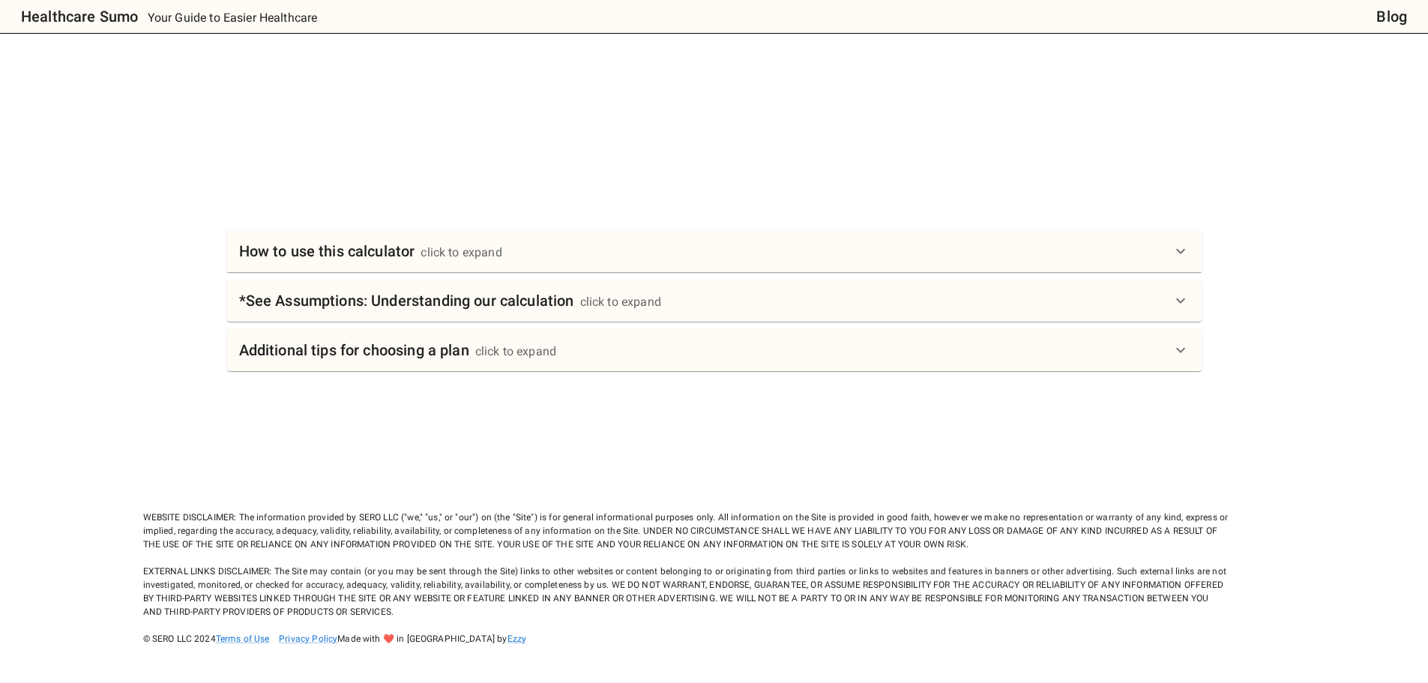
click at [260, 298] on h6 "*See Assumptions: Understanding our calculation" at bounding box center [406, 301] width 335 height 24
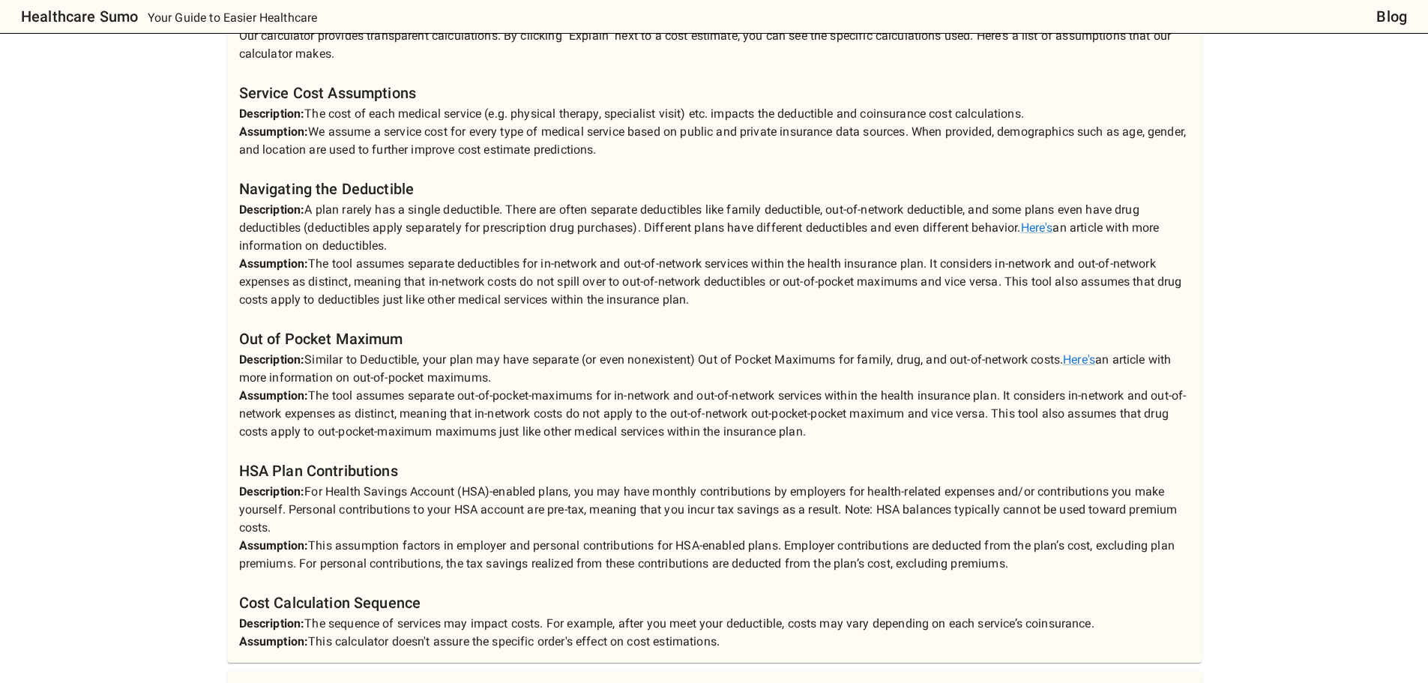
scroll to position [742, 0]
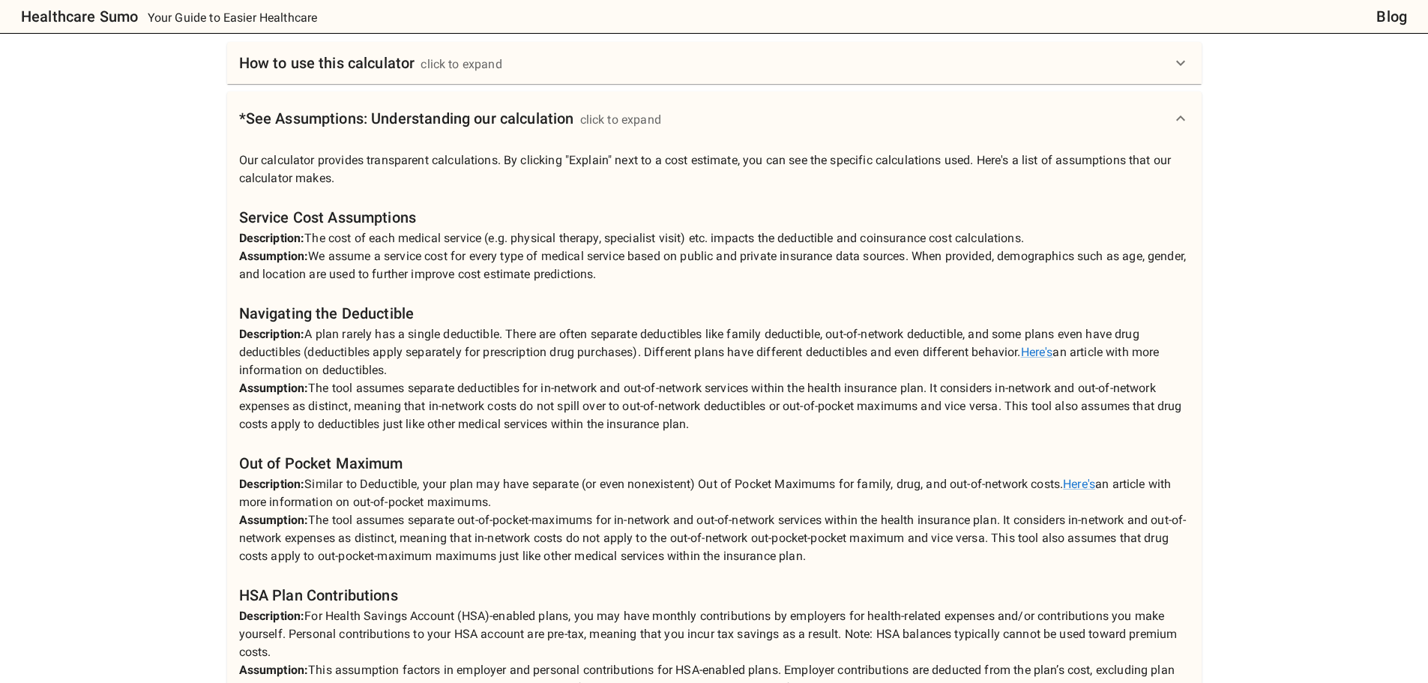
click at [386, 130] on h6 "*See Assumptions: Understanding our calculation" at bounding box center [406, 118] width 335 height 24
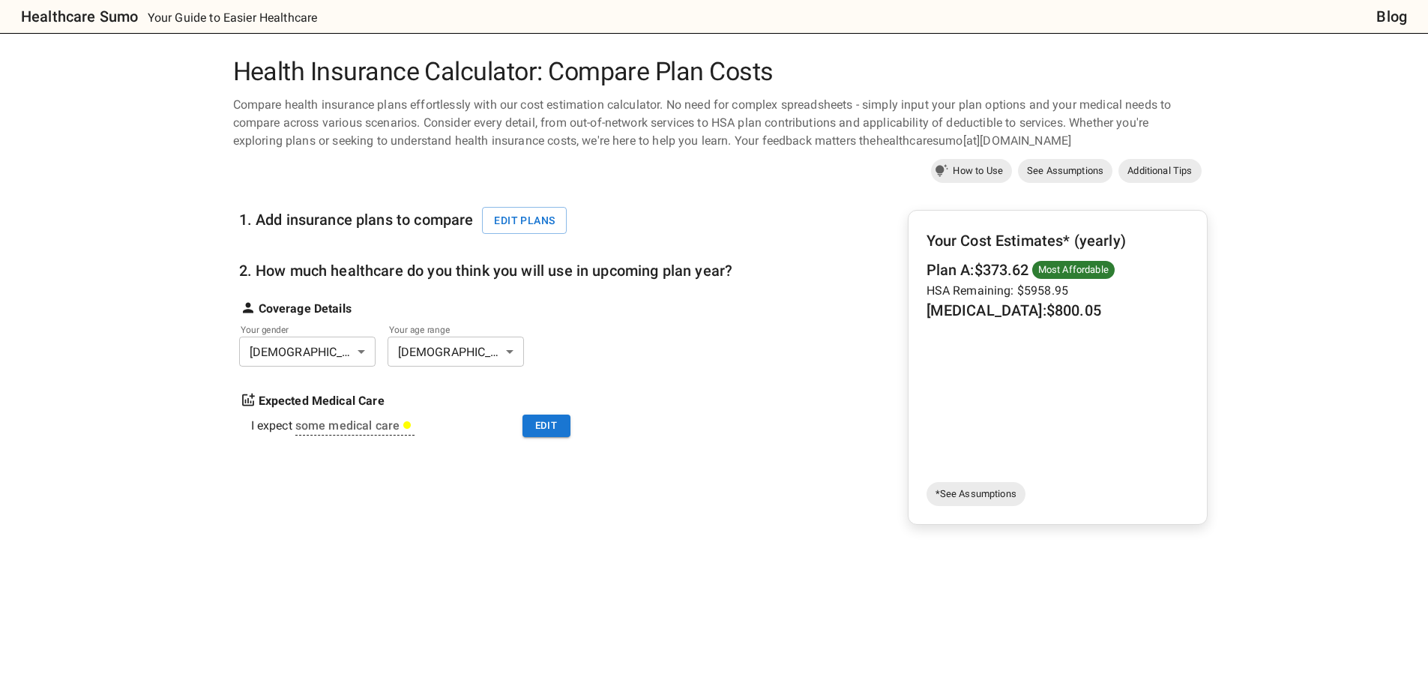
scroll to position [125, 0]
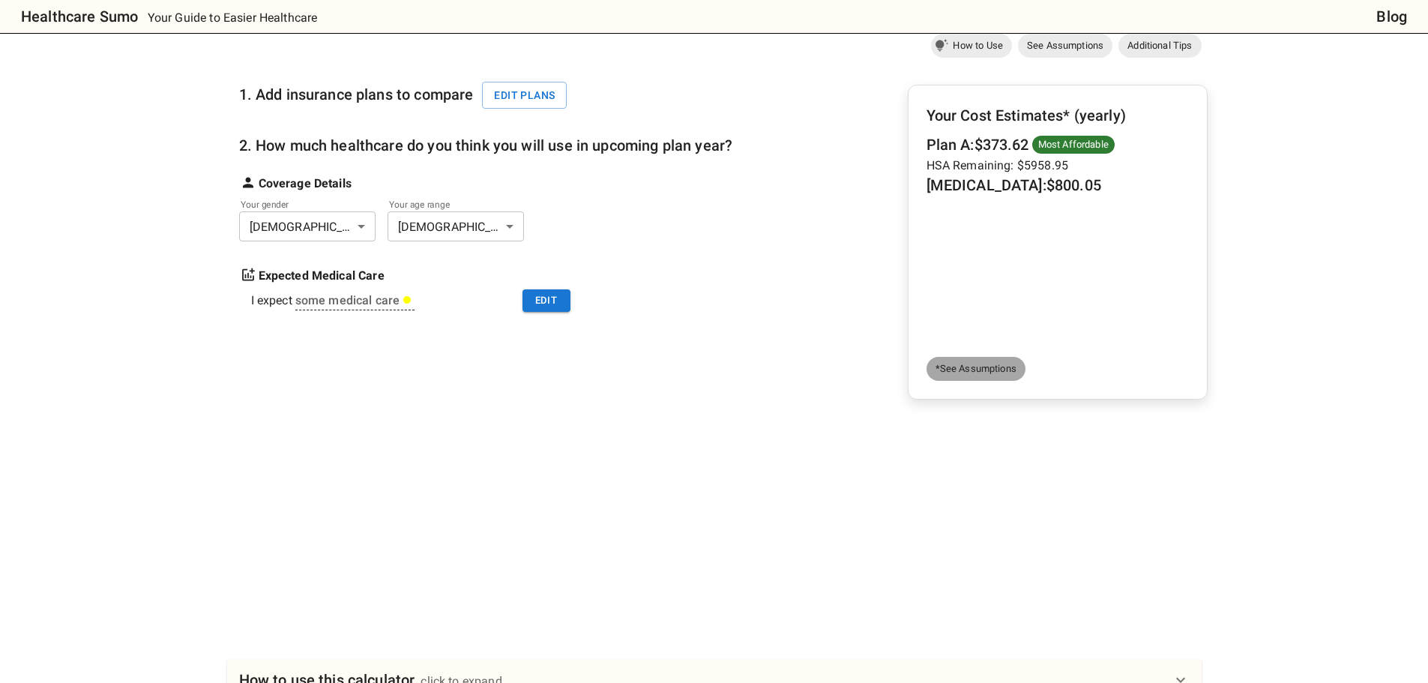
click at [1001, 376] on span "*See Assumptions" at bounding box center [975, 368] width 99 height 15
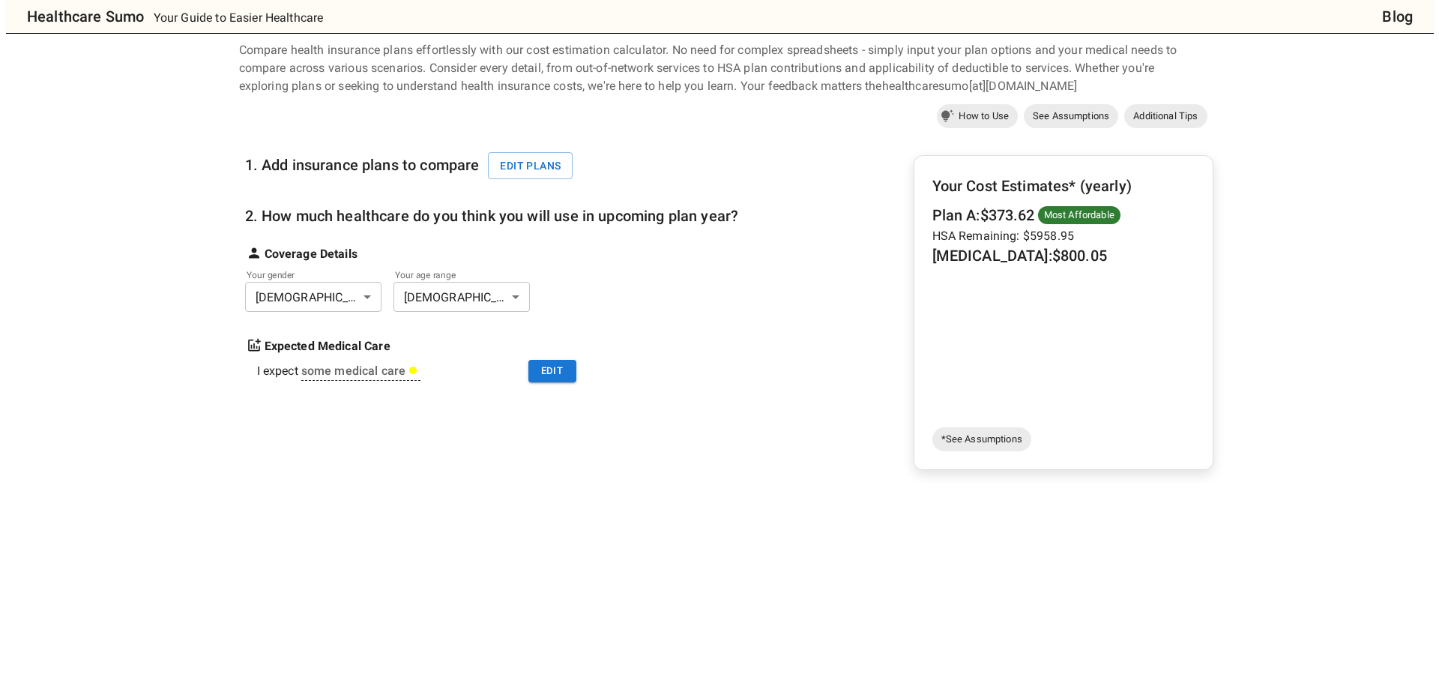
scroll to position [125, 0]
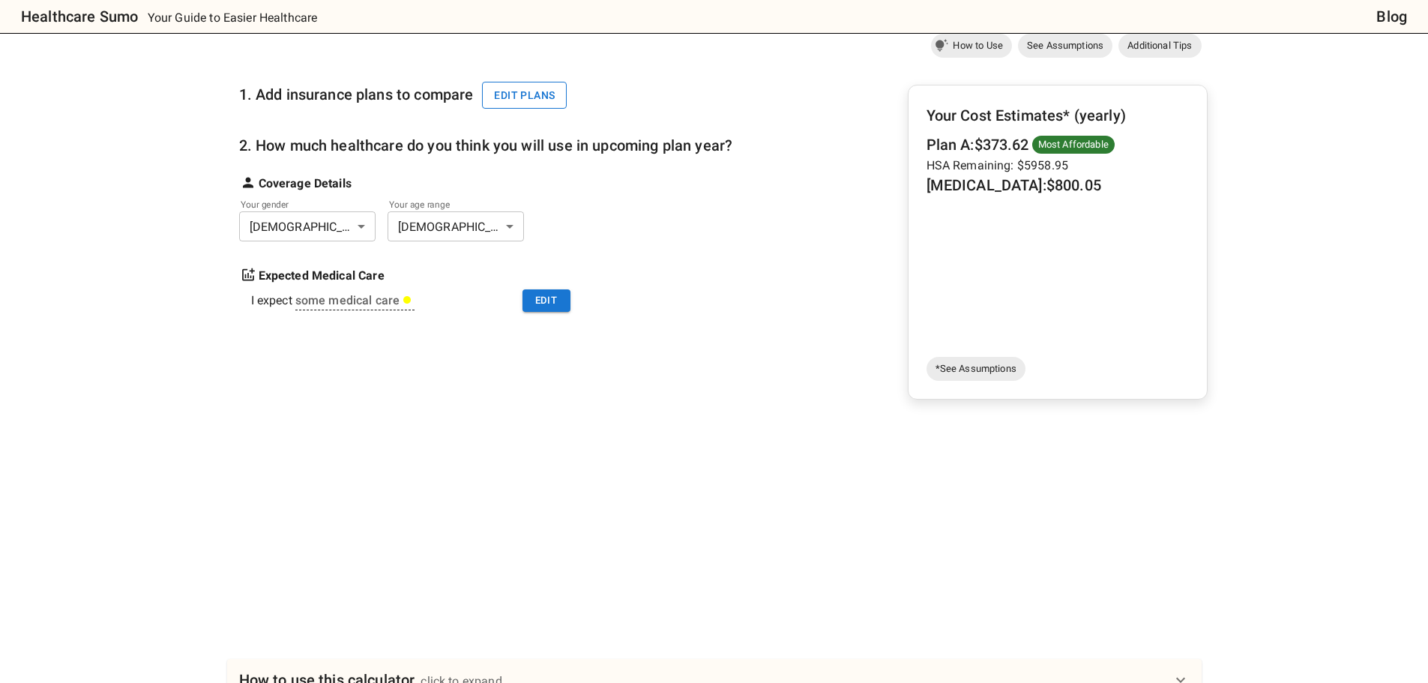
click at [482, 109] on button "Edit plans" at bounding box center [524, 96] width 85 height 28
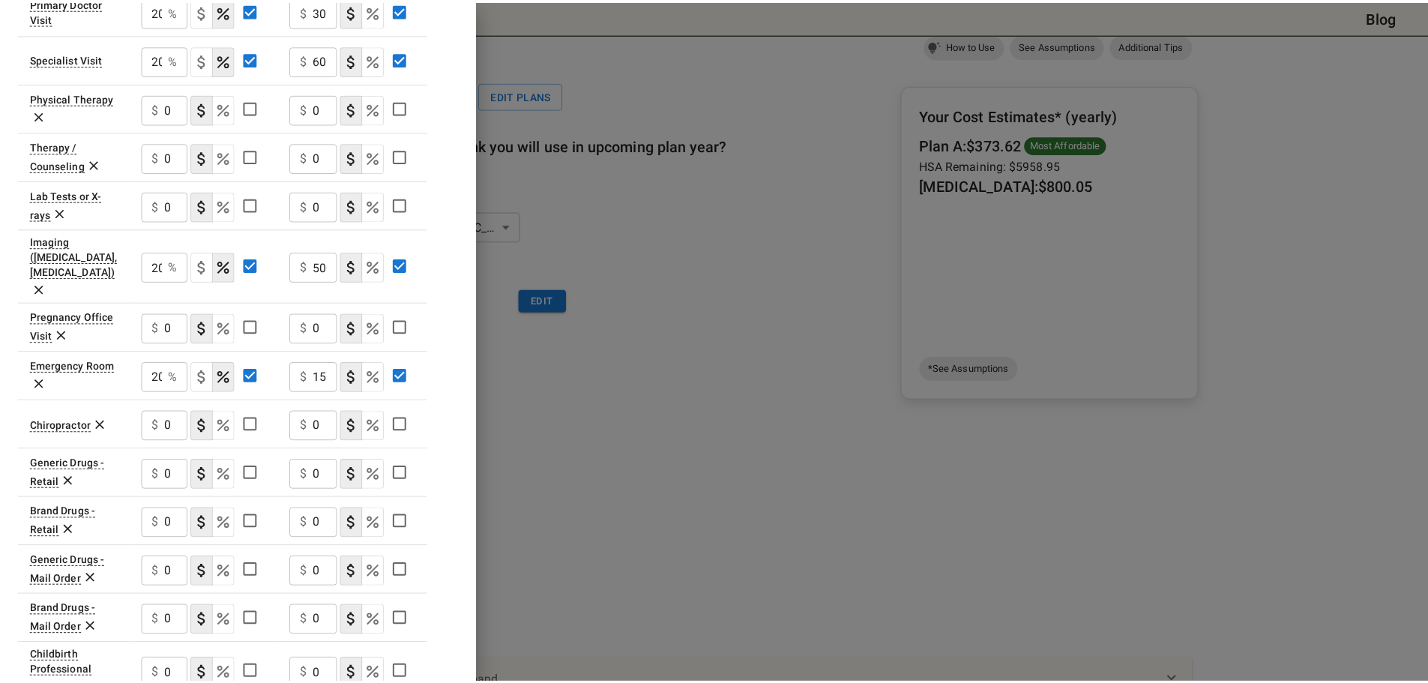
scroll to position [334, 0]
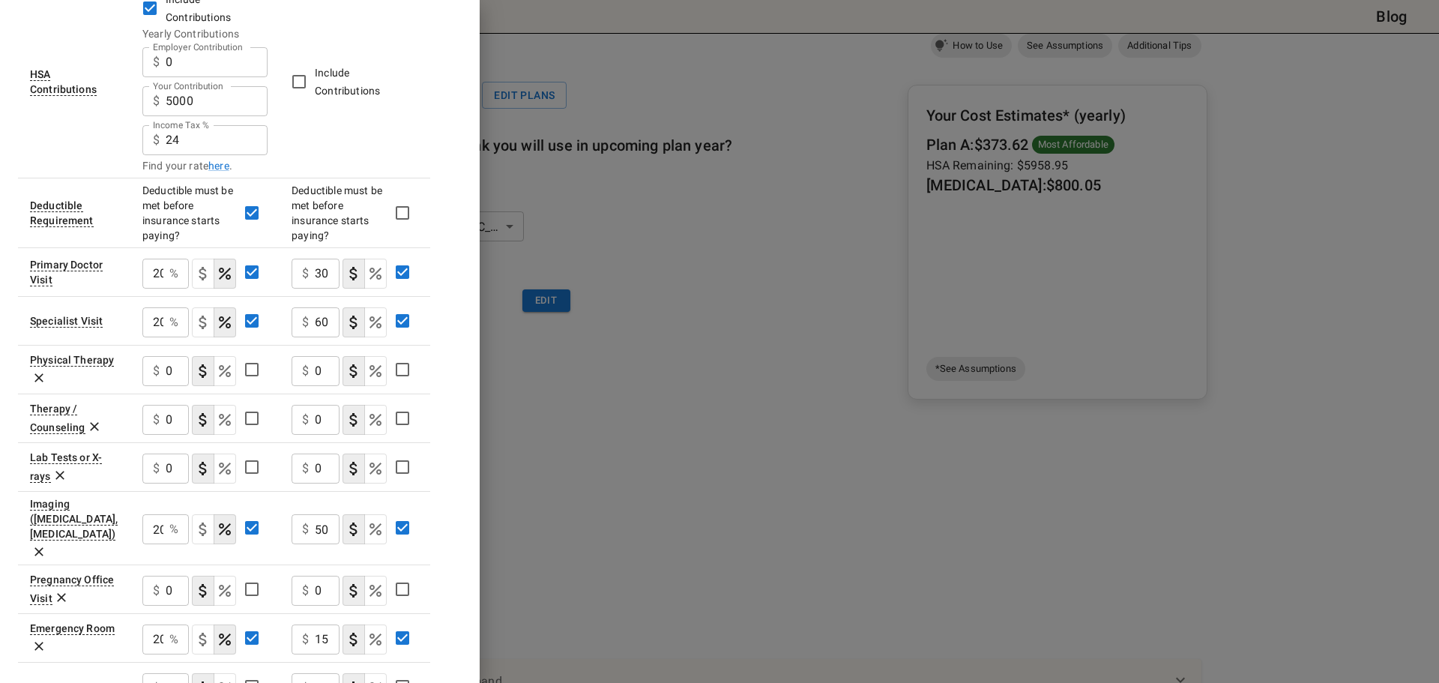
click at [813, 367] on div at bounding box center [719, 341] width 1439 height 683
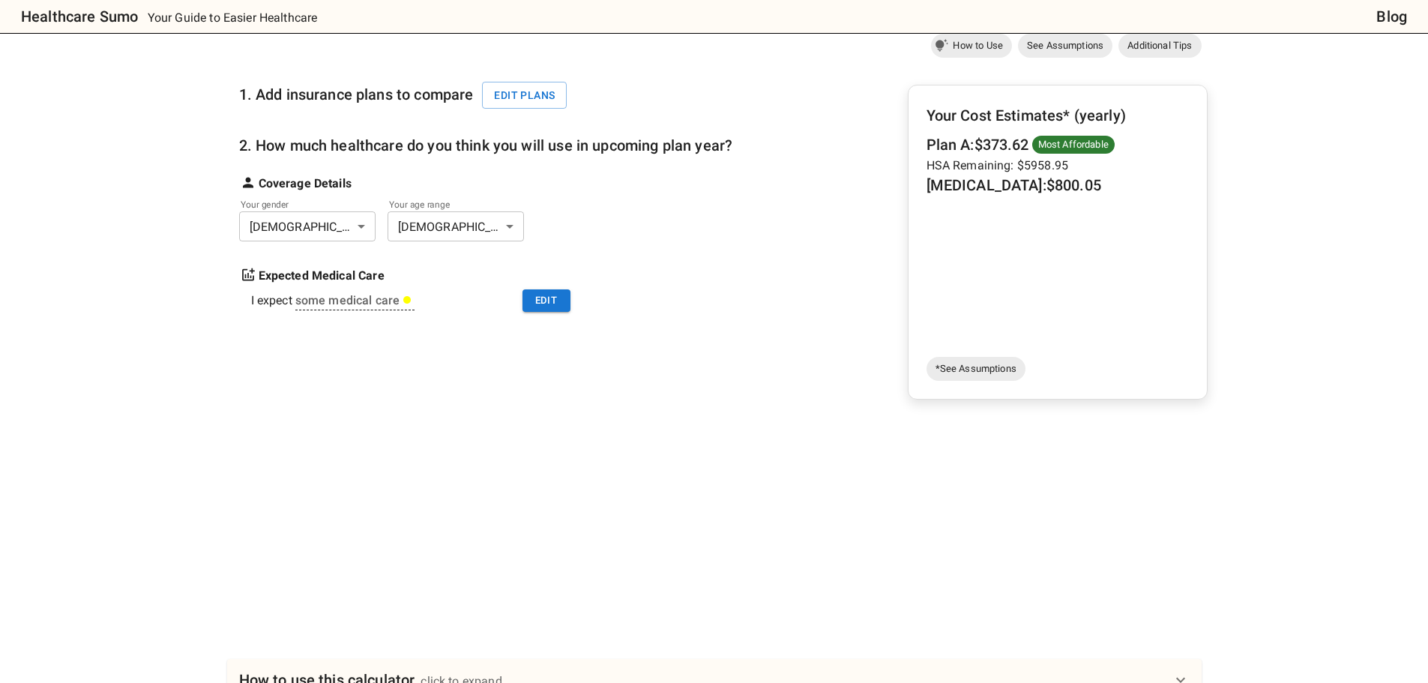
click at [584, 328] on div "1. Add insurance plans to compare Edit plans 2. How much healthcare do you thin…" at bounding box center [486, 194] width 494 height 265
click at [549, 313] on button "Edit" at bounding box center [546, 300] width 48 height 23
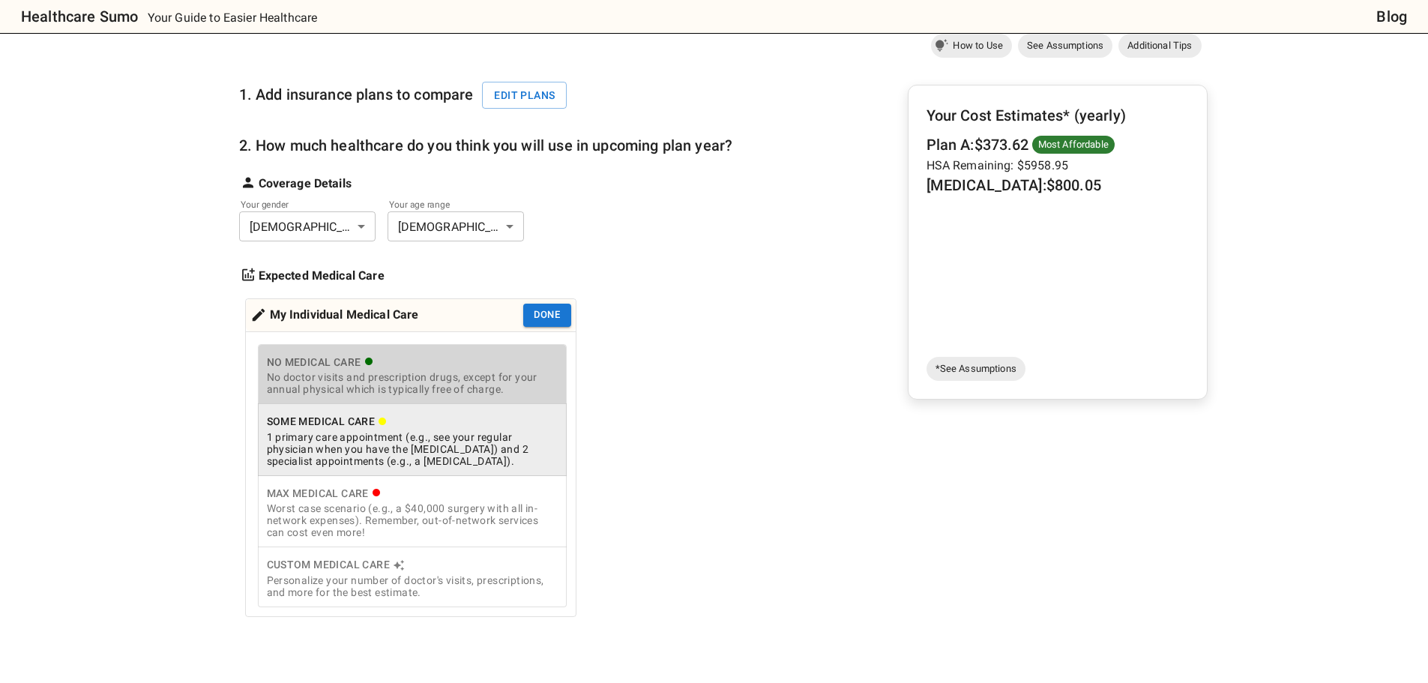
click at [491, 395] on div "No doctor visits and prescription drugs, except for your annual physical which …" at bounding box center [412, 383] width 291 height 24
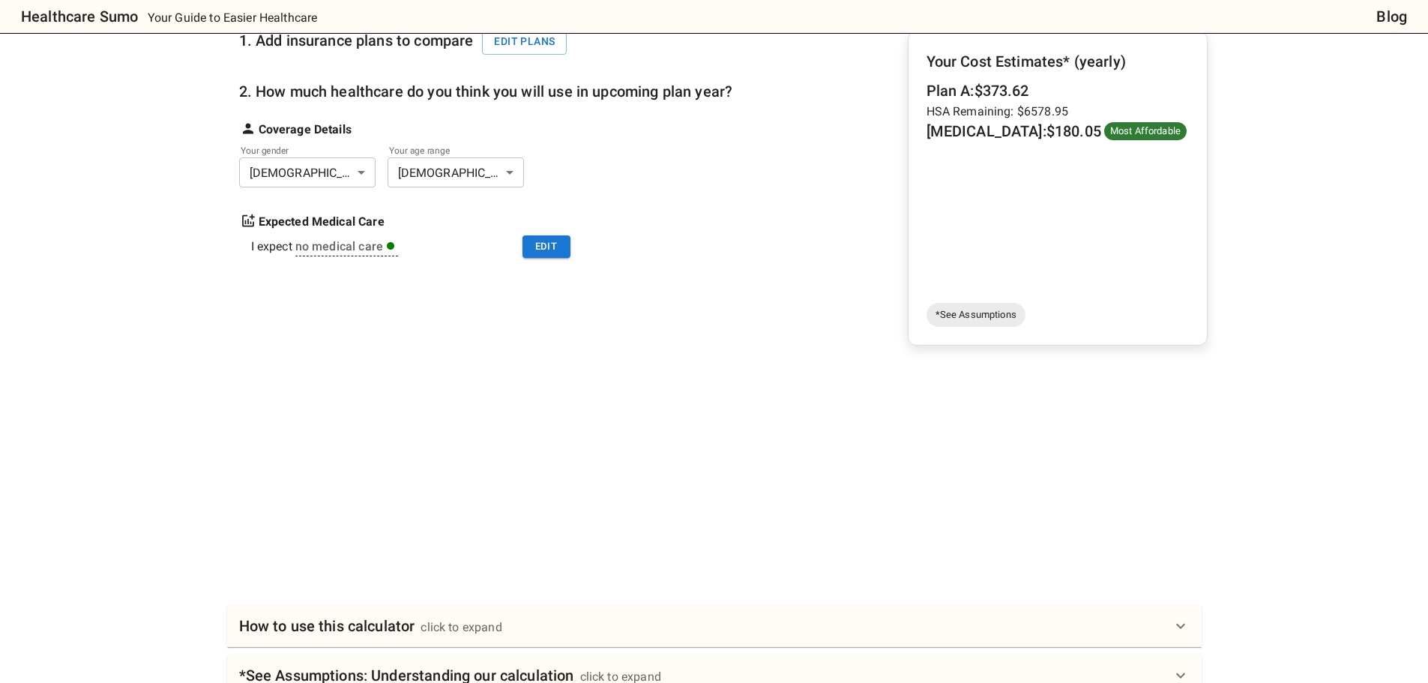
scroll to position [125, 0]
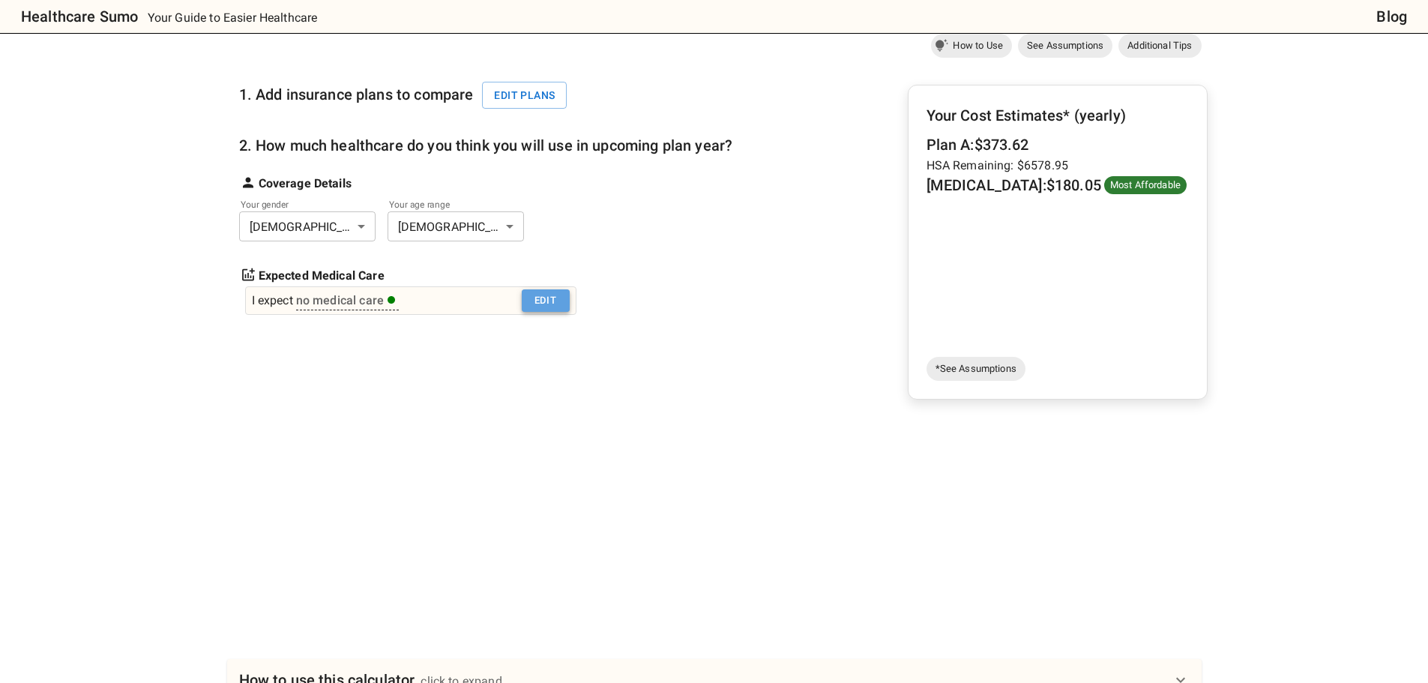
click at [554, 313] on button "Edit" at bounding box center [546, 300] width 48 height 23
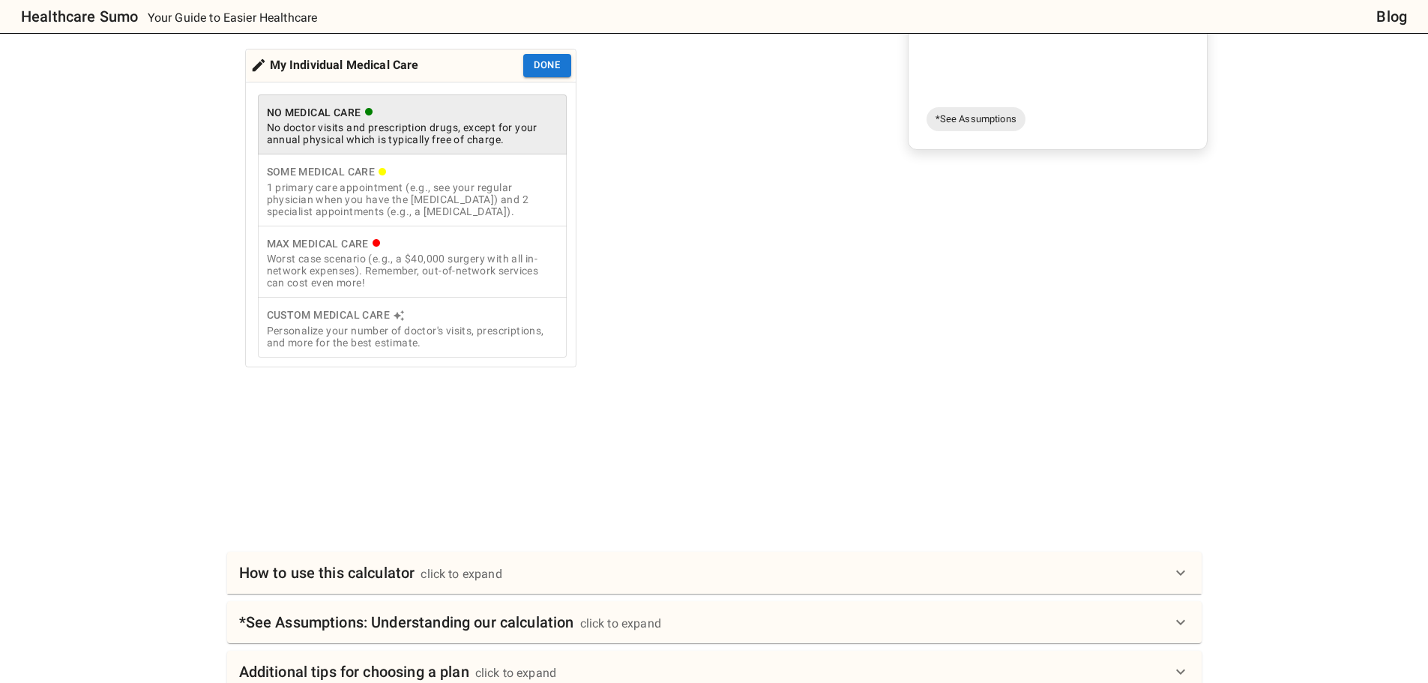
click at [501, 289] on div "Worst case scenario (e.g., a $40,000 surgery with all in-network expenses). Rem…" at bounding box center [412, 271] width 291 height 36
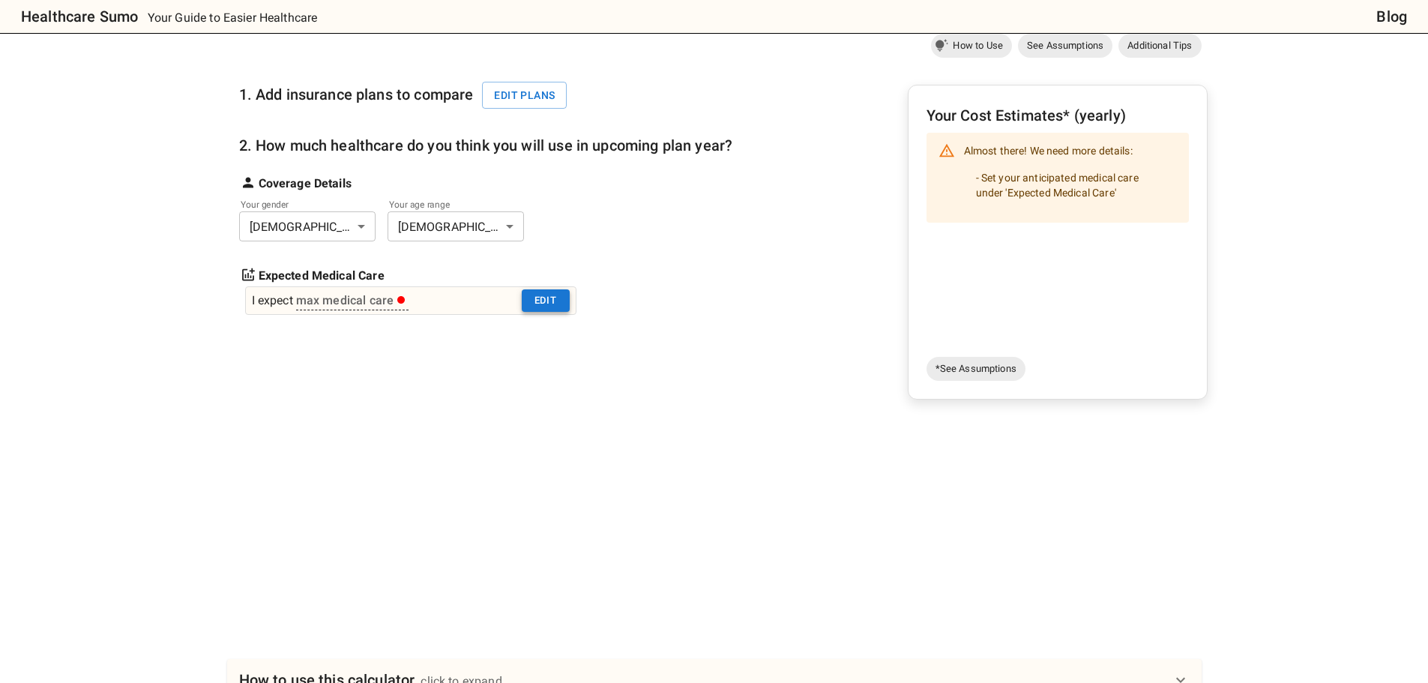
click at [548, 313] on button "Edit" at bounding box center [546, 300] width 48 height 23
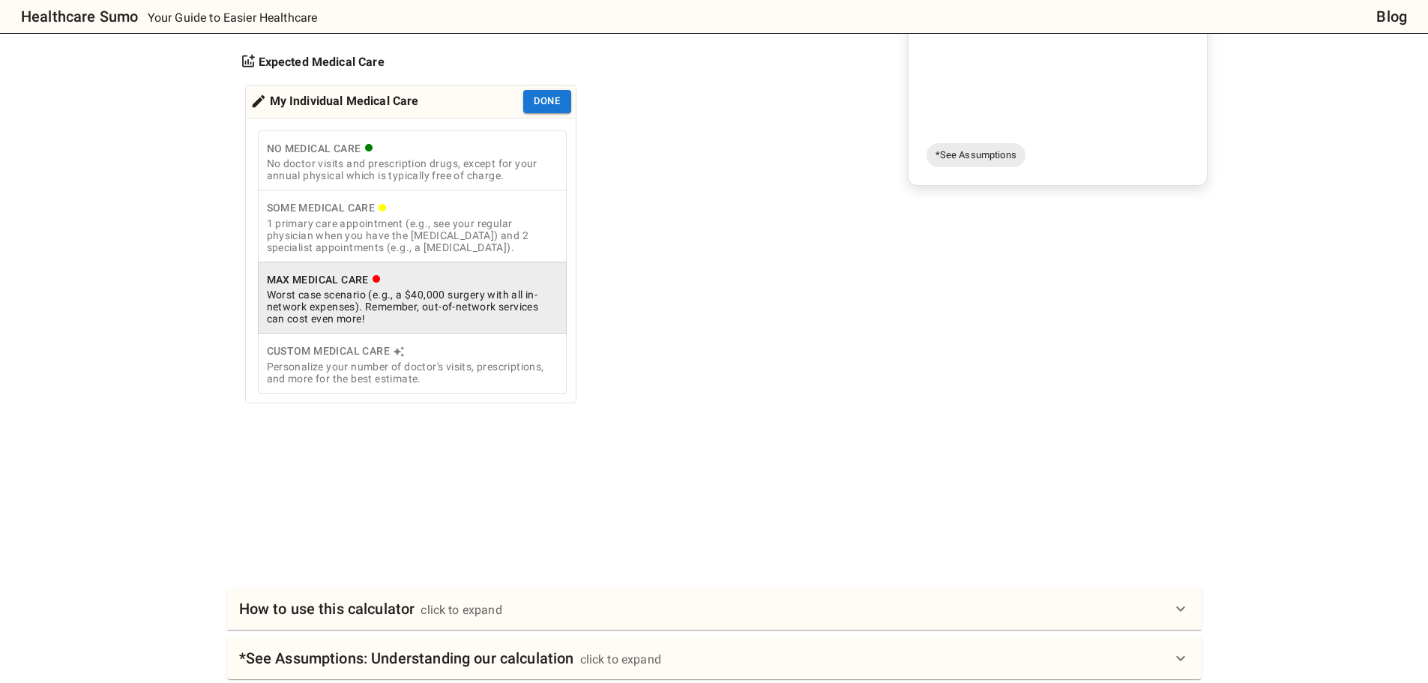
scroll to position [375, 0]
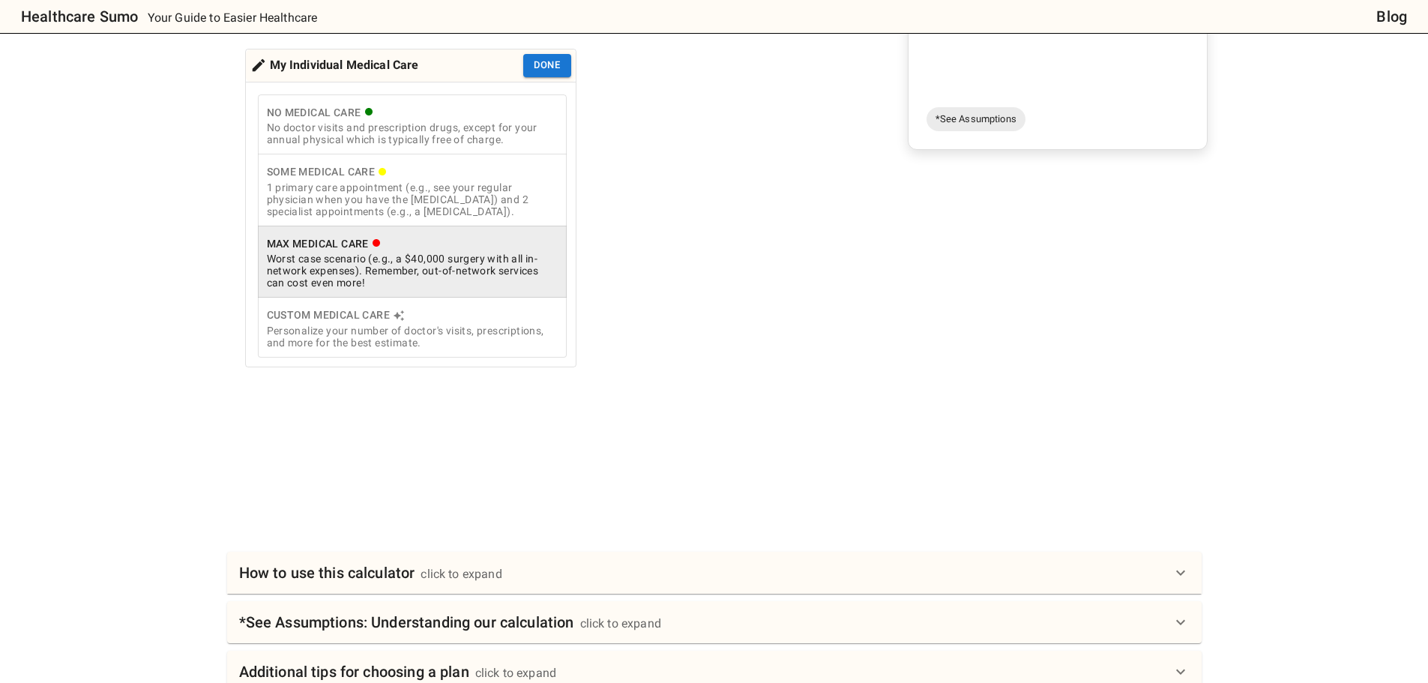
click at [503, 289] on div "Worst case scenario (e.g., a $40,000 surgery with all in-network expenses). Rem…" at bounding box center [412, 271] width 291 height 36
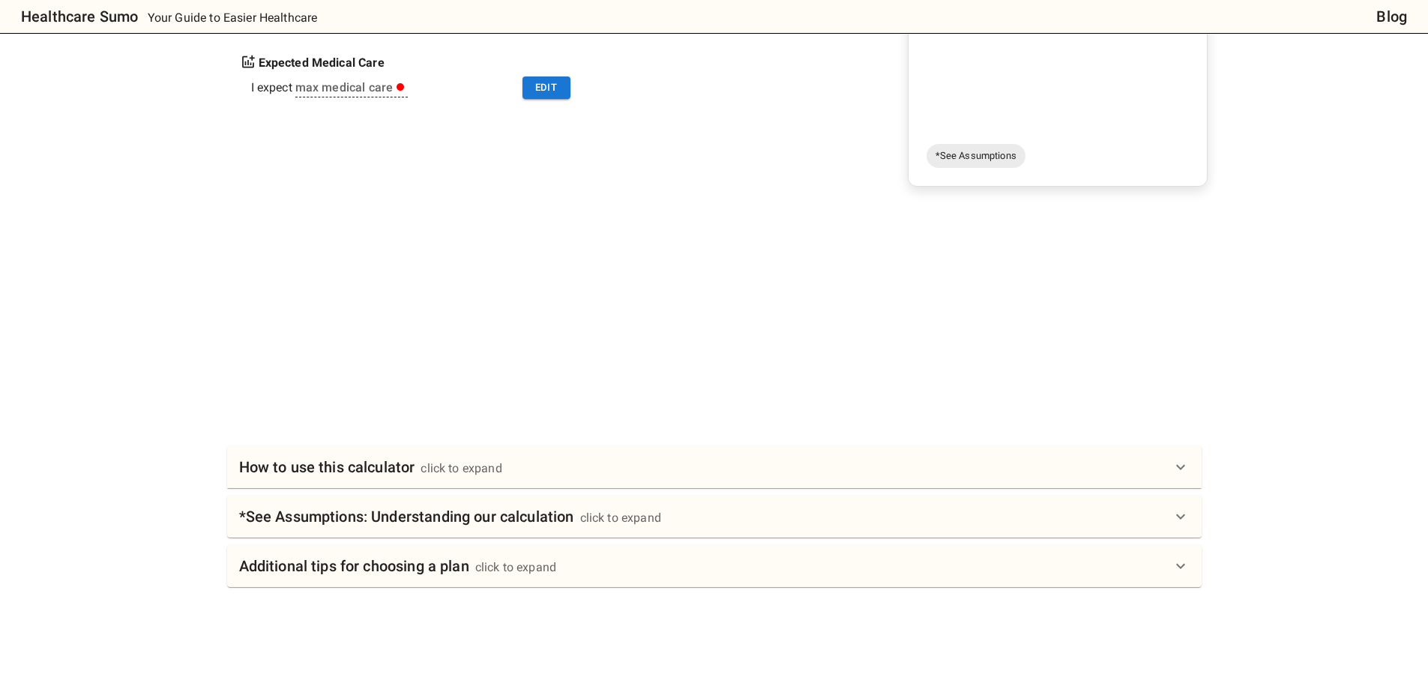
scroll to position [0, 0]
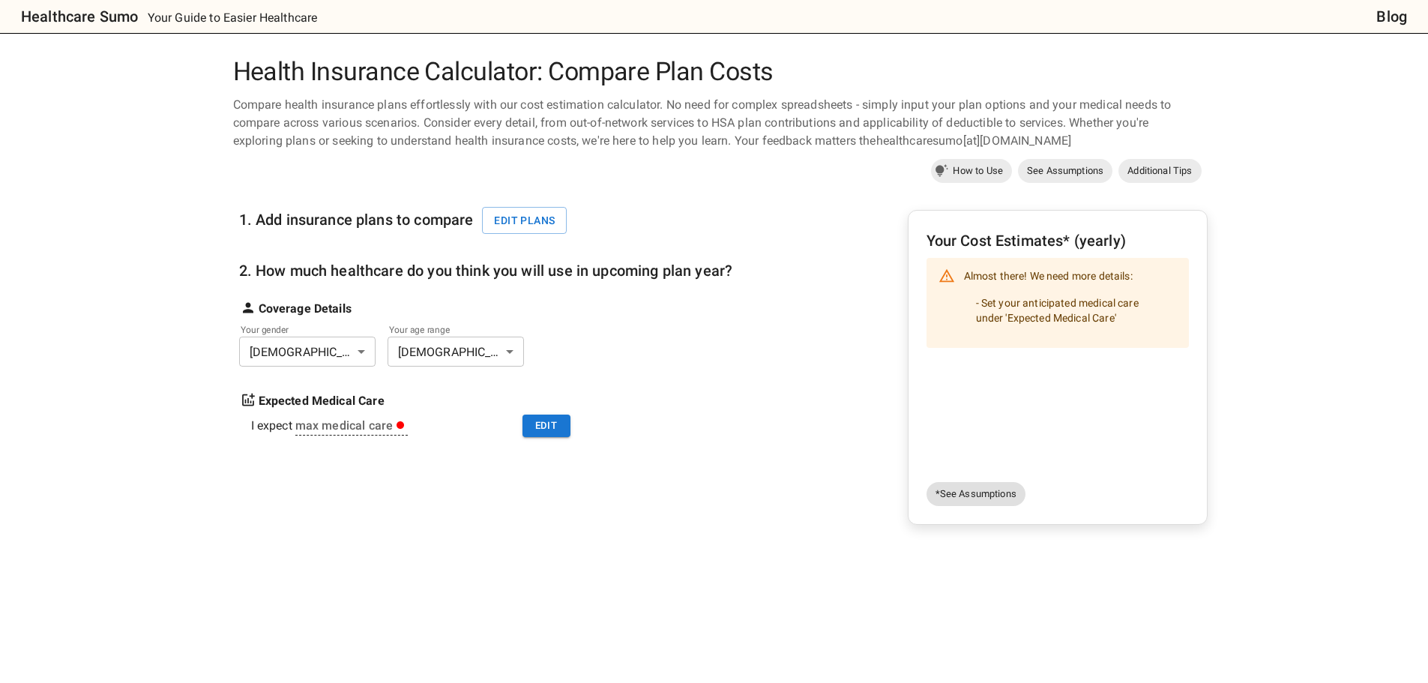
click at [995, 501] on span "*See Assumptions" at bounding box center [975, 493] width 99 height 15
click at [549, 438] on button "Edit" at bounding box center [546, 425] width 48 height 23
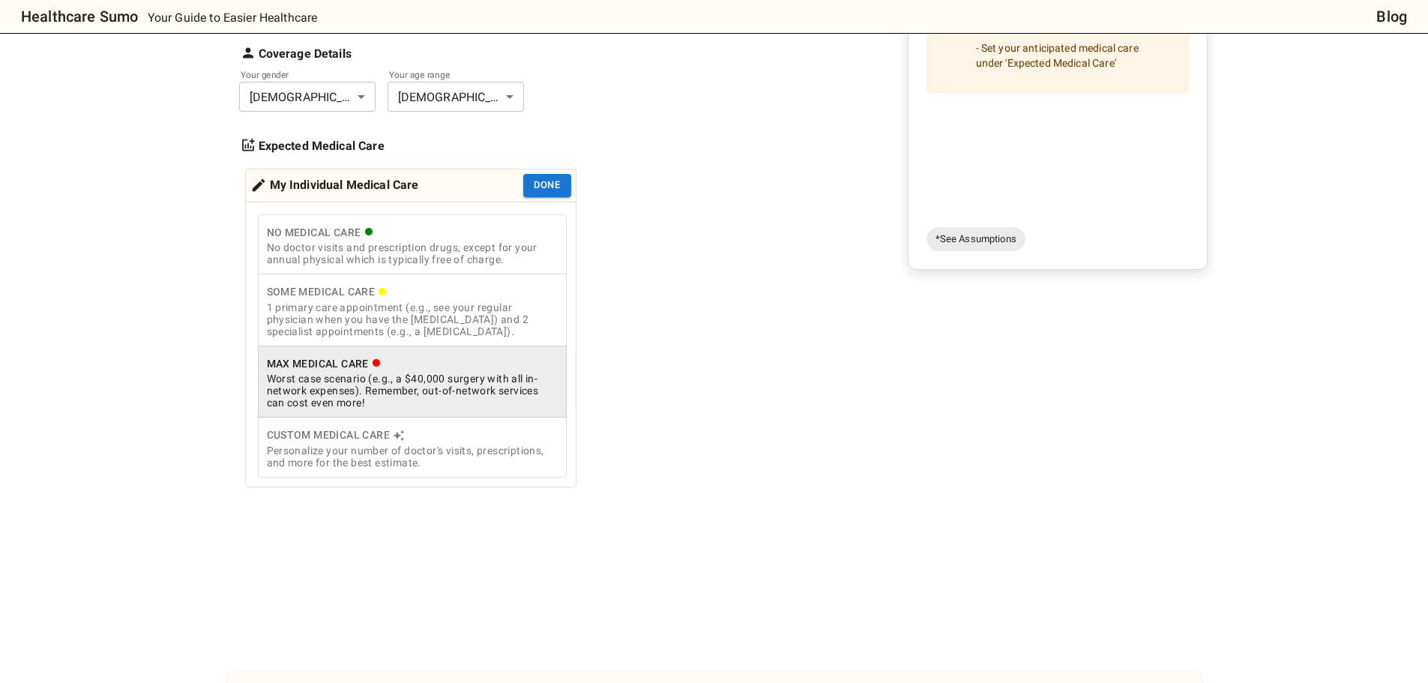
scroll to position [375, 0]
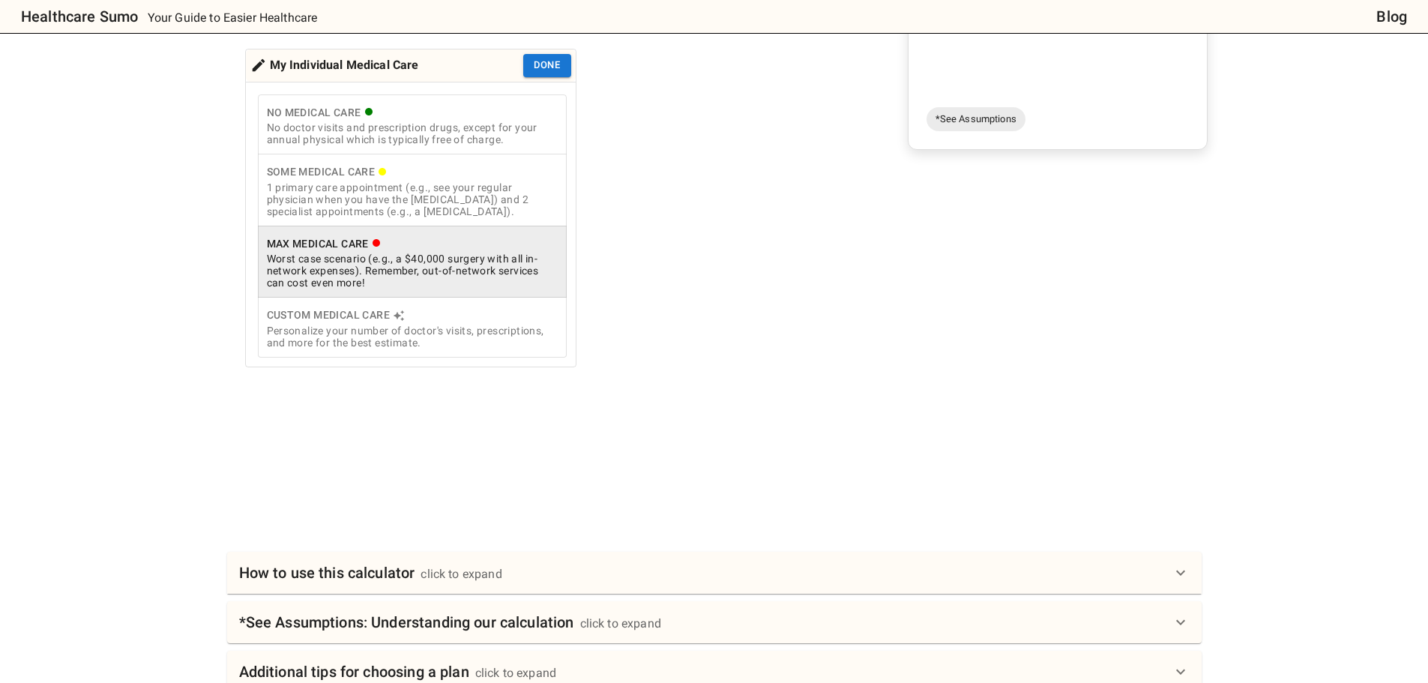
click at [476, 217] on div "1 primary care appointment (e.g., see your regular physician when you have the …" at bounding box center [412, 199] width 291 height 36
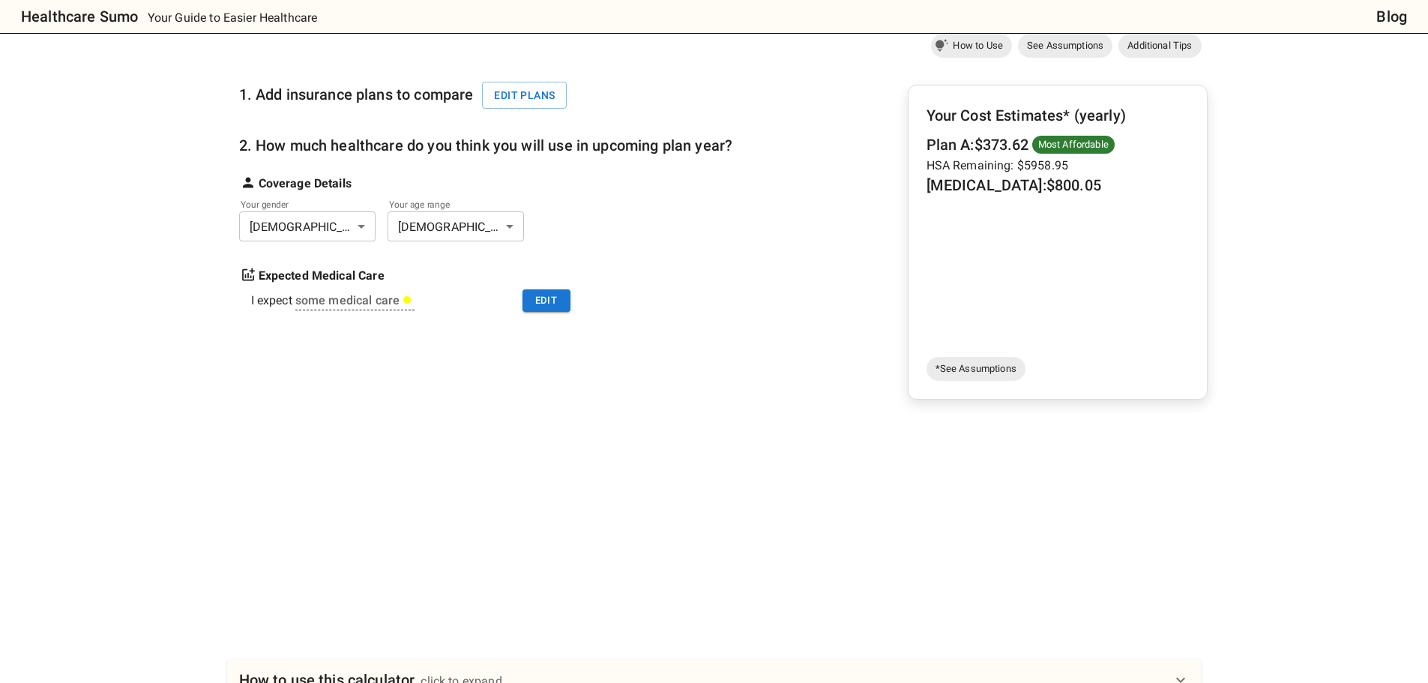
scroll to position [0, 0]
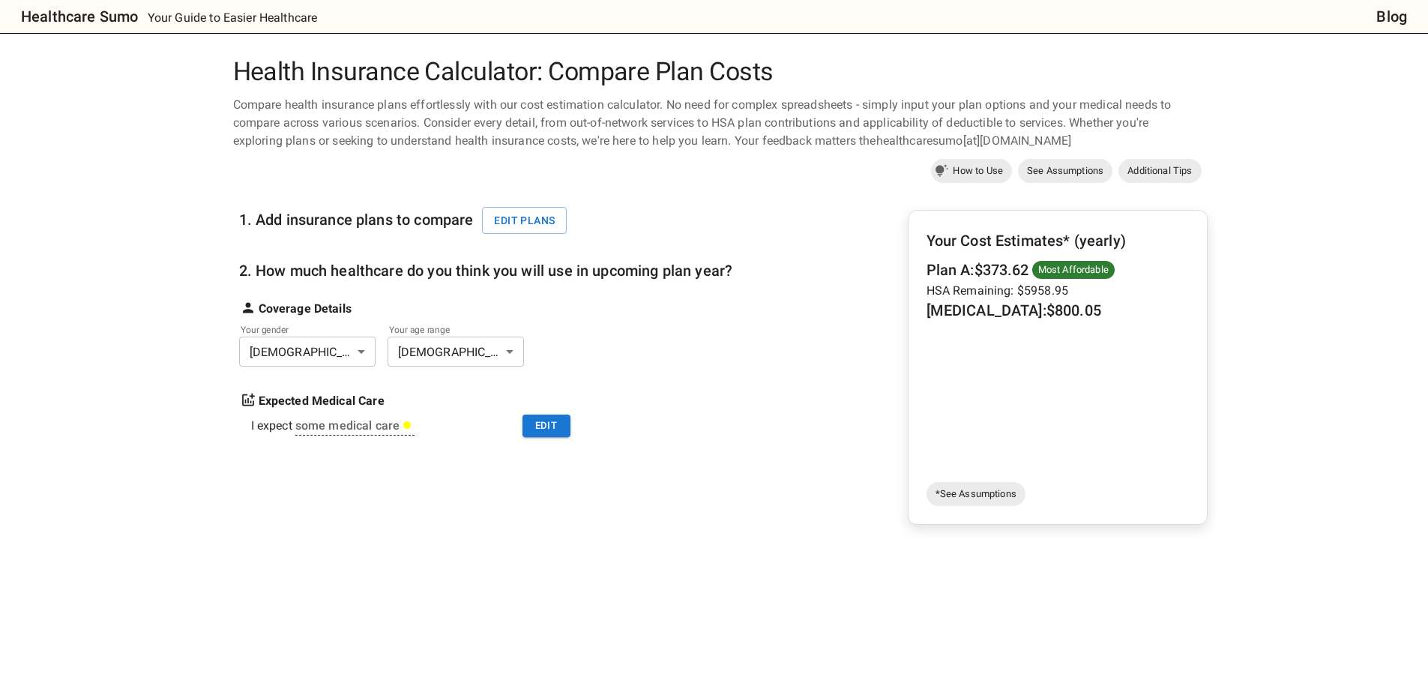
scroll to position [125, 0]
